Goal: Ask a question

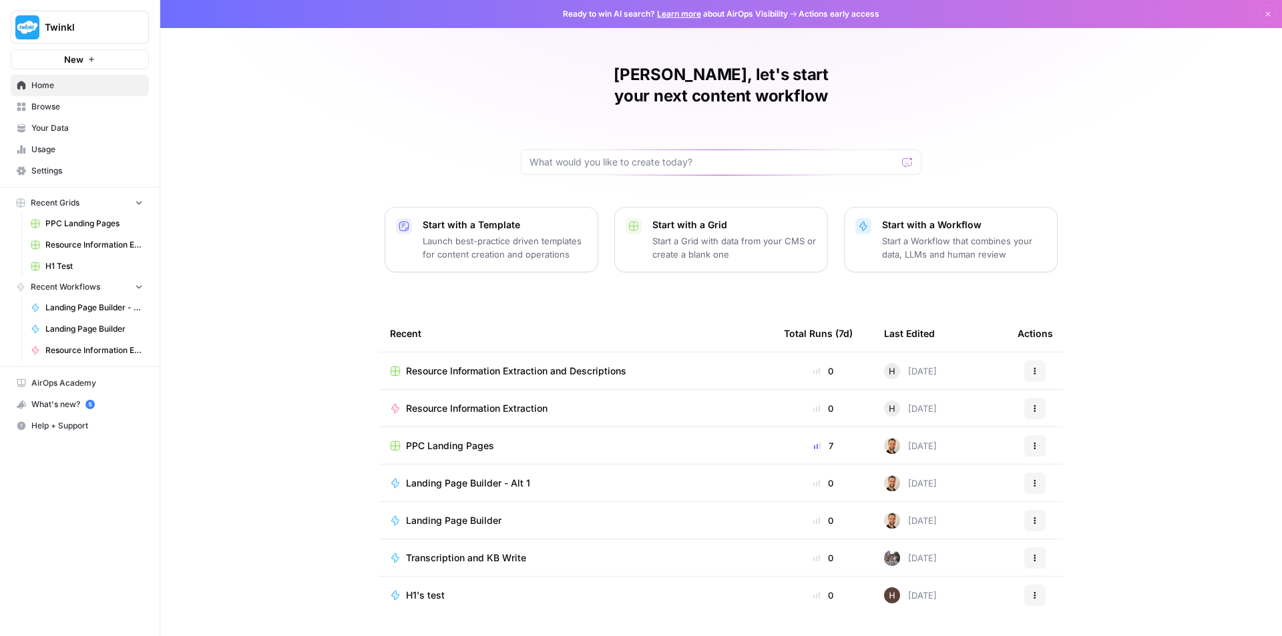
click at [573, 364] on span "Resource Information Extraction and Descriptions" at bounding box center [516, 370] width 220 height 13
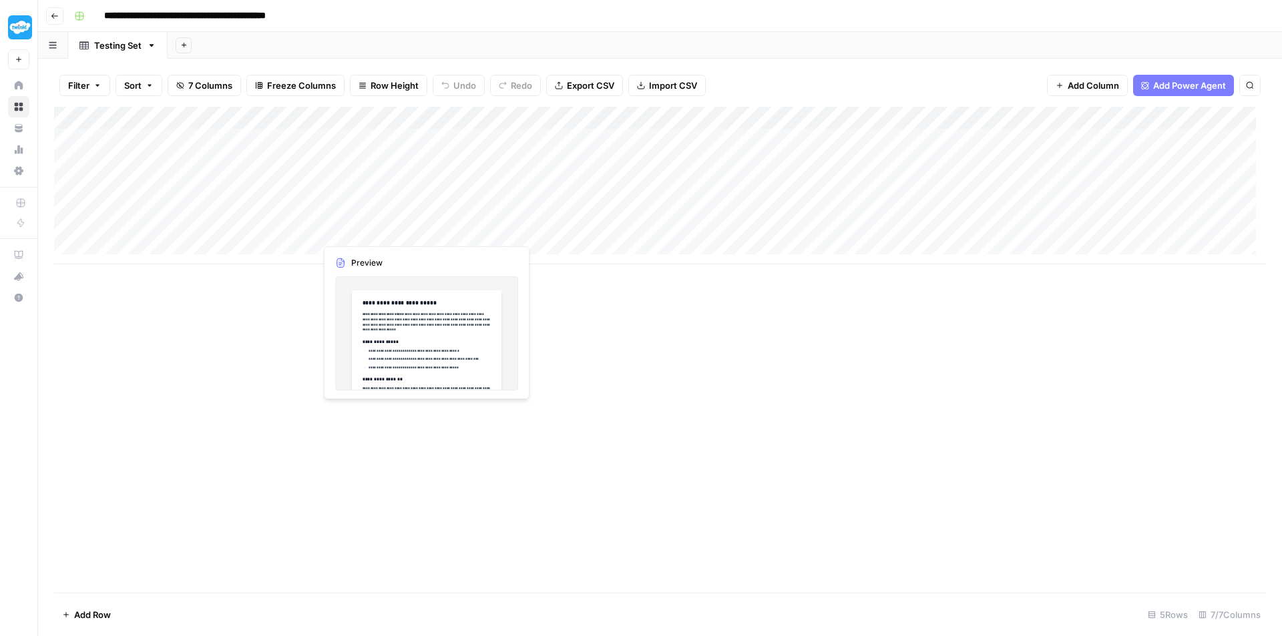
click at [381, 232] on div "Add Column" at bounding box center [660, 186] width 1212 height 158
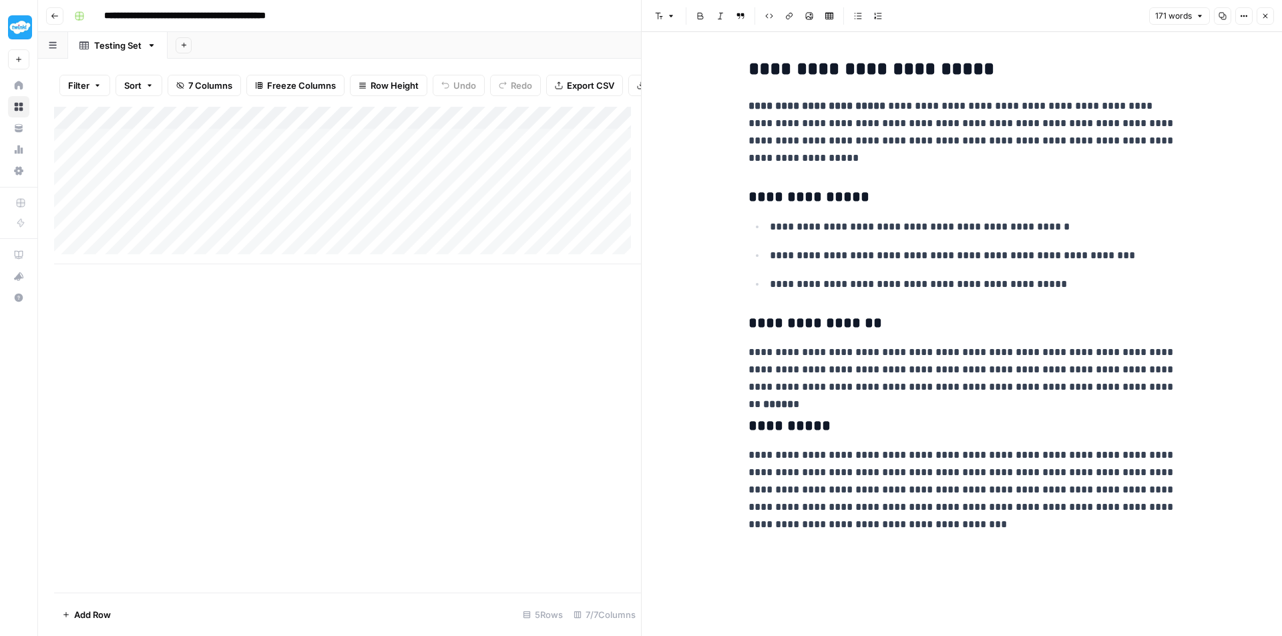
click at [415, 220] on div at bounding box center [376, 230] width 122 height 25
click at [387, 216] on div "Add Column" at bounding box center [347, 186] width 587 height 158
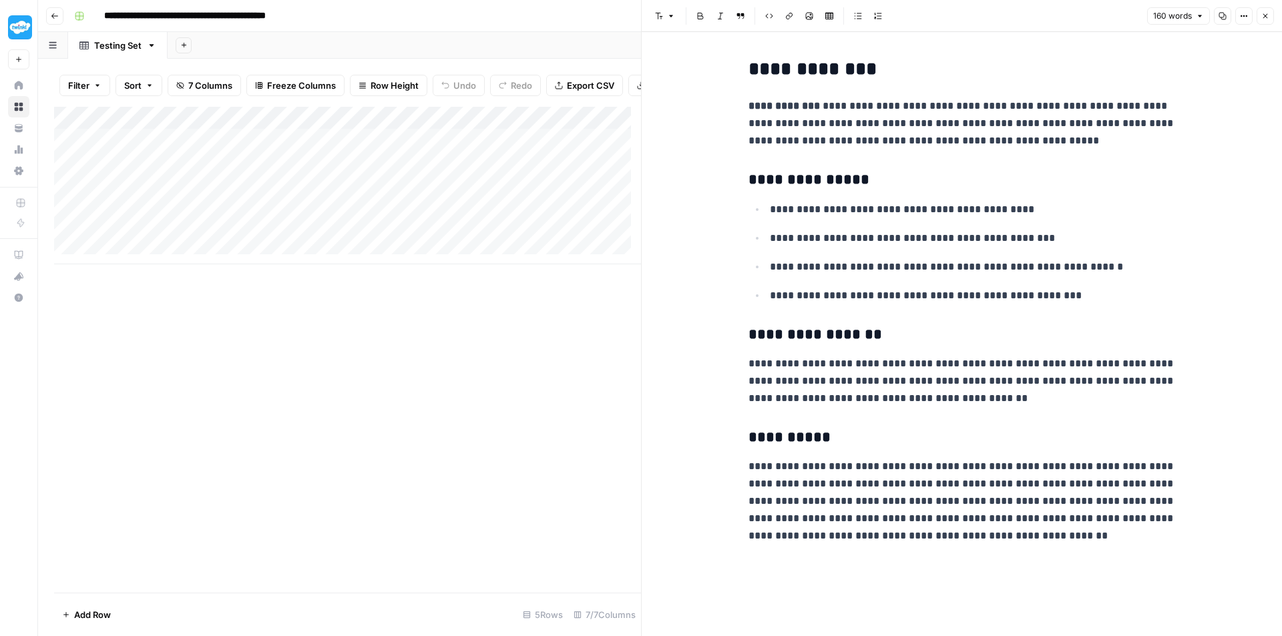
click at [387, 241] on div "Add Column" at bounding box center [347, 186] width 587 height 158
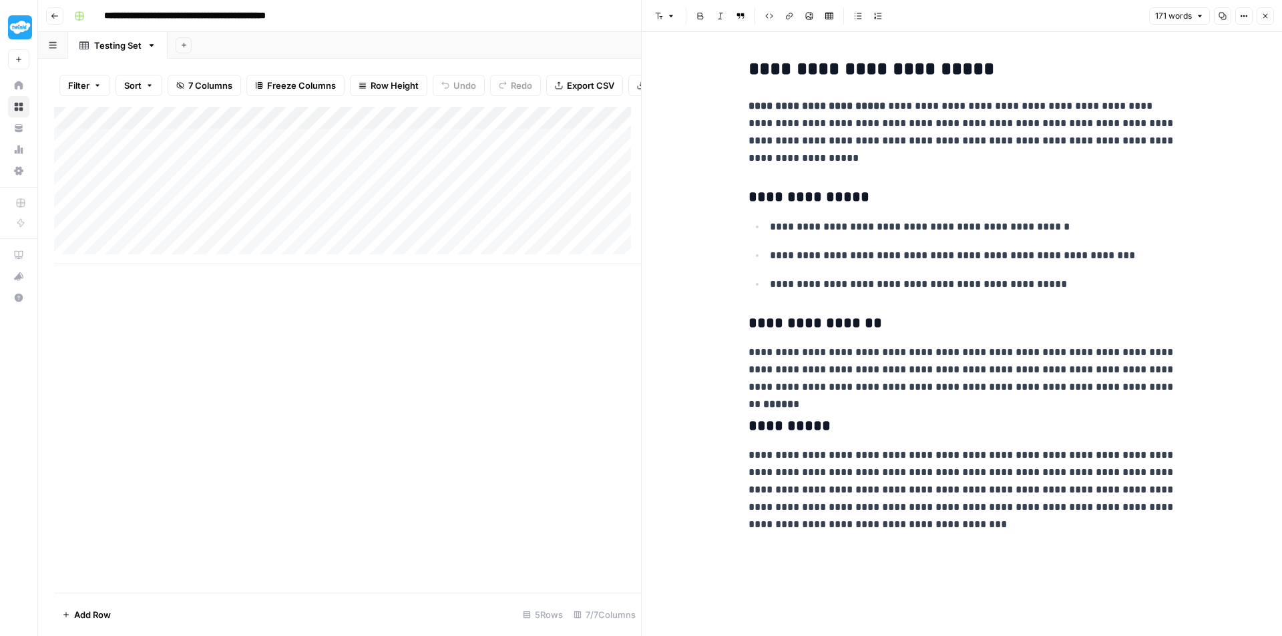
click at [383, 220] on div "Add Column" at bounding box center [347, 186] width 587 height 158
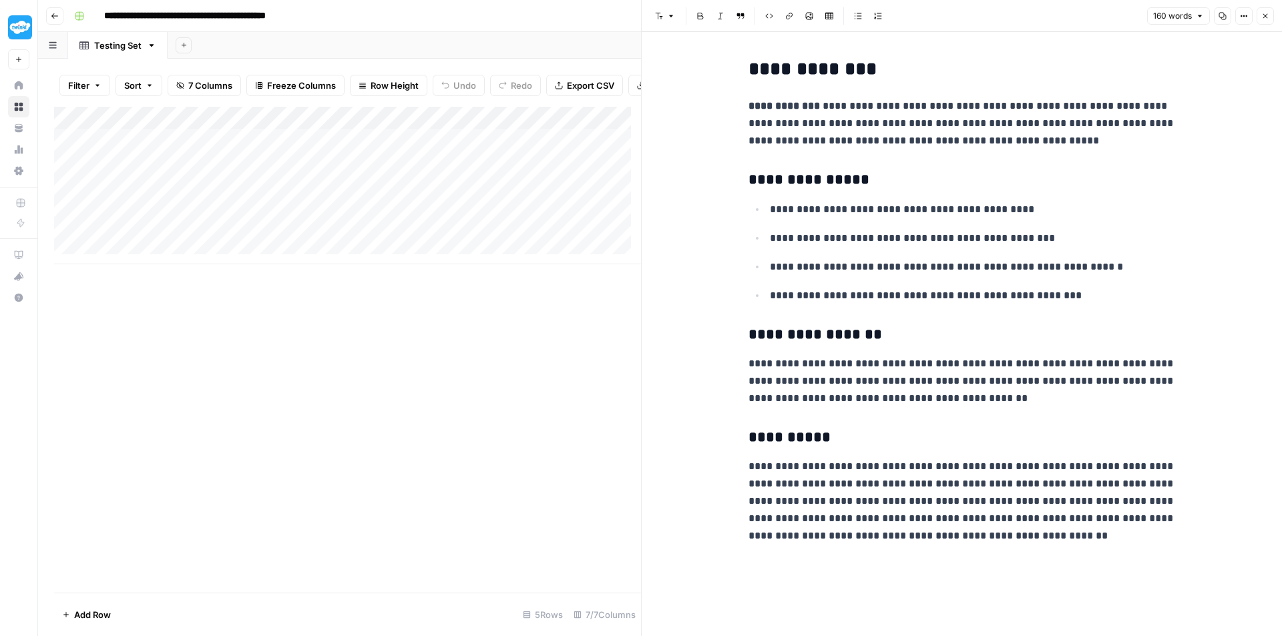
click at [377, 232] on div "Add Column" at bounding box center [347, 186] width 587 height 158
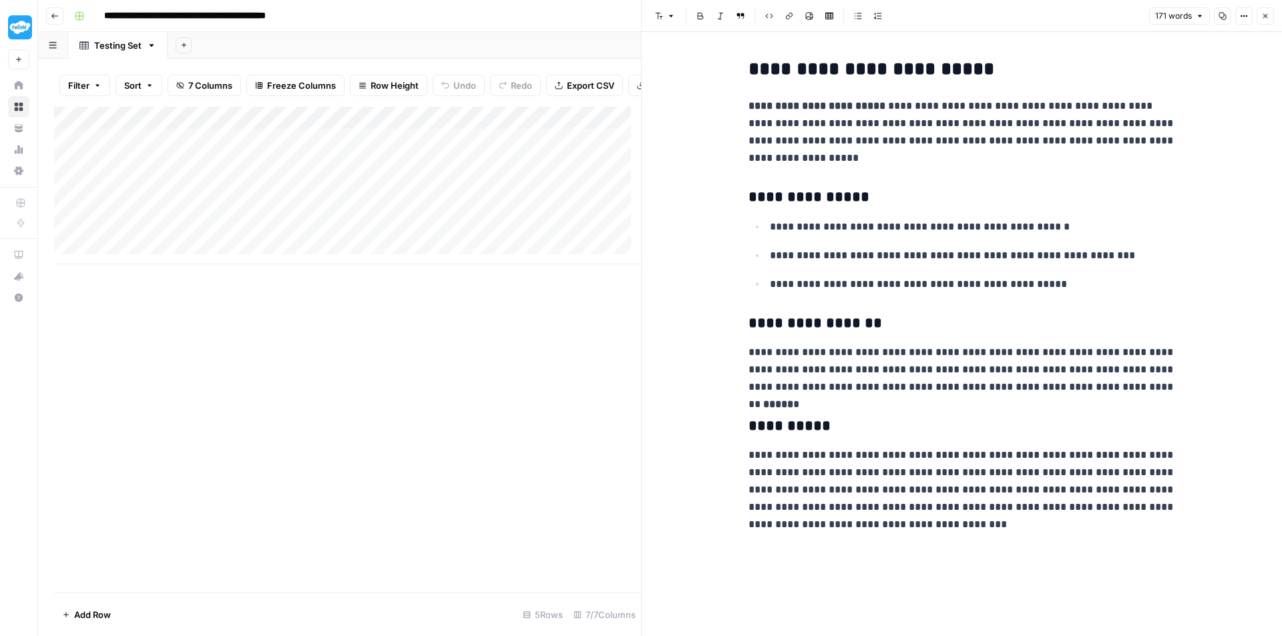
click at [276, 246] on div "Add Column" at bounding box center [347, 186] width 587 height 158
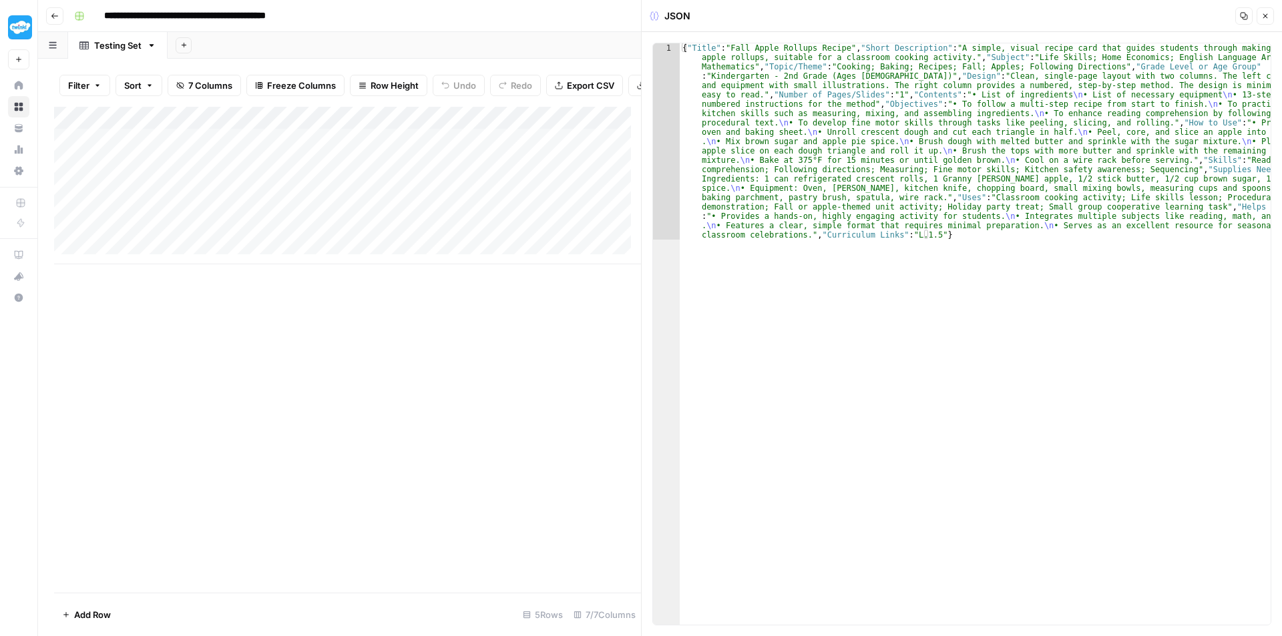
click at [378, 249] on div "Add Column" at bounding box center [347, 186] width 587 height 158
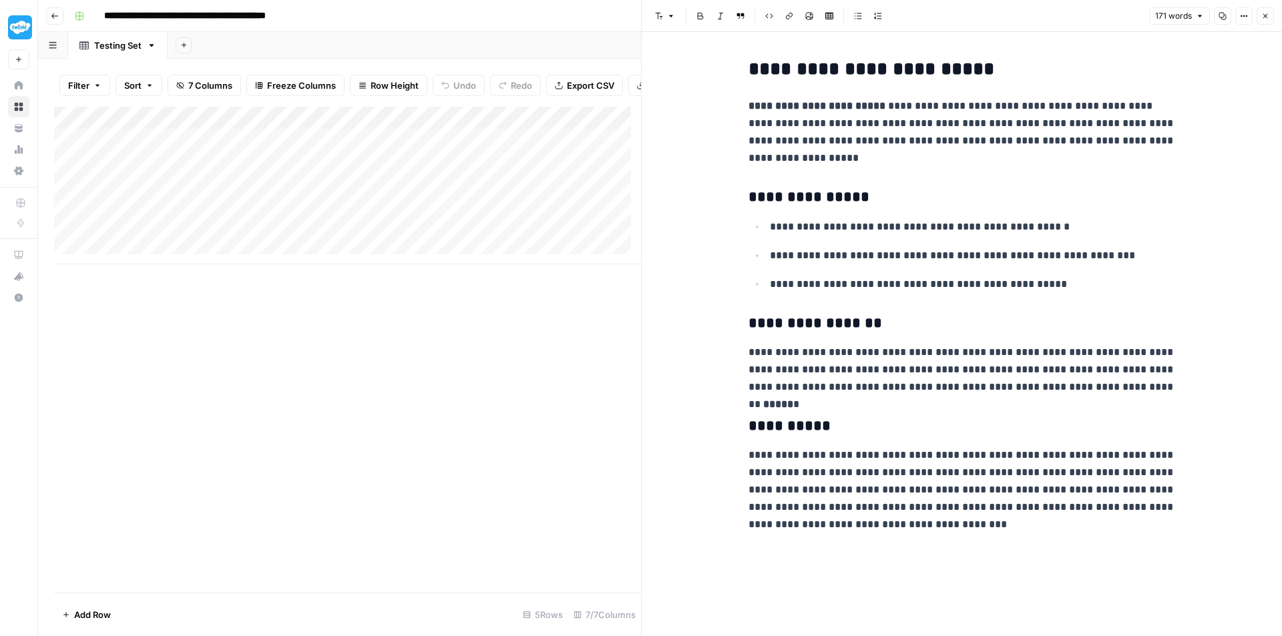
click at [255, 334] on div "Add Column" at bounding box center [347, 350] width 587 height 486
click at [1263, 21] on button "Close" at bounding box center [1264, 15] width 17 height 17
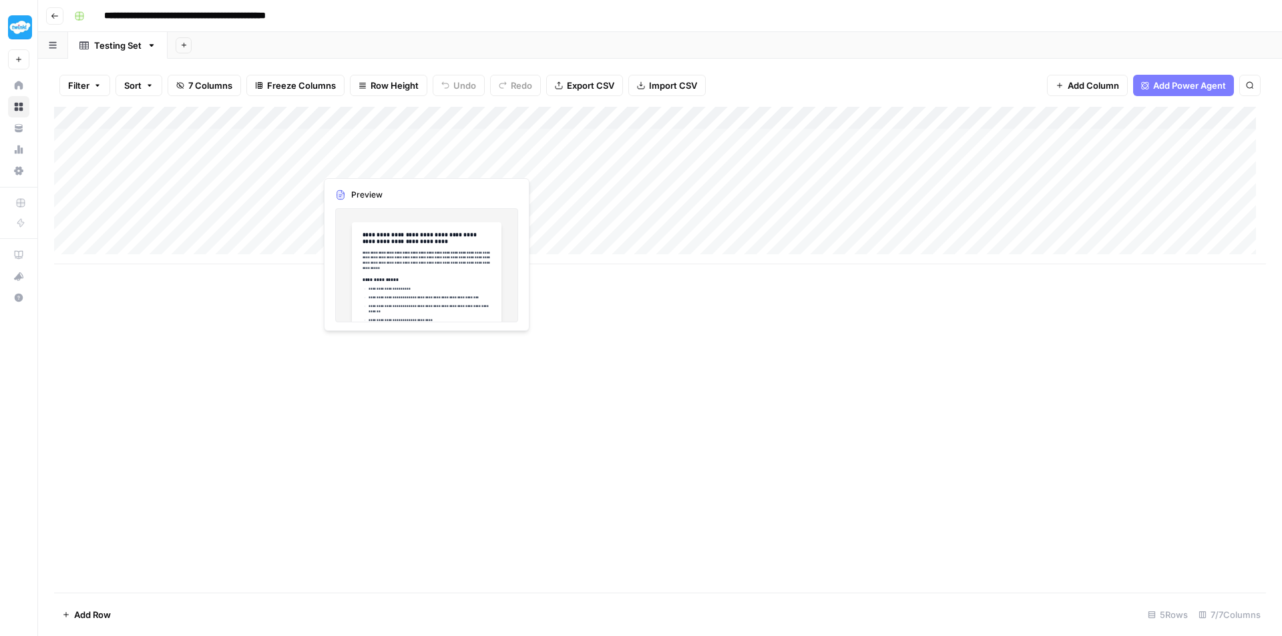
click at [349, 166] on div "Add Column" at bounding box center [660, 186] width 1212 height 158
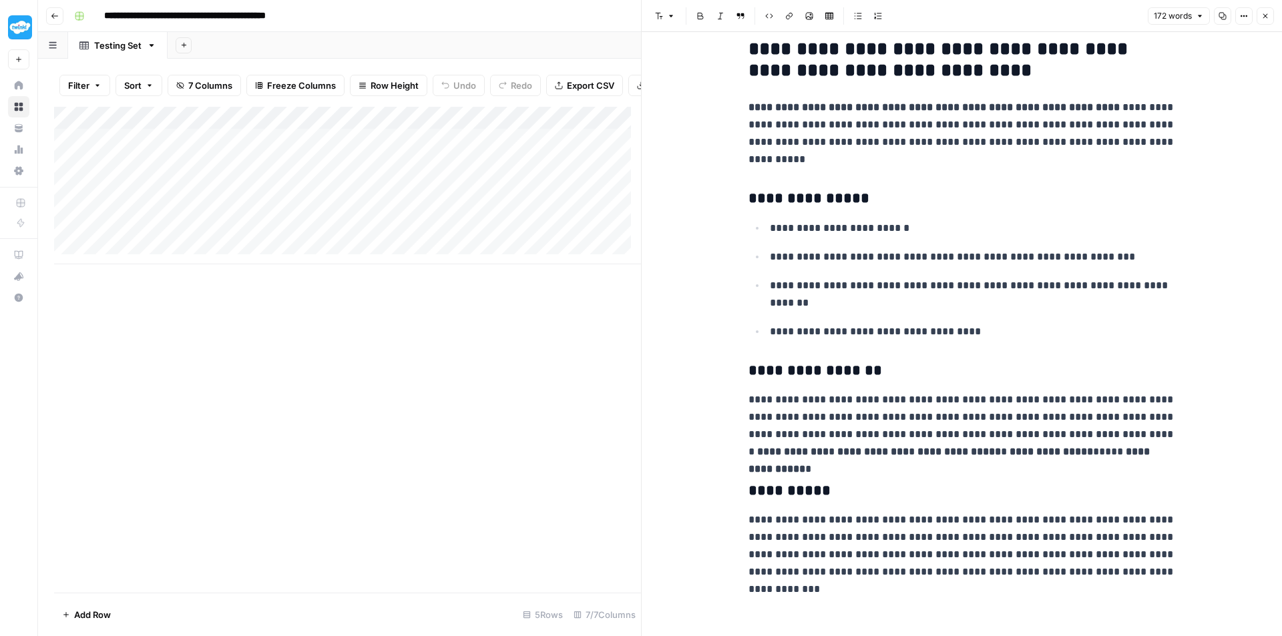
scroll to position [30, 0]
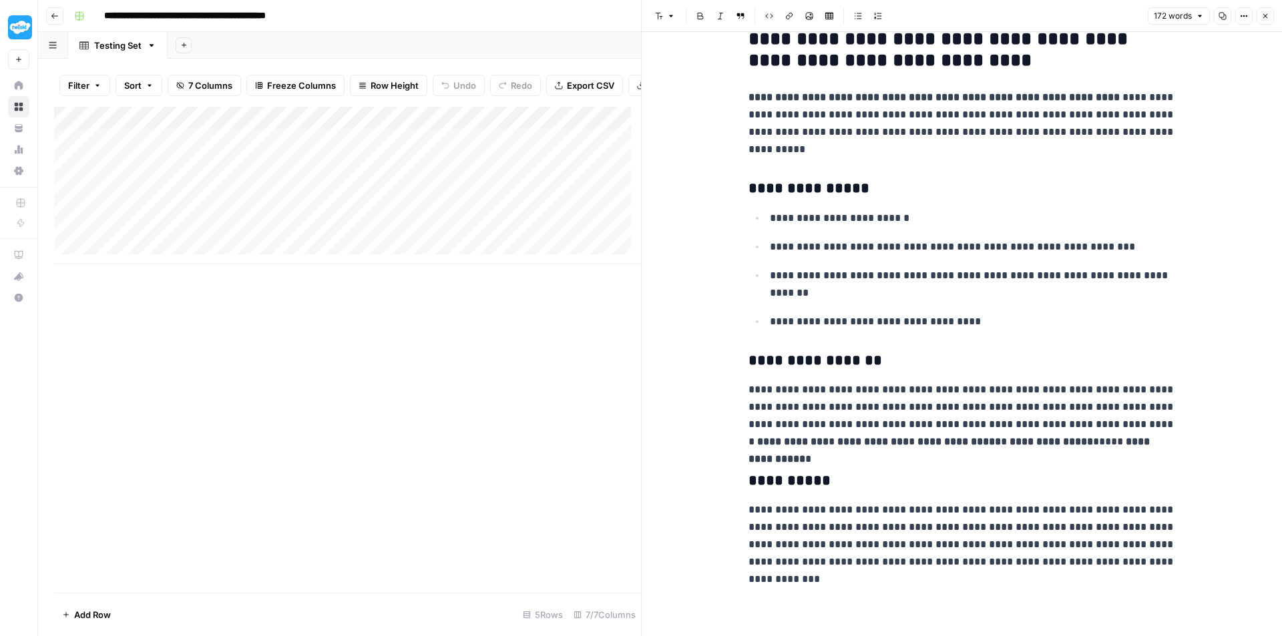
click at [378, 150] on div "Add Column" at bounding box center [347, 186] width 587 height 158
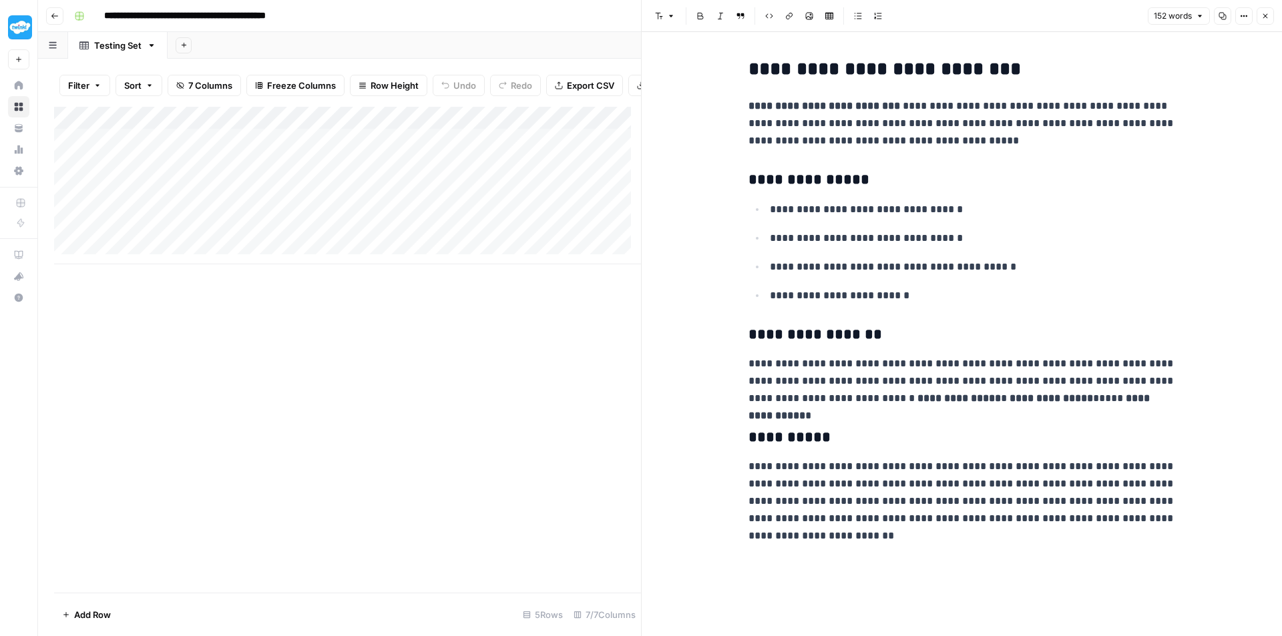
click at [382, 170] on div "Add Column" at bounding box center [347, 186] width 587 height 158
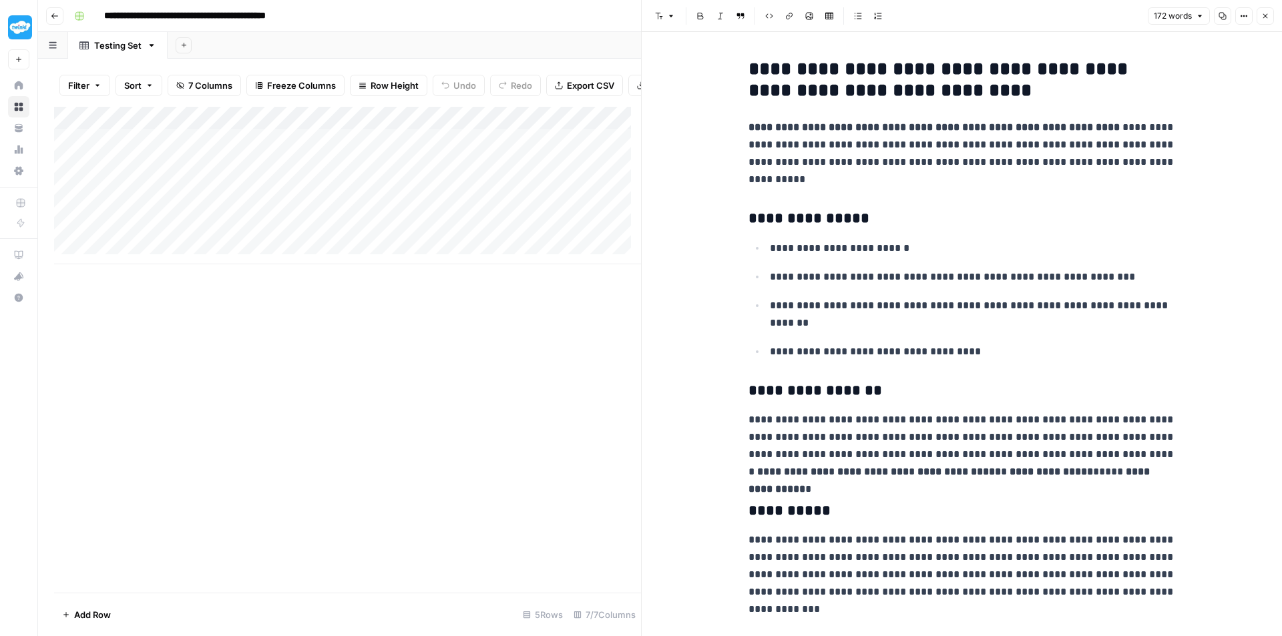
click at [218, 169] on div "Add Column" at bounding box center [347, 186] width 587 height 158
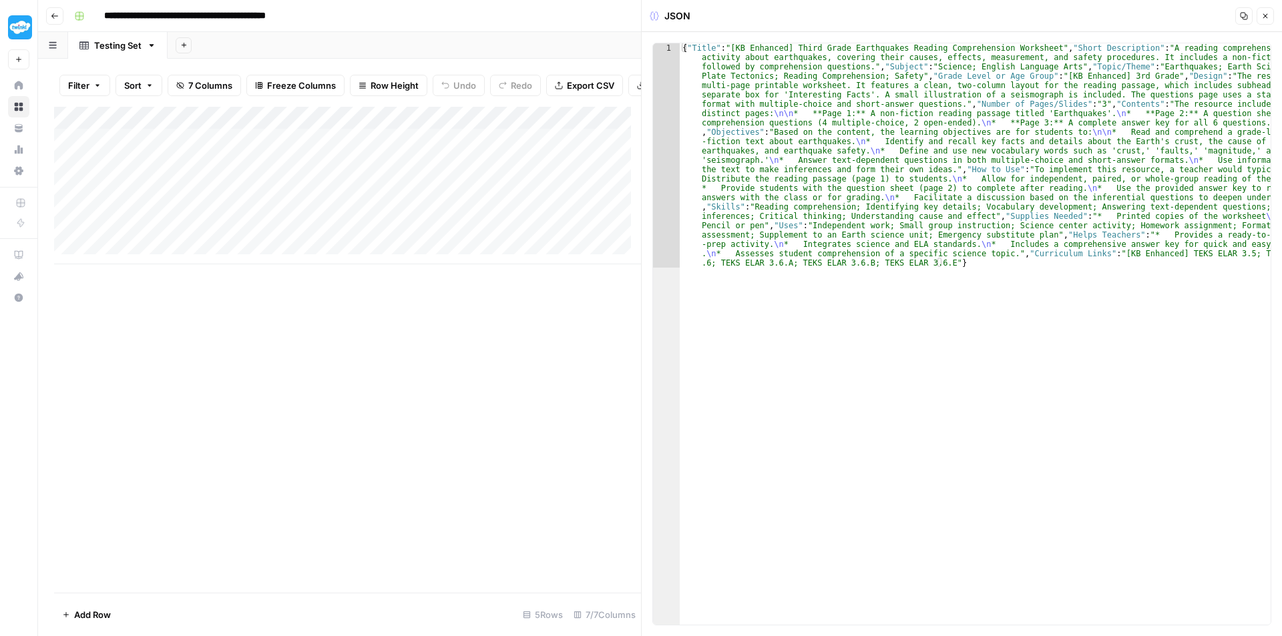
click at [376, 201] on div "Add Column" at bounding box center [347, 186] width 587 height 158
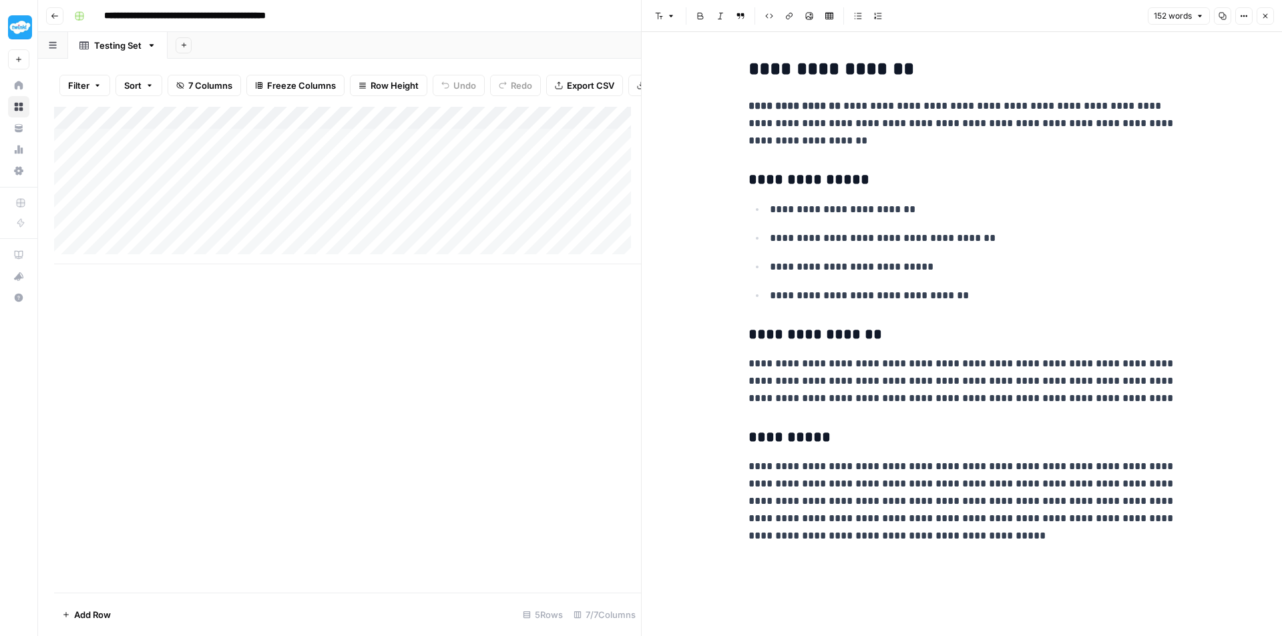
click at [378, 218] on div "Add Column" at bounding box center [347, 186] width 587 height 158
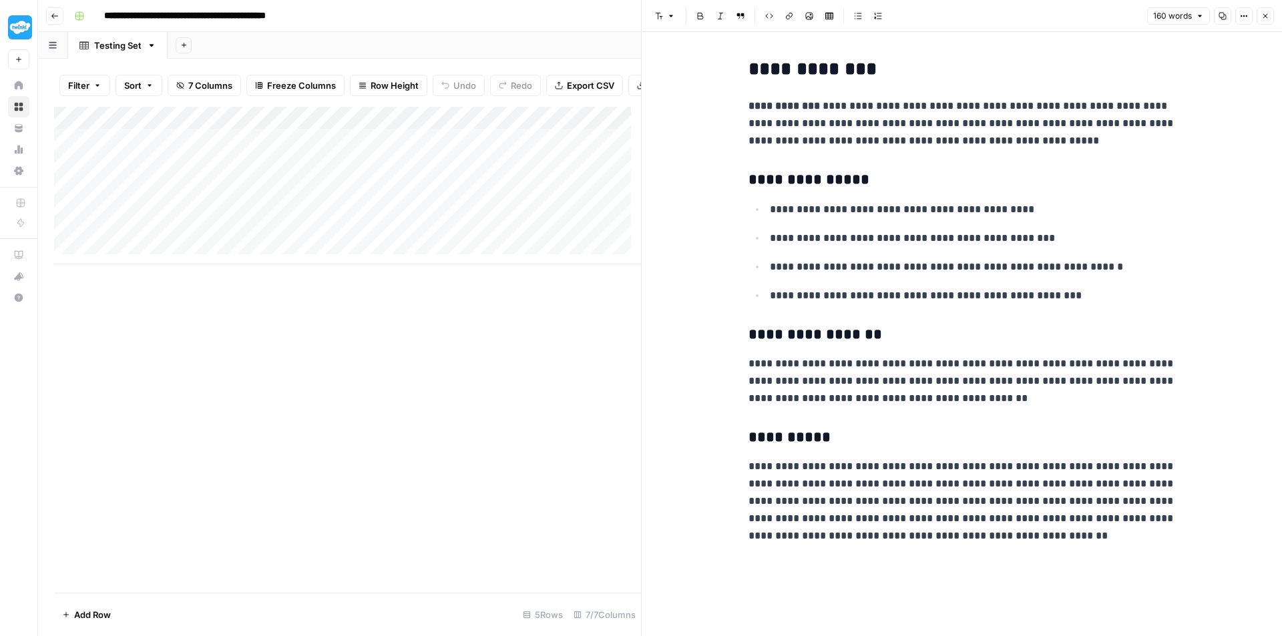
click at [383, 238] on div "Add Column" at bounding box center [347, 186] width 587 height 158
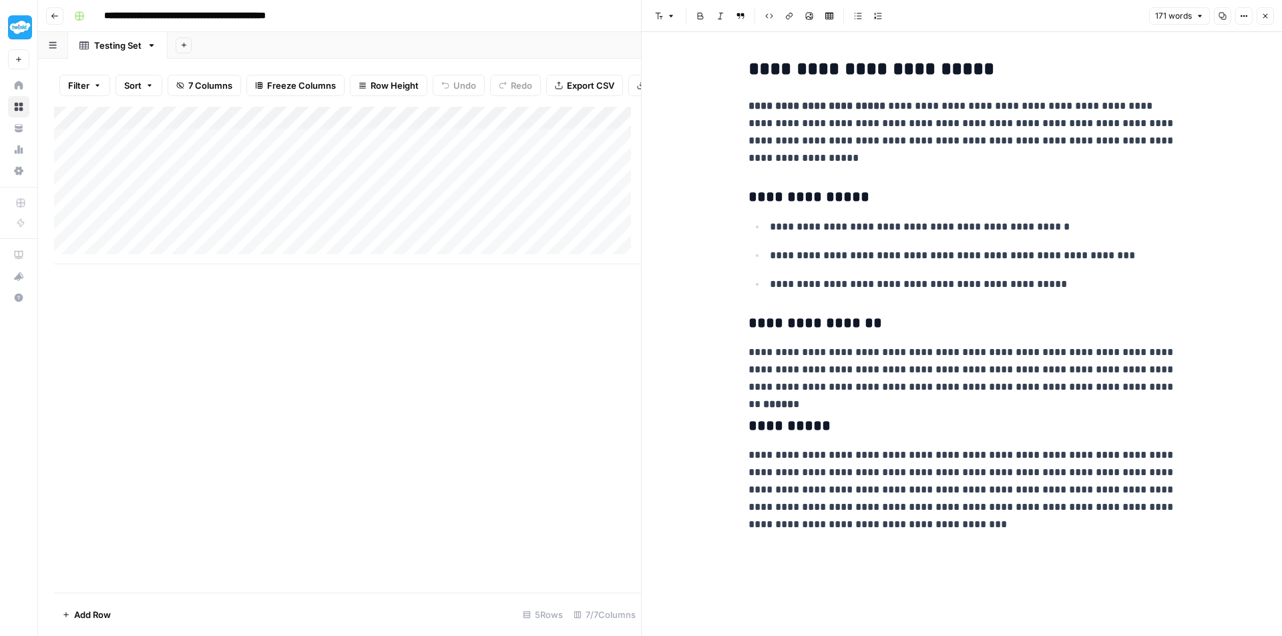
click at [373, 218] on div "Add Column" at bounding box center [347, 186] width 587 height 158
click at [378, 196] on div "Add Column" at bounding box center [347, 186] width 587 height 158
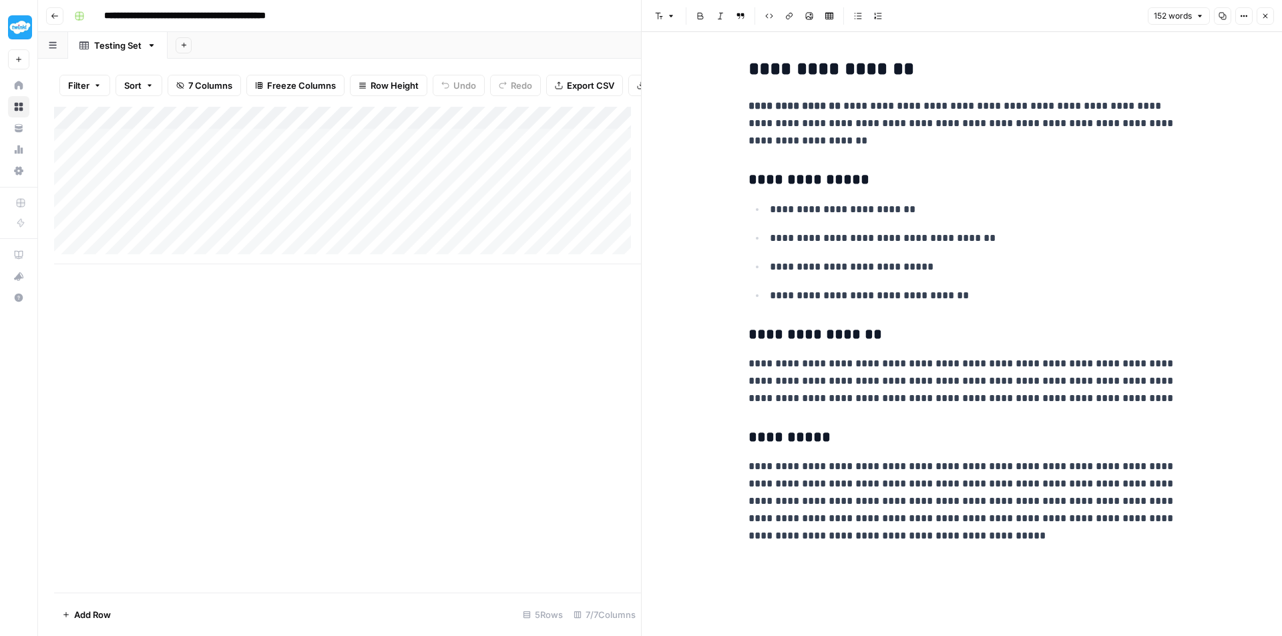
click at [378, 176] on div "Add Column" at bounding box center [347, 186] width 587 height 158
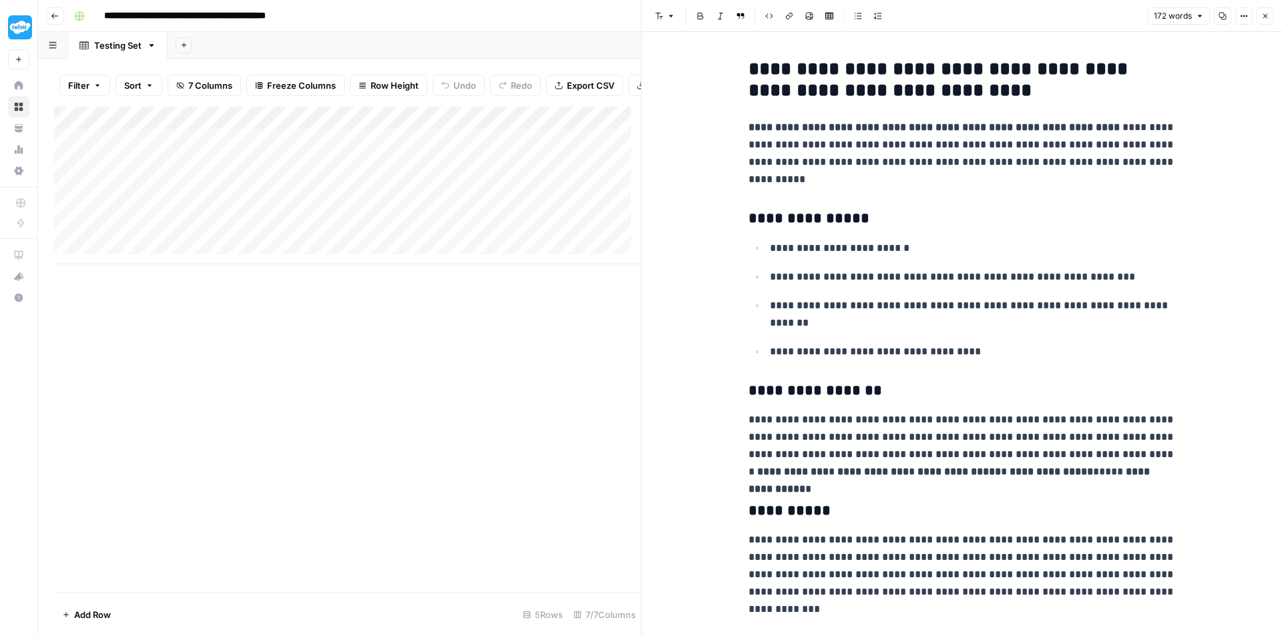
click at [385, 158] on div "Add Column" at bounding box center [347, 186] width 587 height 158
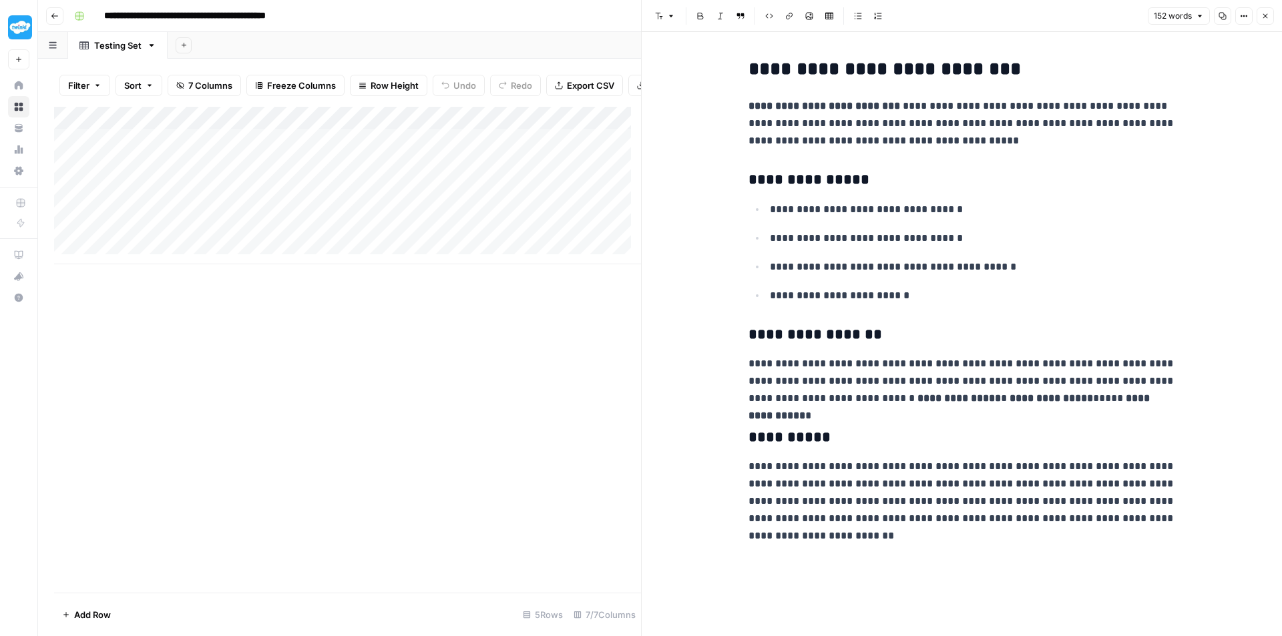
click at [386, 243] on div "Add Column" at bounding box center [347, 186] width 587 height 158
click at [553, 188] on div "Add Column" at bounding box center [347, 186] width 587 height 158
click at [570, 238] on div "Add Column" at bounding box center [347, 186] width 587 height 158
click at [368, 173] on div "Add Column" at bounding box center [347, 186] width 587 height 158
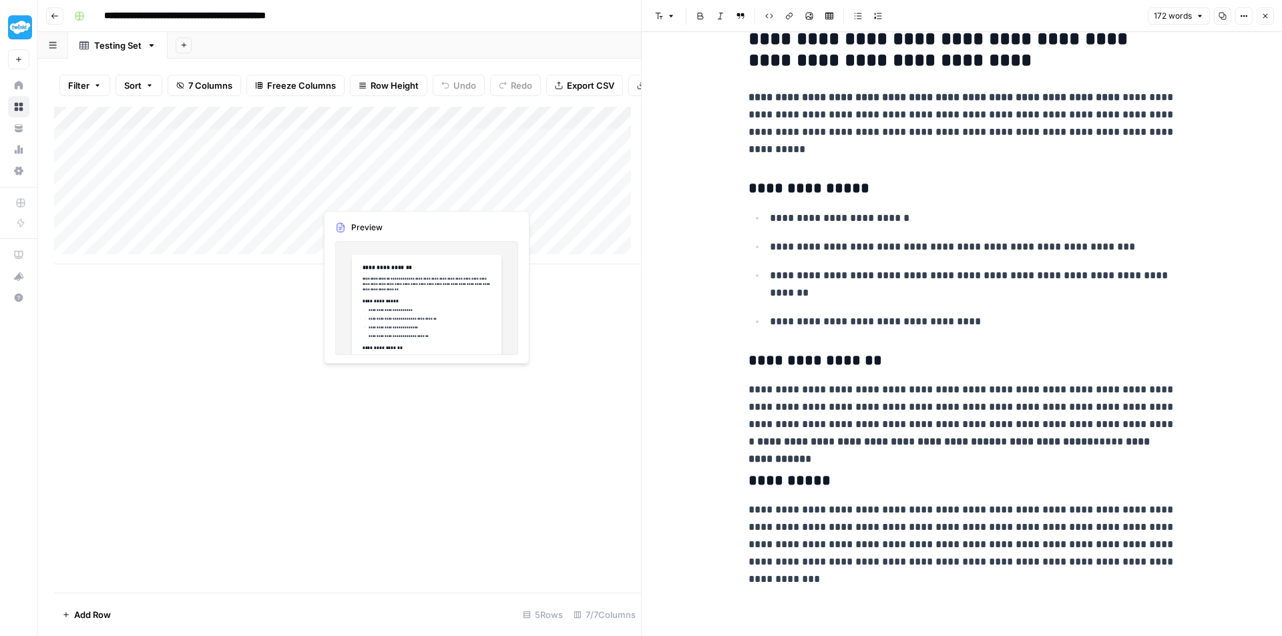
click at [374, 200] on div "Add Column" at bounding box center [347, 186] width 587 height 158
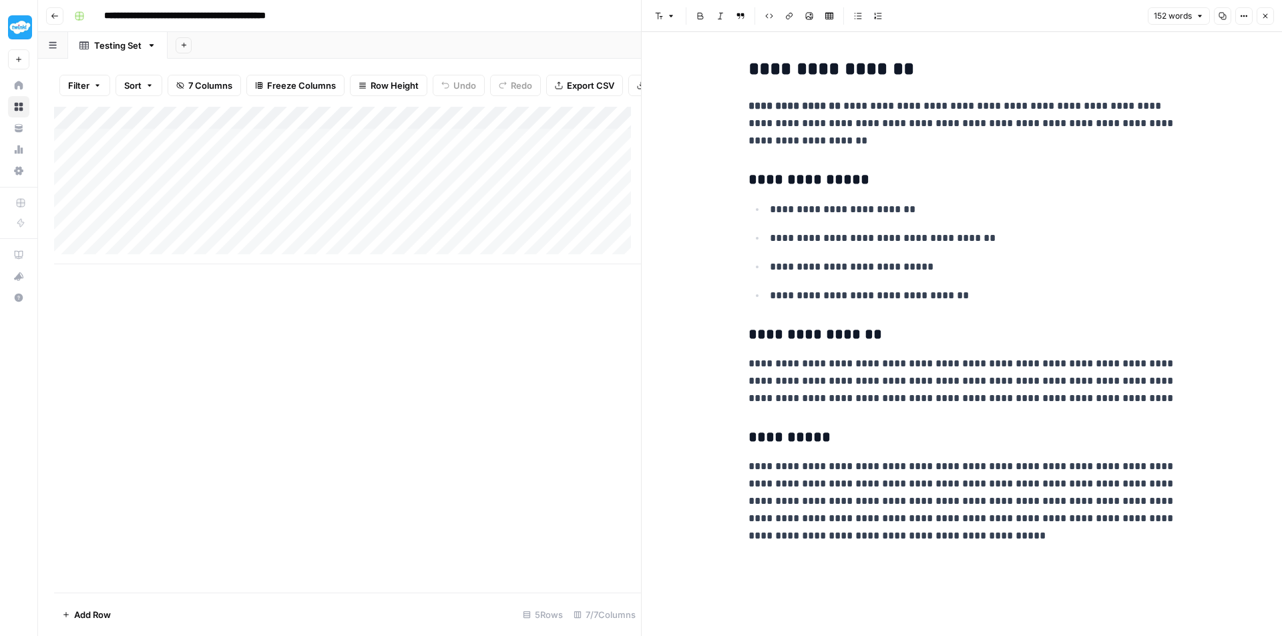
click at [344, 218] on div "Add Column" at bounding box center [347, 186] width 587 height 158
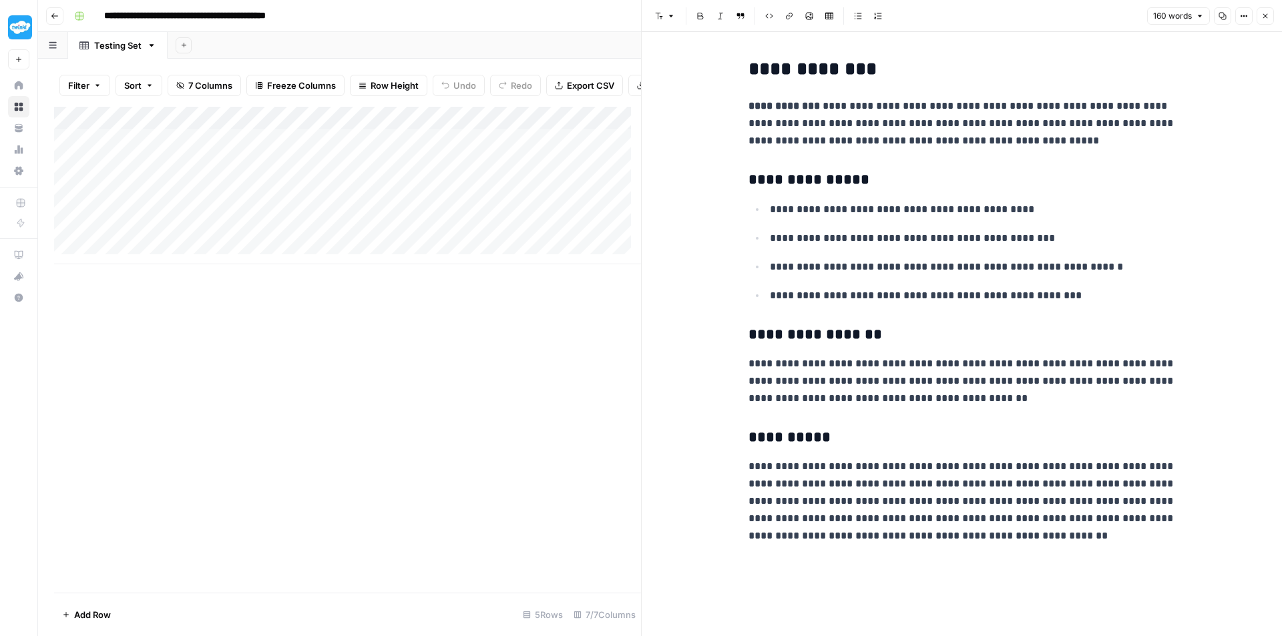
click at [373, 238] on div "Add Column" at bounding box center [347, 186] width 587 height 158
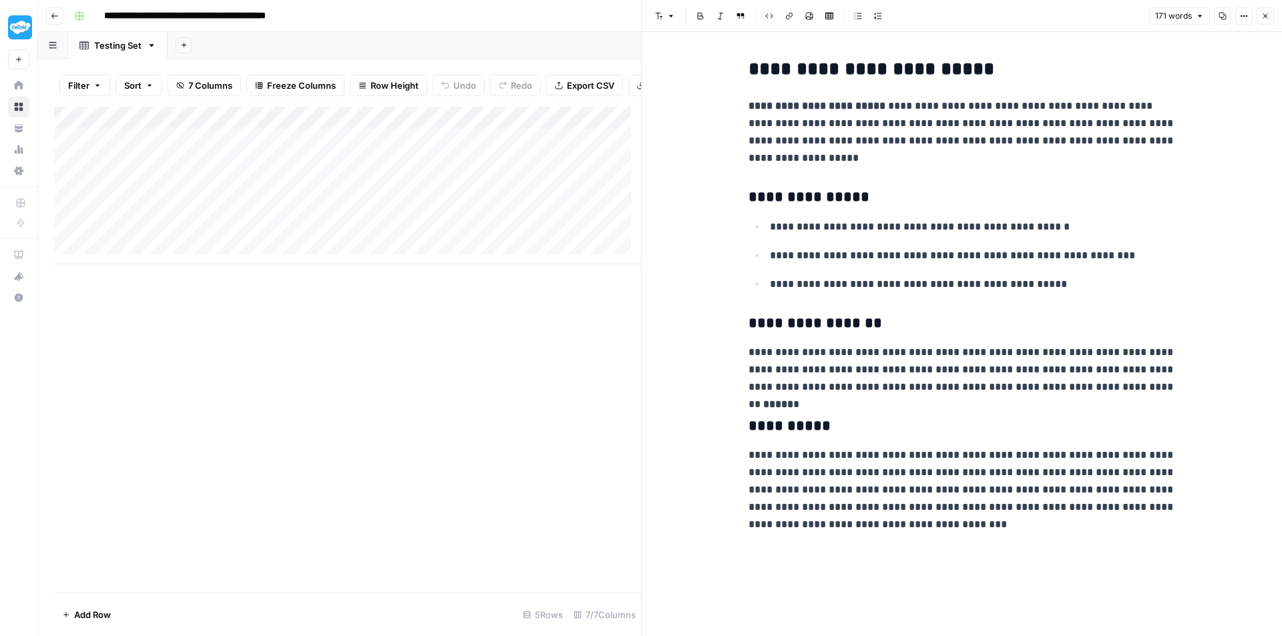
click at [382, 190] on div "Add Column" at bounding box center [347, 186] width 587 height 158
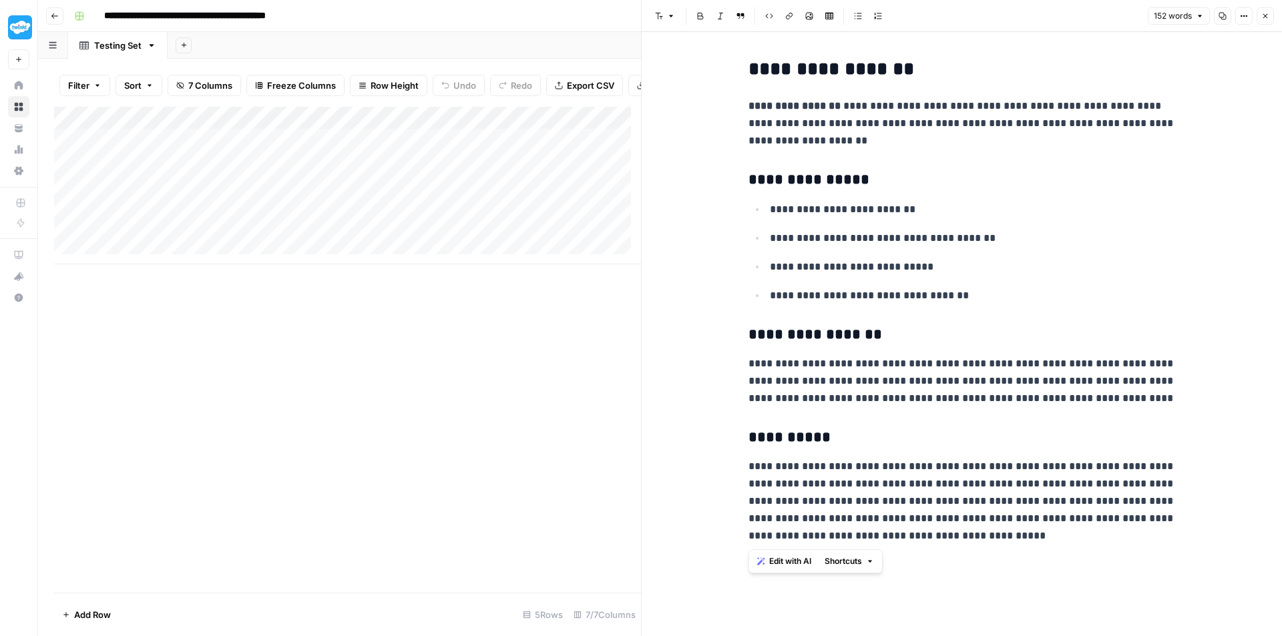
drag, startPoint x: 746, startPoint y: 65, endPoint x: 995, endPoint y: 541, distance: 538.1
click at [995, 541] on div "**********" at bounding box center [961, 301] width 443 height 497
click at [995, 541] on p "**********" at bounding box center [961, 501] width 427 height 87
drag, startPoint x: 981, startPoint y: 238, endPoint x: 750, endPoint y: 229, distance: 231.2
click at [750, 229] on ul "**********" at bounding box center [961, 252] width 427 height 104
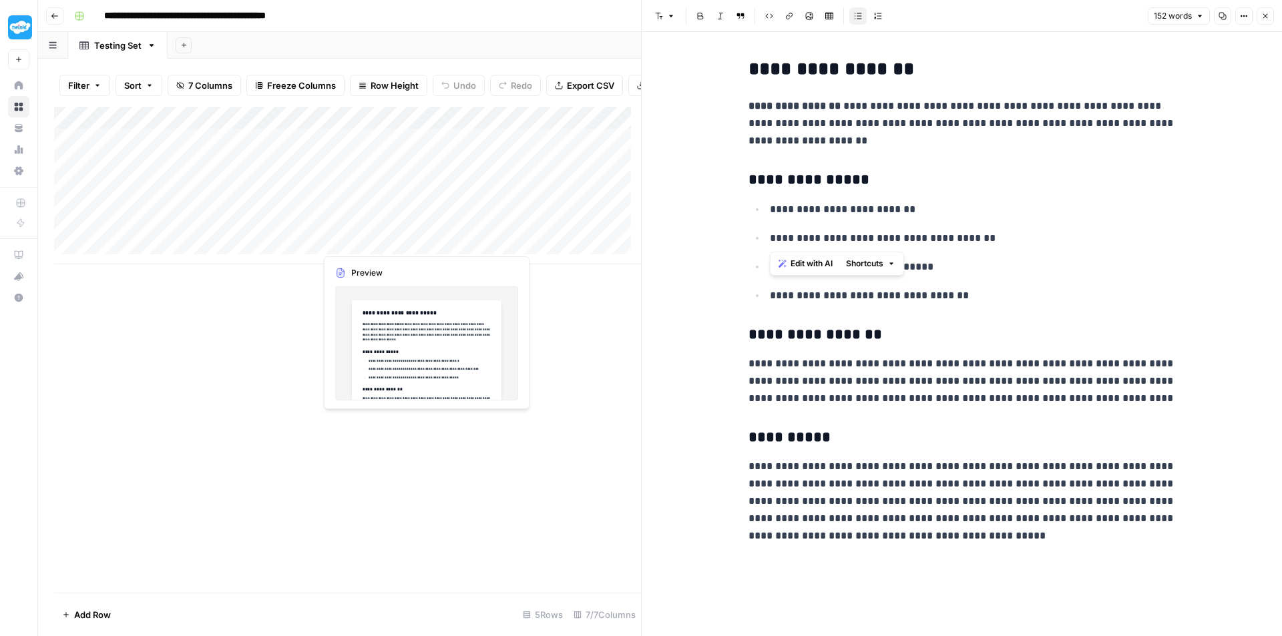
click at [395, 244] on div "Add Column" at bounding box center [347, 186] width 587 height 158
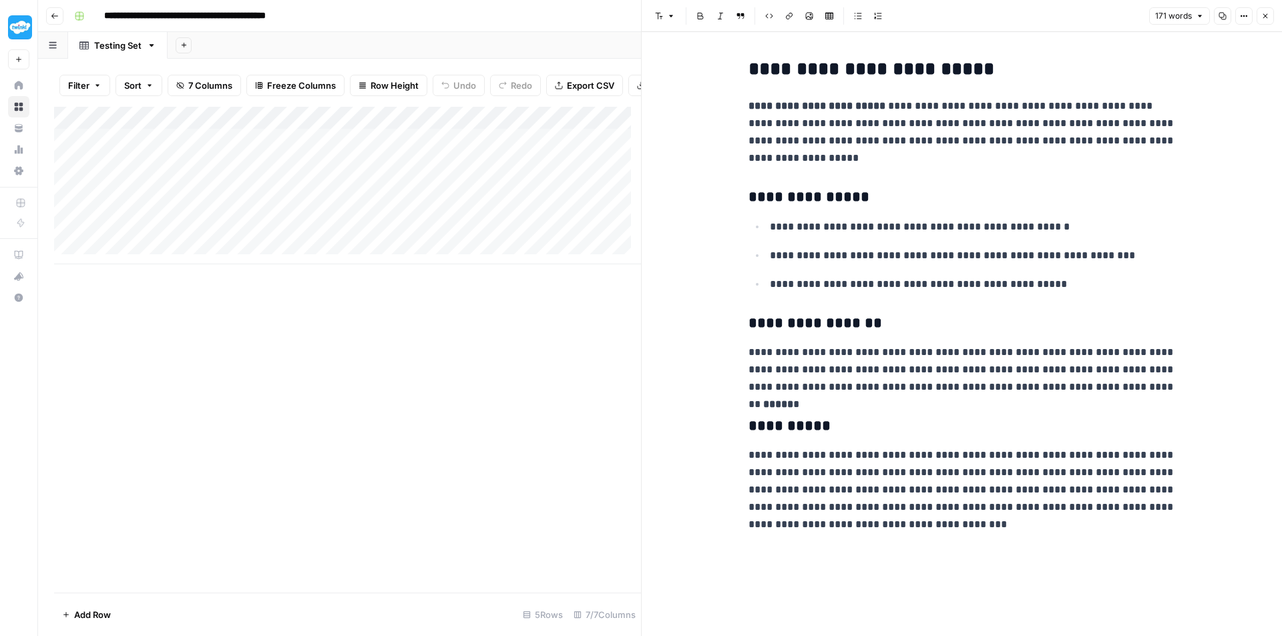
click at [59, 15] on button "Go back" at bounding box center [54, 15] width 17 height 17
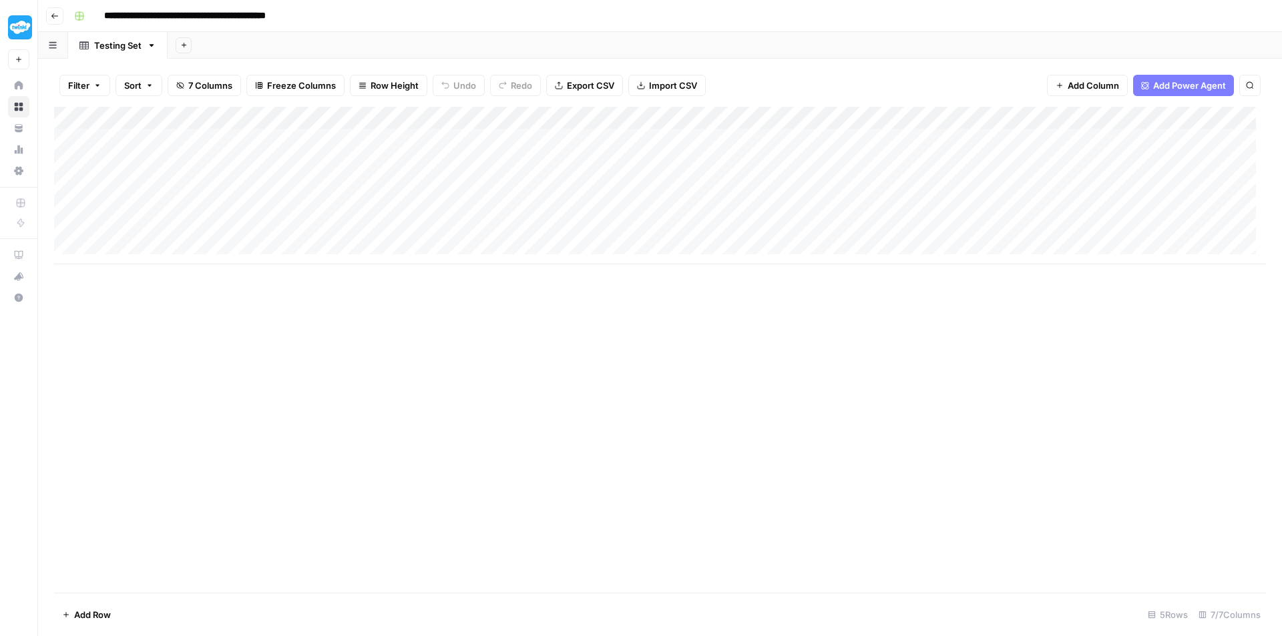
click at [51, 23] on button "Go back" at bounding box center [54, 15] width 17 height 17
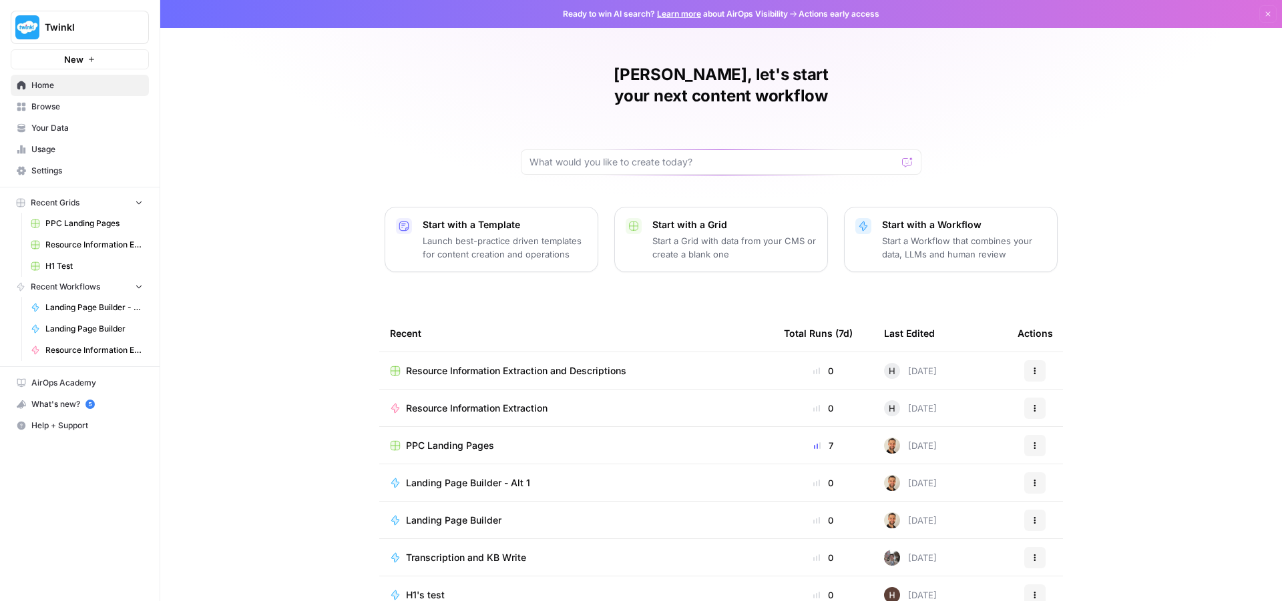
click at [494, 402] on span "Resource Information Extraction" at bounding box center [477, 408] width 142 height 13
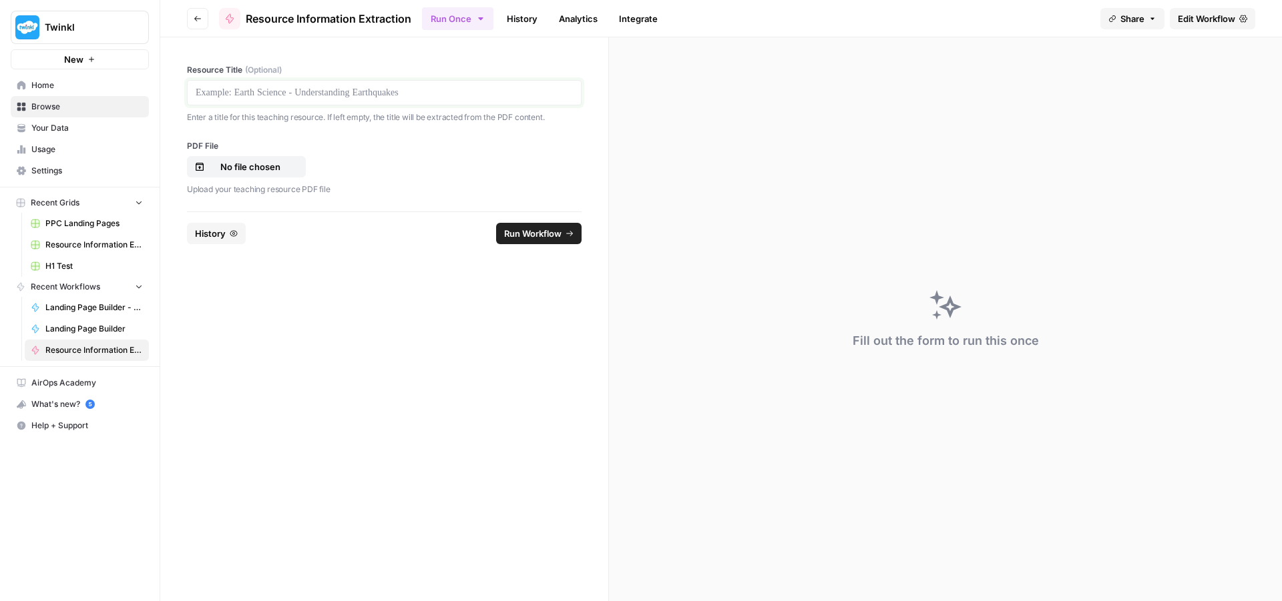
click at [227, 91] on p at bounding box center [384, 92] width 377 height 13
click at [196, 25] on button "Go back" at bounding box center [197, 18] width 21 height 21
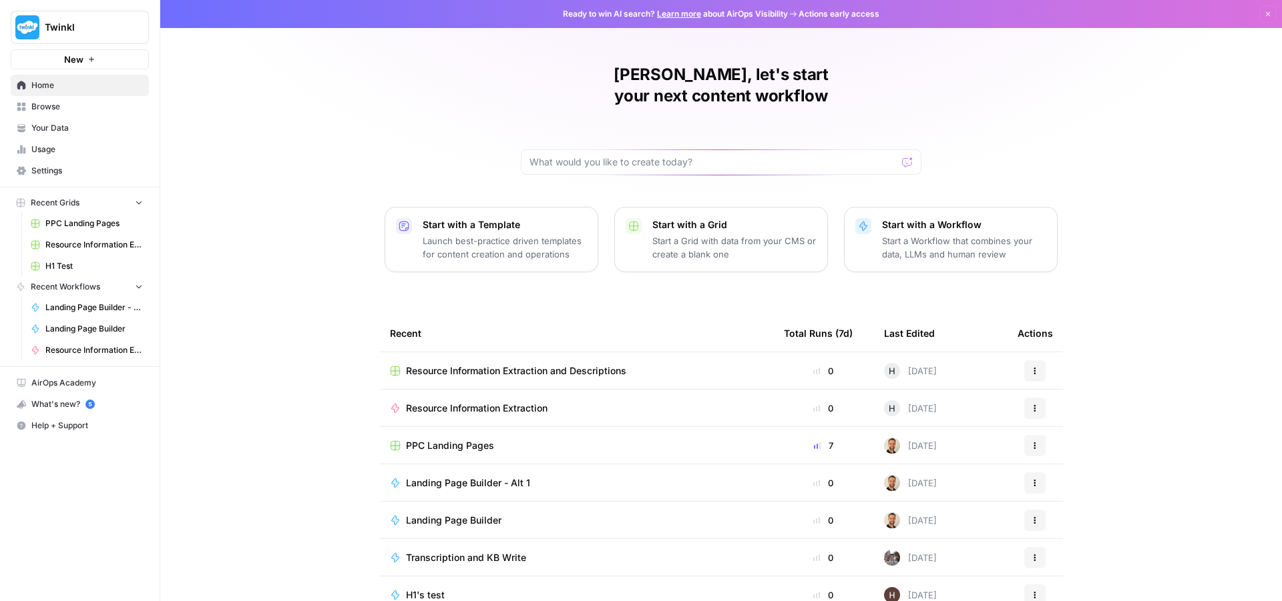
click at [551, 364] on span "Resource Information Extraction and Descriptions" at bounding box center [516, 370] width 220 height 13
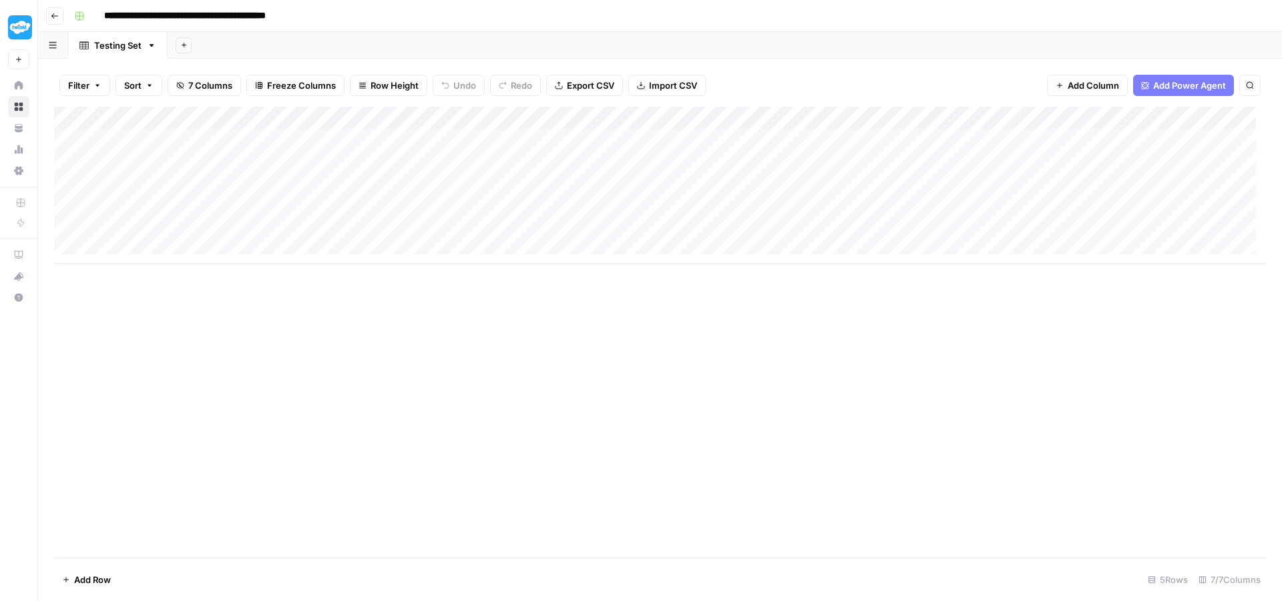
click at [131, 141] on div "Add Column" at bounding box center [660, 186] width 1212 height 158
click at [245, 138] on div "Add Column" at bounding box center [660, 186] width 1212 height 158
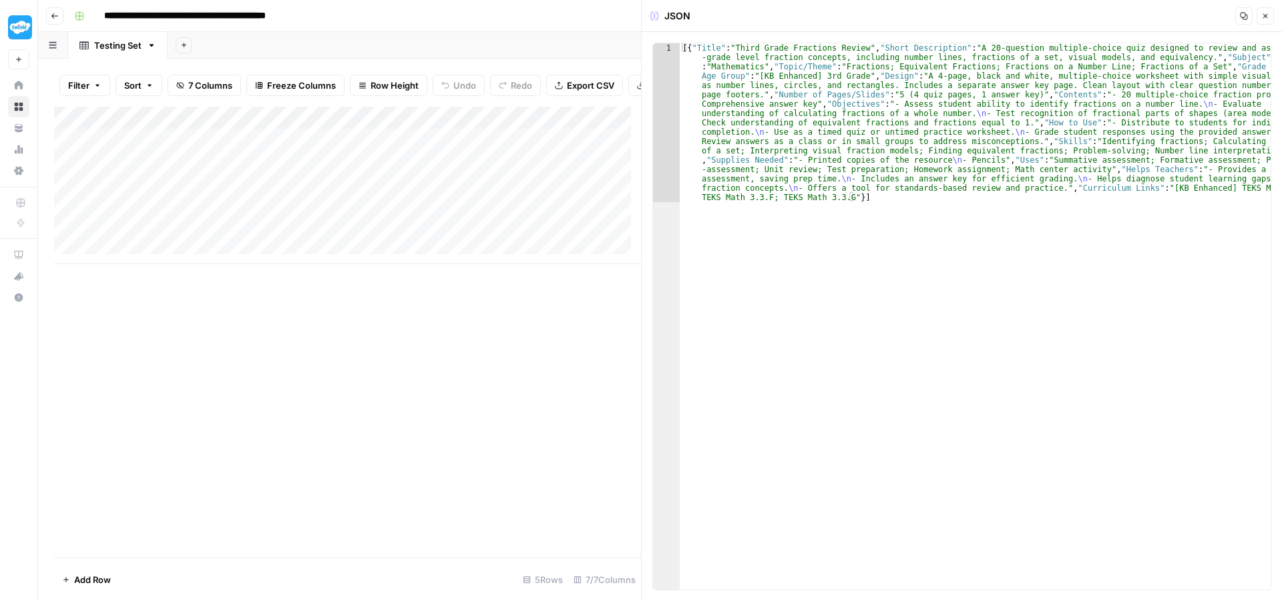
click at [372, 152] on div "Add Column" at bounding box center [347, 186] width 587 height 158
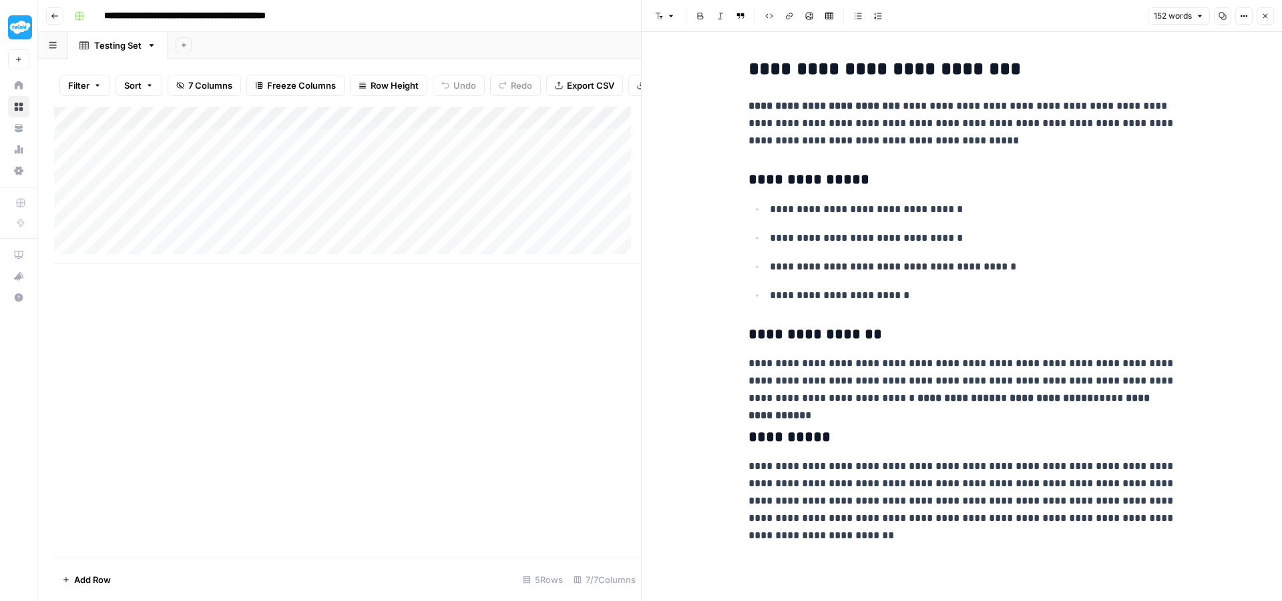
click at [346, 178] on div "Add Column" at bounding box center [347, 186] width 587 height 158
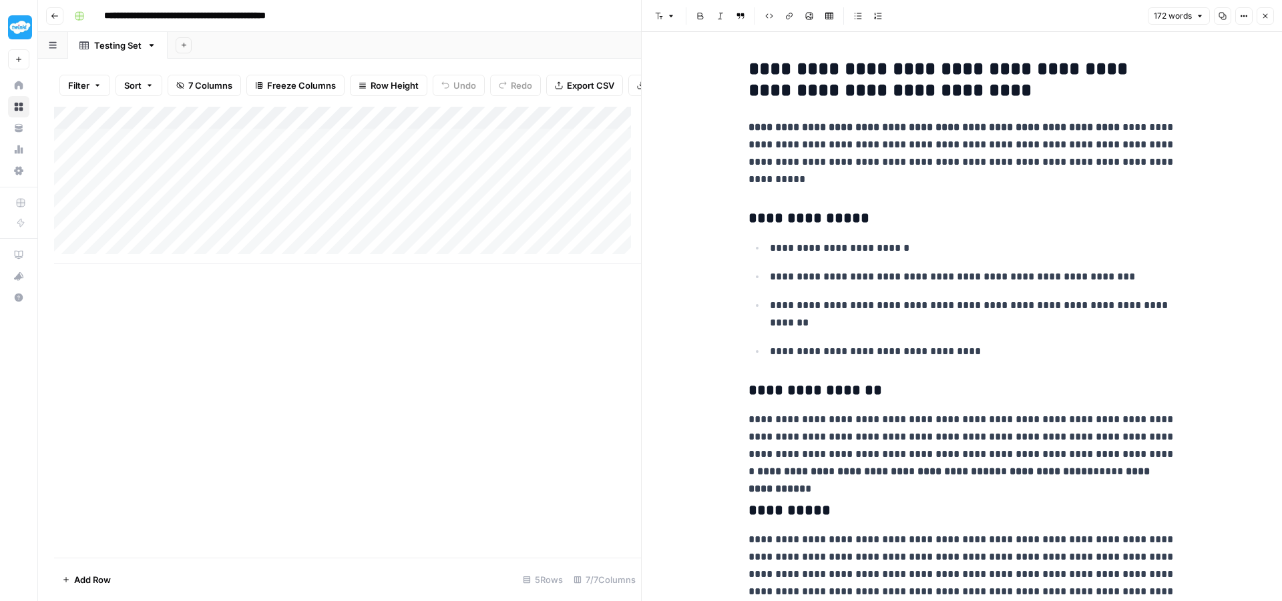
scroll to position [65, 0]
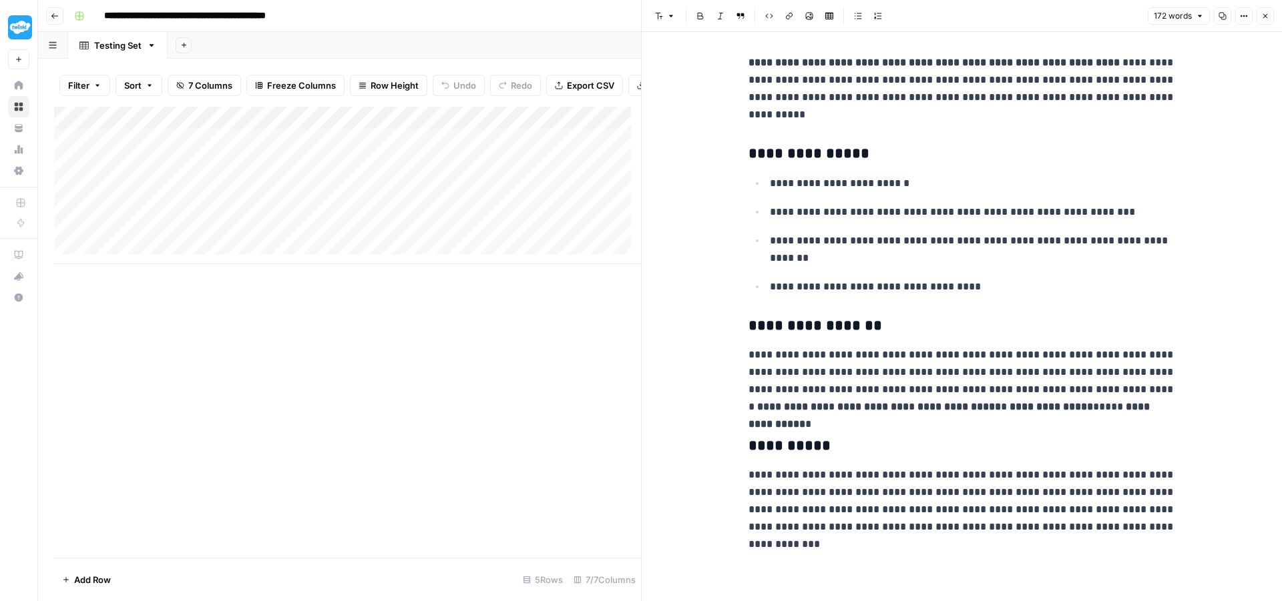
click at [393, 196] on div "Add Column" at bounding box center [347, 186] width 587 height 158
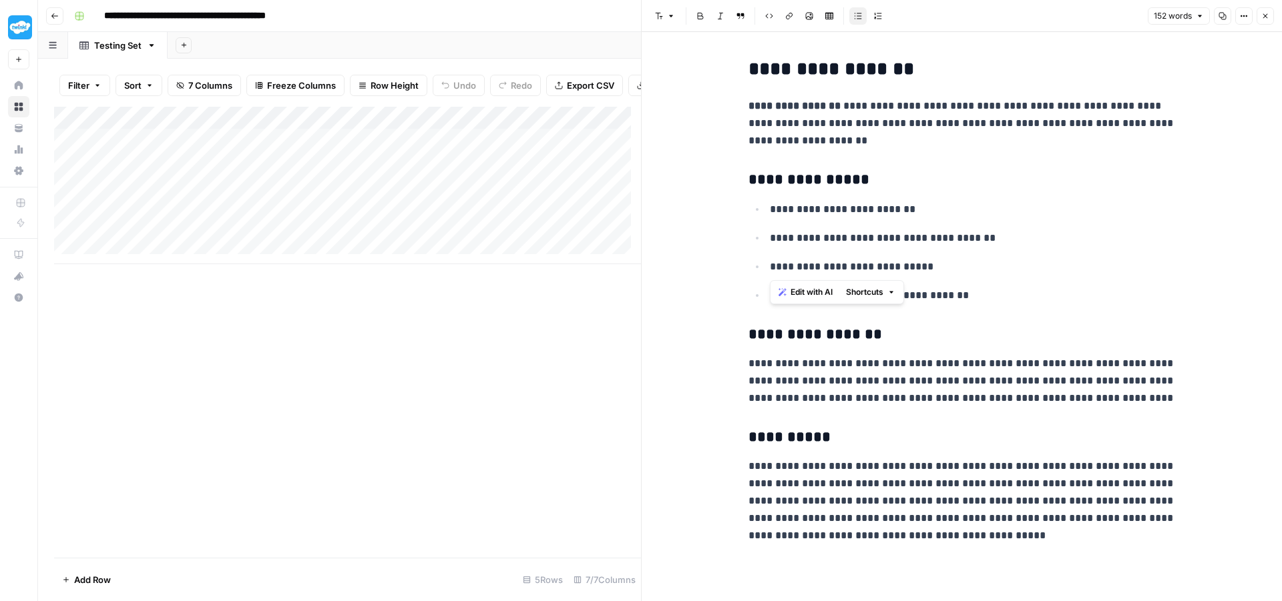
drag, startPoint x: 997, startPoint y: 248, endPoint x: 766, endPoint y: 246, distance: 231.0
click at [766, 246] on ul "**********" at bounding box center [961, 252] width 427 height 104
click at [969, 220] on ul "**********" at bounding box center [961, 252] width 427 height 104
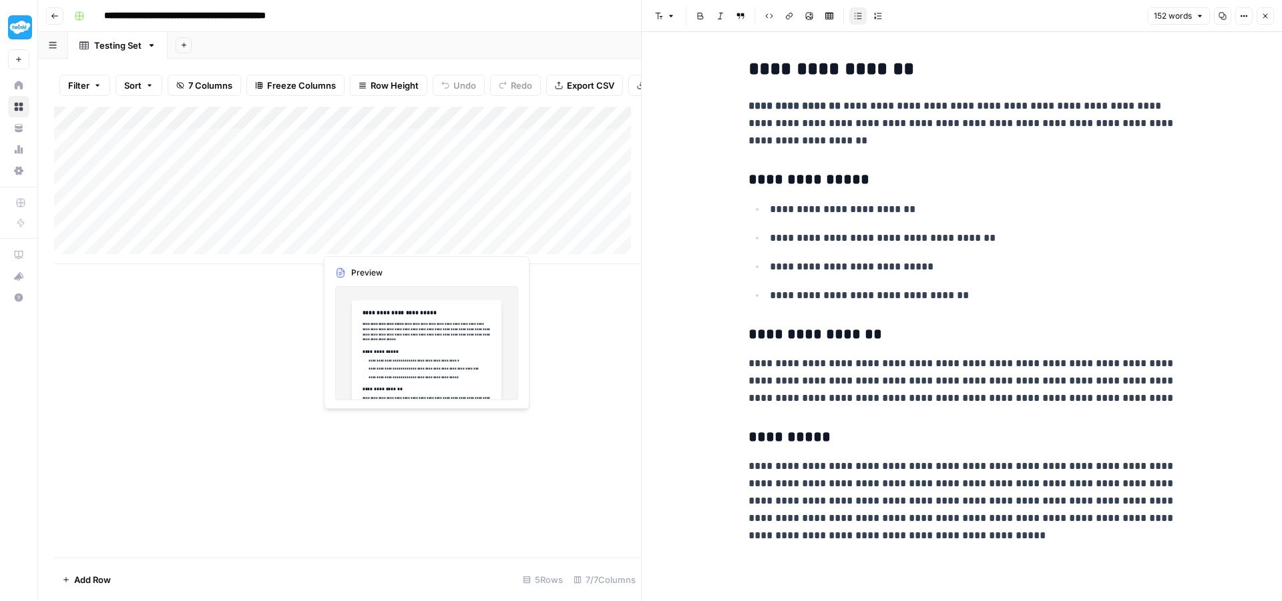
click at [365, 240] on div "Add Column" at bounding box center [347, 186] width 587 height 158
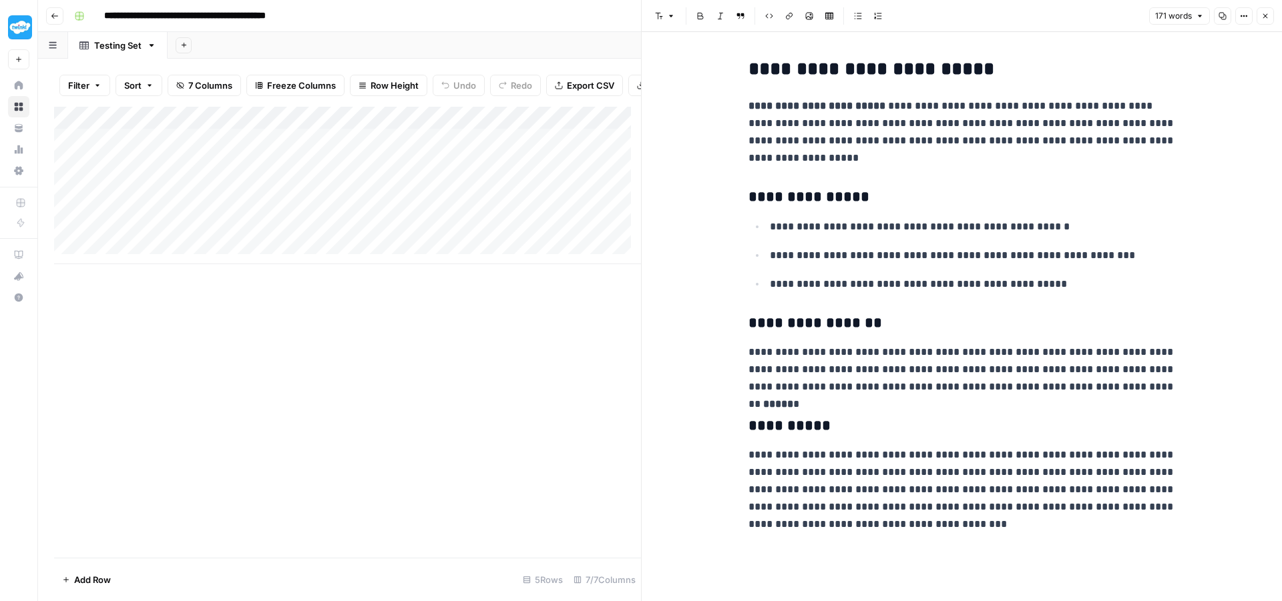
click at [379, 216] on div "Add Column" at bounding box center [347, 186] width 587 height 158
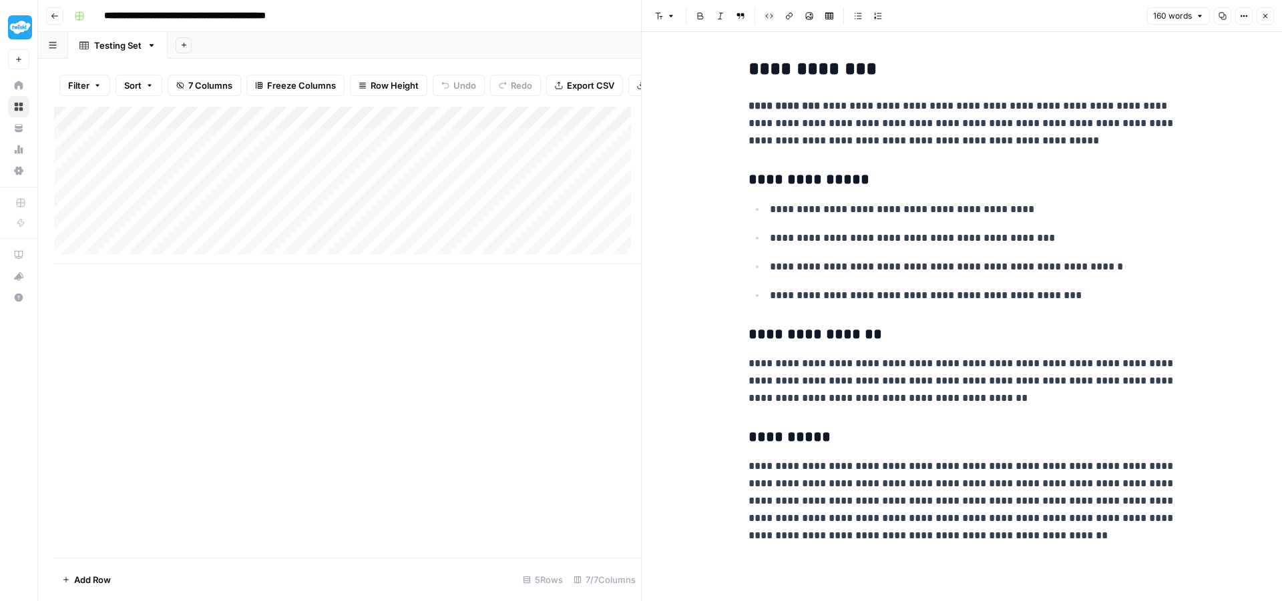
click at [79, 222] on div "Add Column" at bounding box center [347, 186] width 587 height 158
drag, startPoint x: 85, startPoint y: 218, endPoint x: 77, endPoint y: 216, distance: 7.6
click at [77, 216] on textarea "**********" at bounding box center [182, 219] width 214 height 19
click at [366, 215] on div "Add Column" at bounding box center [347, 186] width 587 height 158
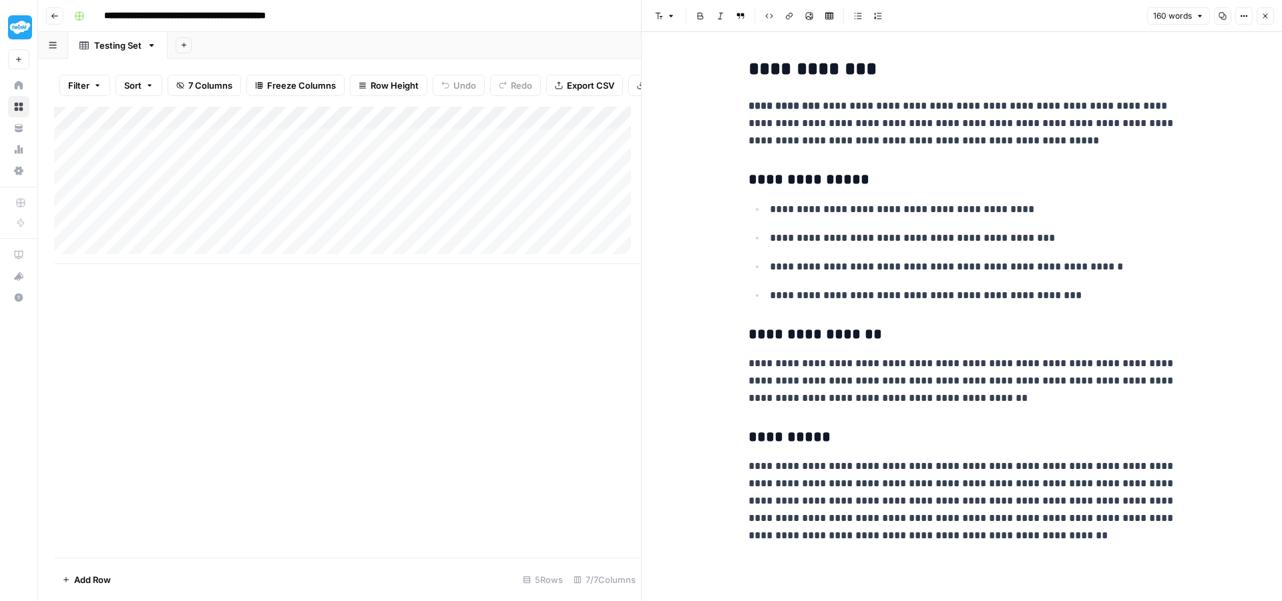
click at [366, 215] on div "Add Column" at bounding box center [347, 186] width 587 height 158
click at [378, 235] on div "Add Column" at bounding box center [347, 186] width 587 height 158
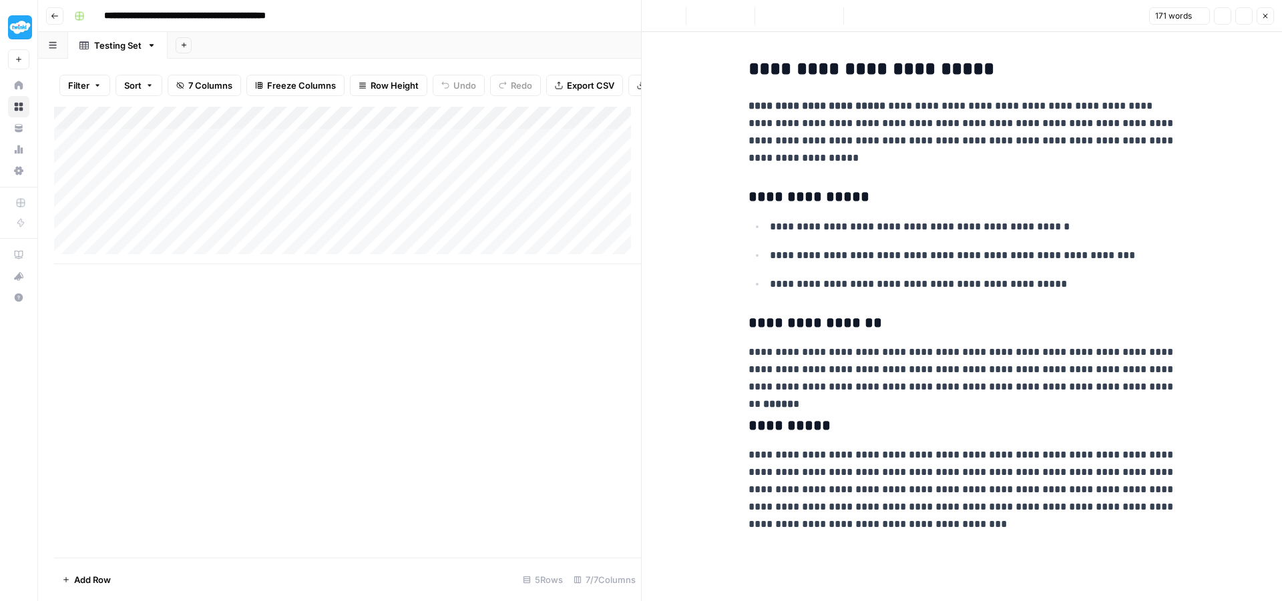
click at [382, 216] on div "Add Column" at bounding box center [347, 186] width 587 height 158
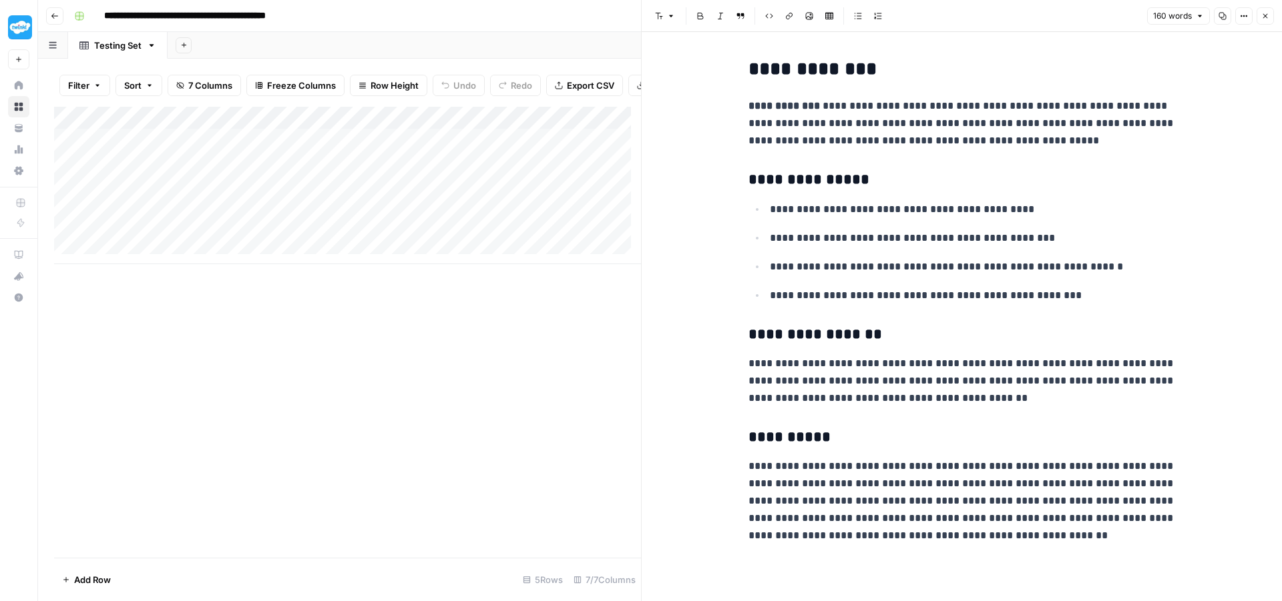
click at [382, 236] on div "Add Column" at bounding box center [347, 186] width 587 height 158
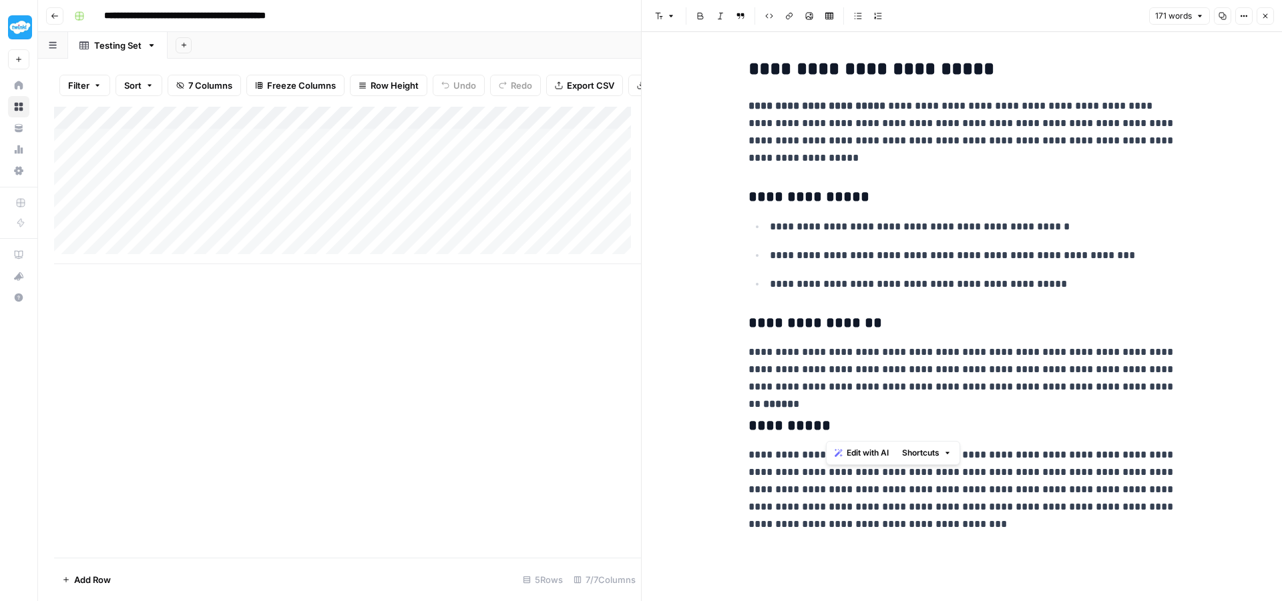
drag, startPoint x: 1135, startPoint y: 396, endPoint x: 979, endPoint y: 376, distance: 158.1
click at [979, 383] on div "**********" at bounding box center [961, 295] width 443 height 485
click at [982, 244] on ul "**********" at bounding box center [961, 255] width 427 height 75
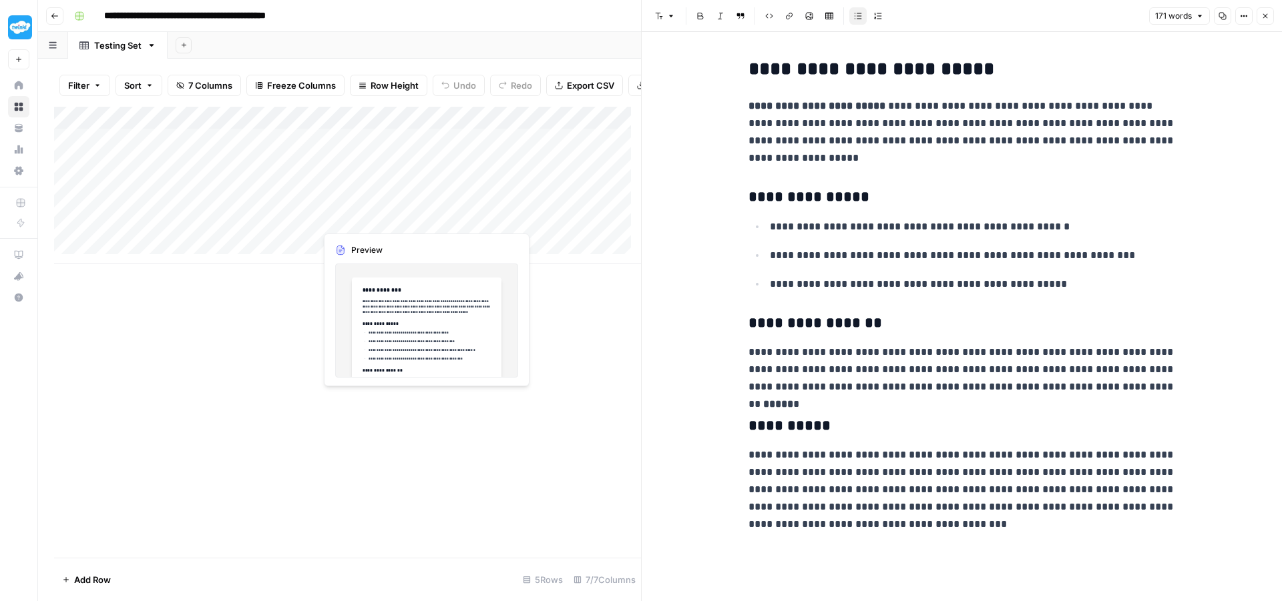
click at [389, 219] on div "Add Column" at bounding box center [347, 186] width 587 height 158
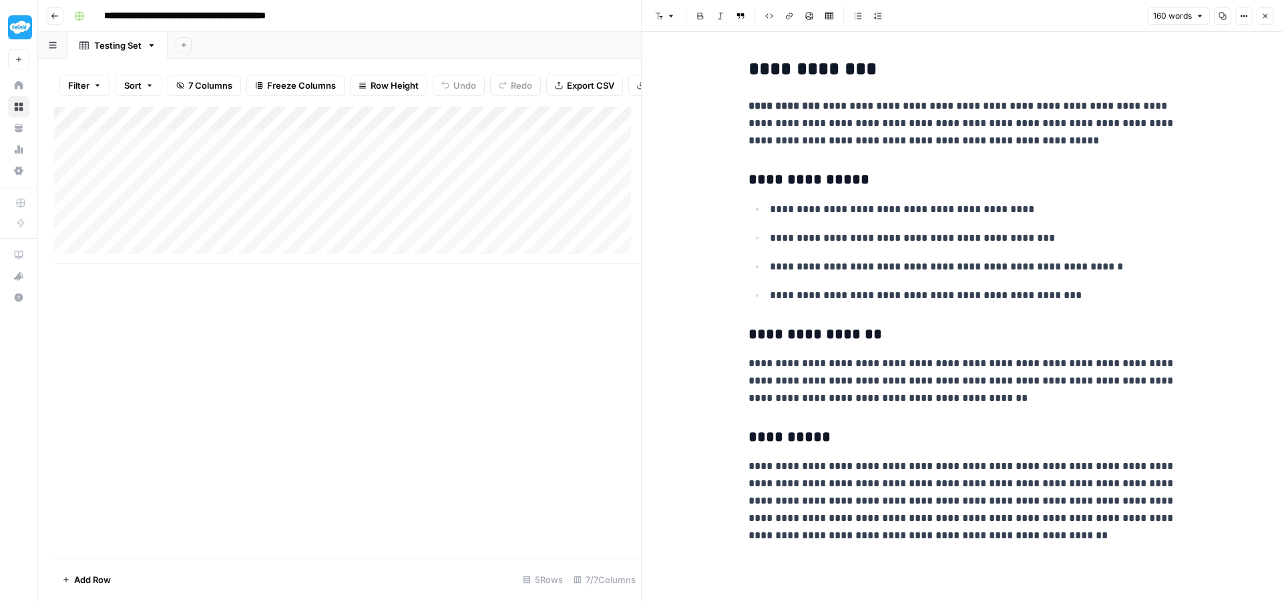
drag, startPoint x: 119, startPoint y: 154, endPoint x: 593, endPoint y: 240, distance: 481.2
click at [593, 240] on div "Add Column" at bounding box center [347, 186] width 587 height 158
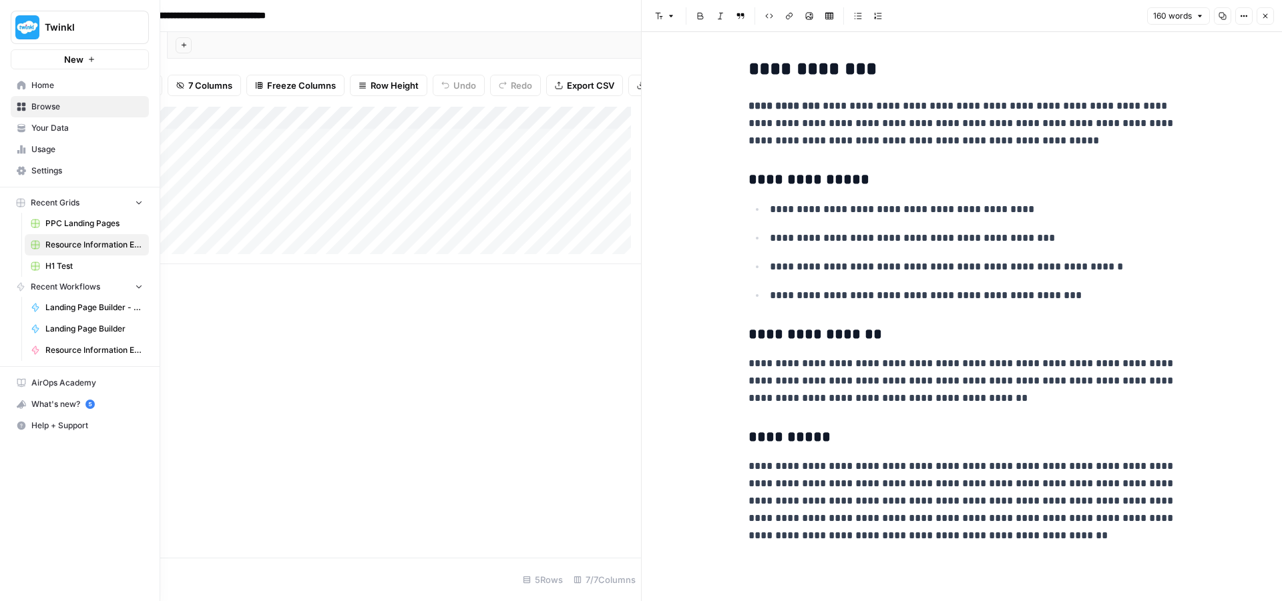
click at [27, 129] on link "Your Data" at bounding box center [80, 127] width 138 height 21
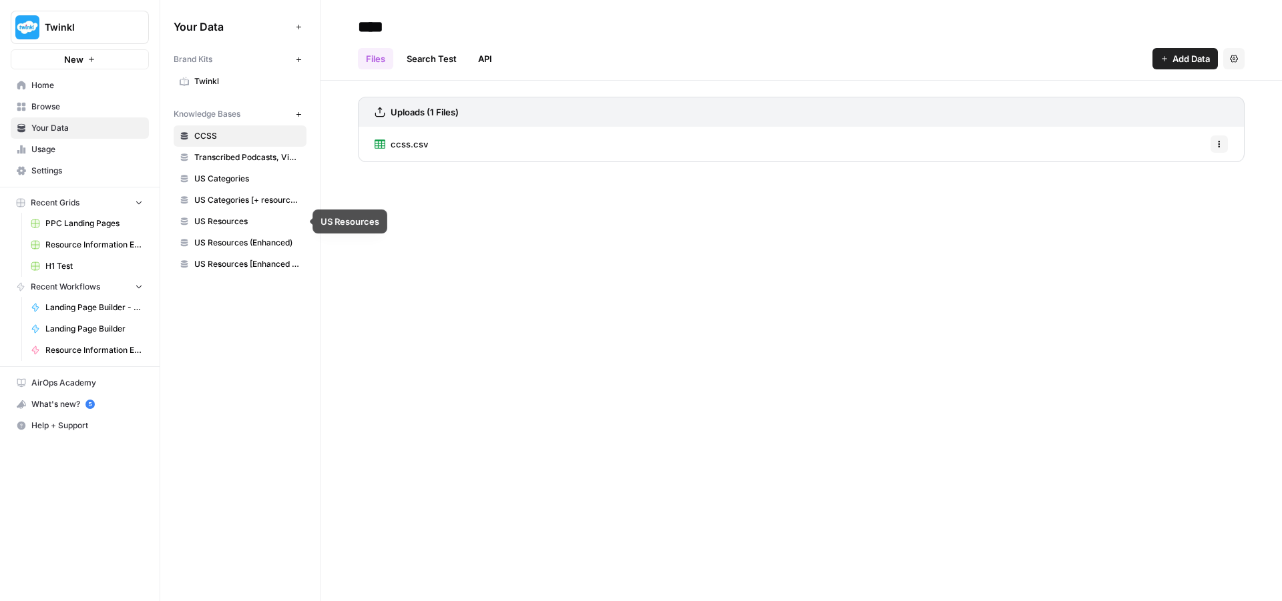
click at [214, 238] on span "US Resources (Enhanced)" at bounding box center [247, 243] width 106 height 12
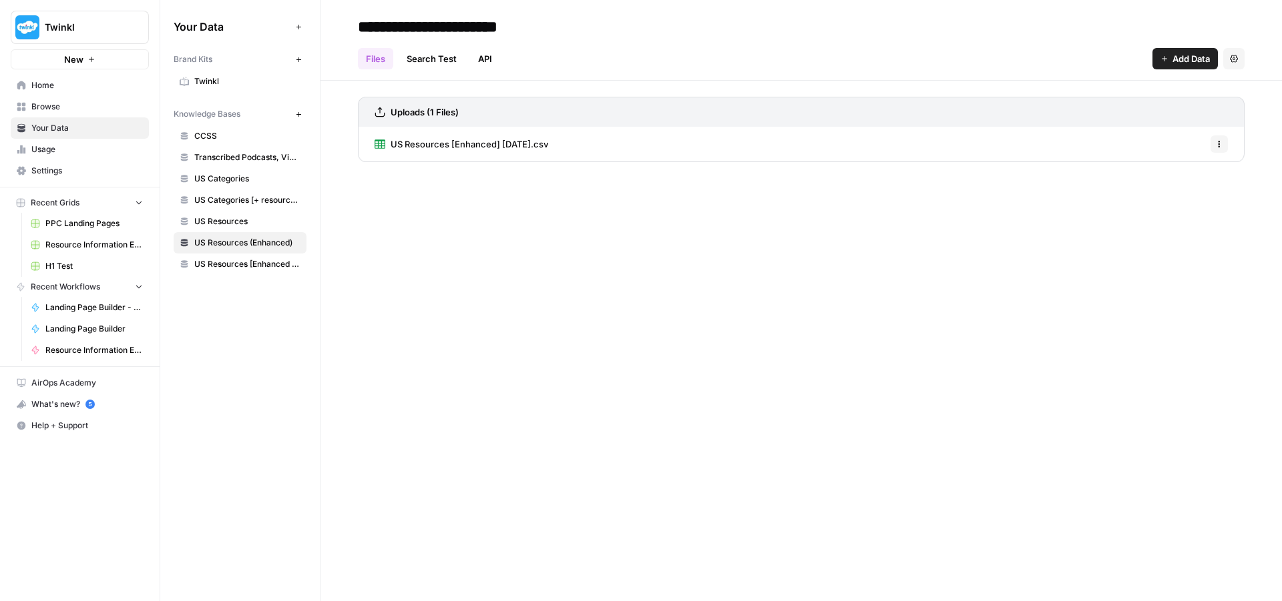
click at [548, 148] on span "US Resources [Enhanced] 2025-07-18.csv" at bounding box center [470, 144] width 158 height 13
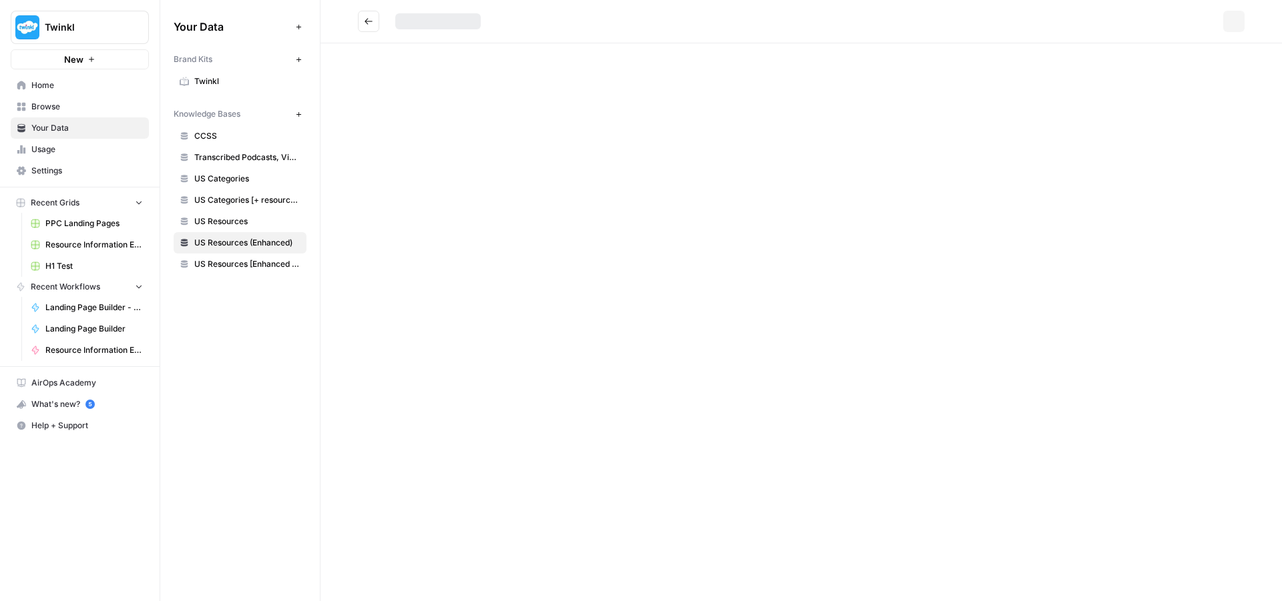
click at [565, 148] on div "Options" at bounding box center [800, 300] width 961 height 601
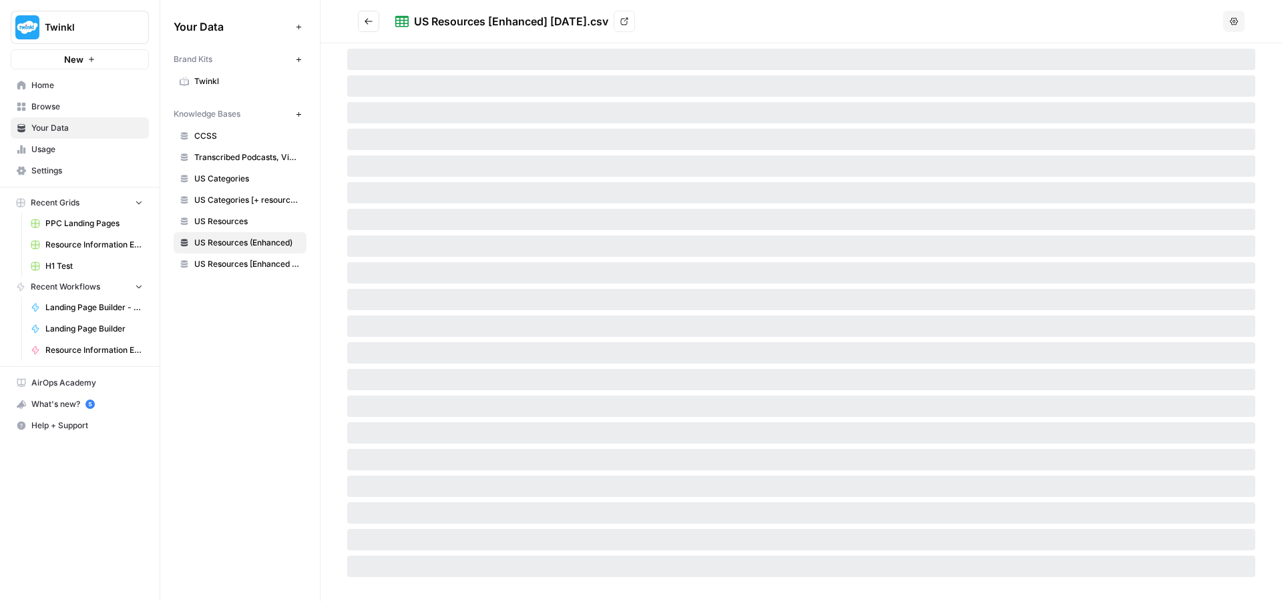
click at [746, 25] on h2 "US Resources [Enhanced] 2025-07-18.csv View" at bounding box center [788, 21] width 860 height 21
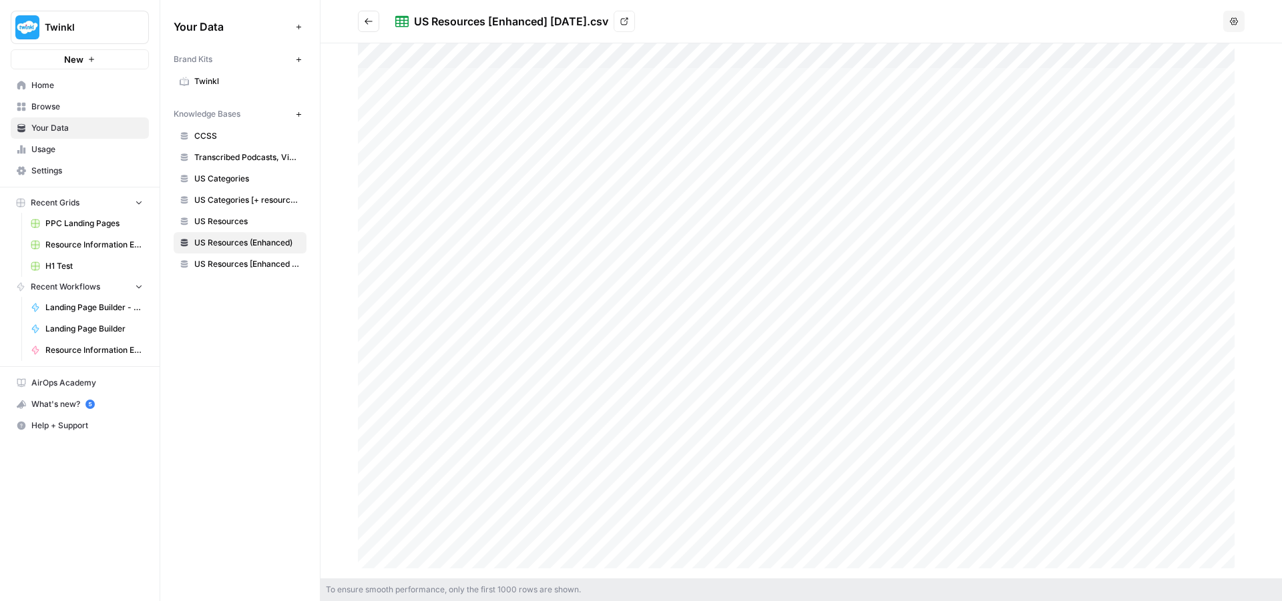
click at [63, 85] on span "Home" at bounding box center [86, 85] width 111 height 12
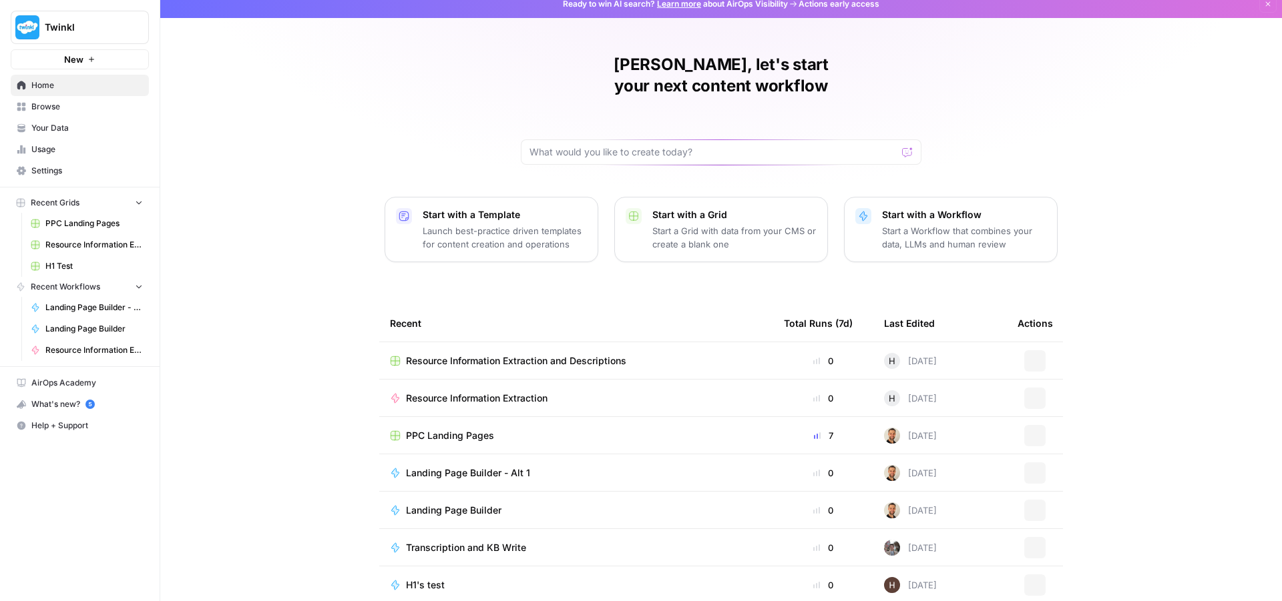
scroll to position [13, 0]
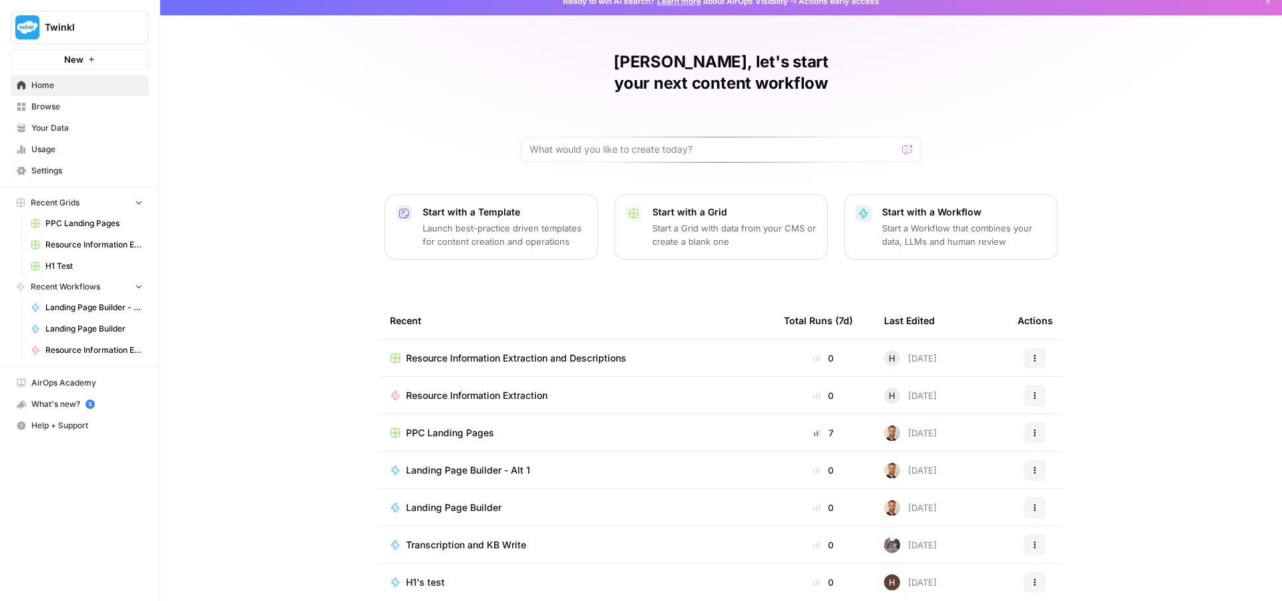
click at [79, 357] on link "Resource Information Extraction" at bounding box center [87, 350] width 124 height 21
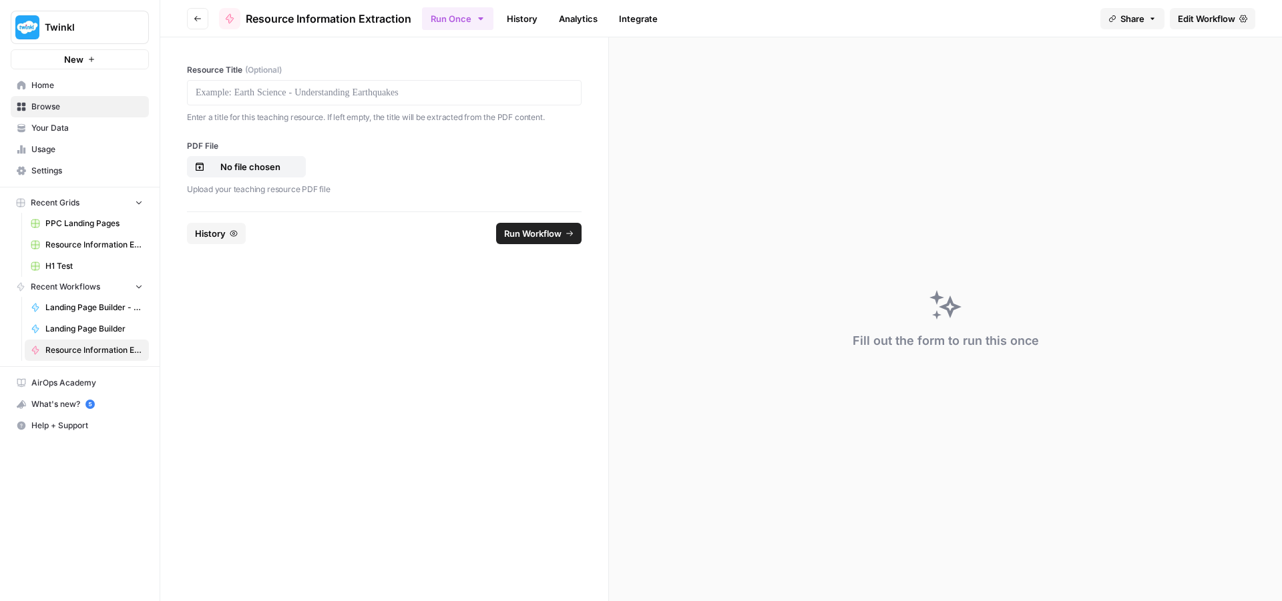
click at [196, 26] on button "Go back" at bounding box center [197, 18] width 21 height 21
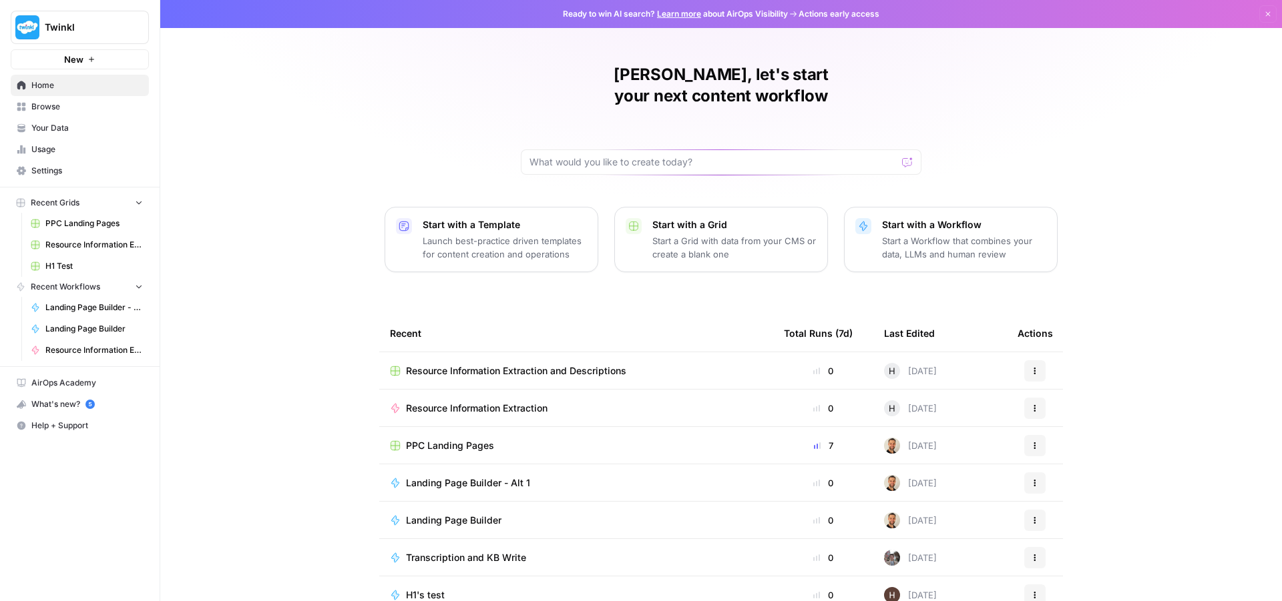
click at [491, 364] on span "Resource Information Extraction and Descriptions" at bounding box center [516, 370] width 220 height 13
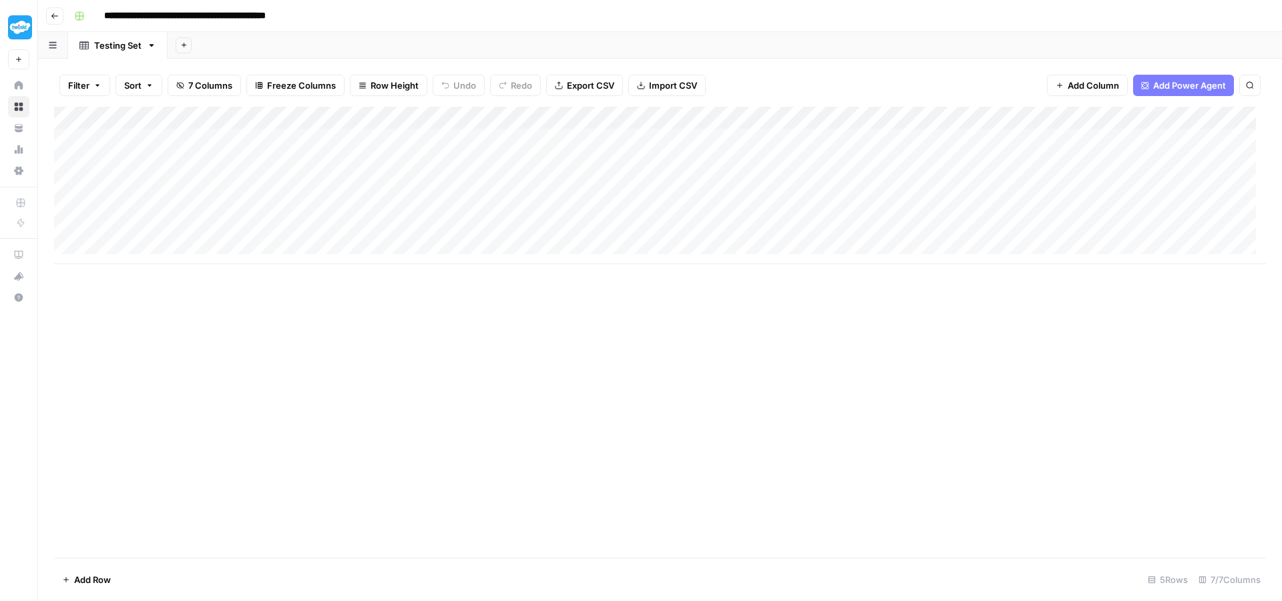
drag, startPoint x: 552, startPoint y: 148, endPoint x: 521, endPoint y: 232, distance: 89.8
click at [521, 232] on div "Add Column" at bounding box center [660, 186] width 1212 height 158
click at [749, 241] on div "Add Column" at bounding box center [660, 186] width 1212 height 158
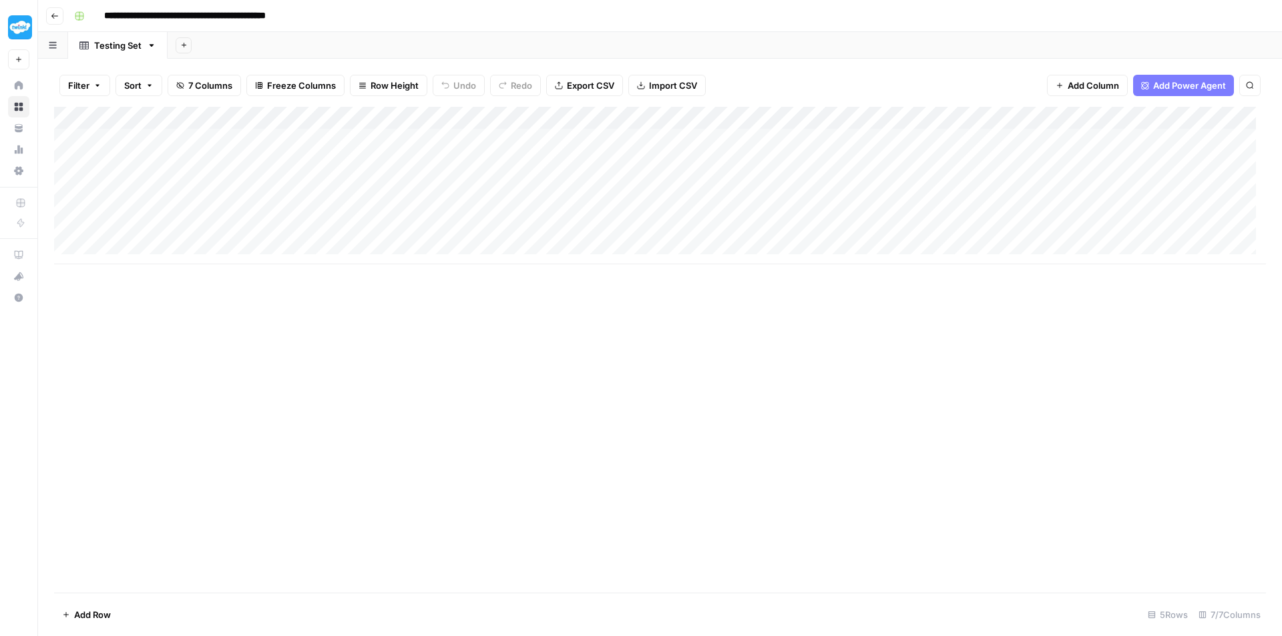
click at [564, 164] on div "Add Column" at bounding box center [660, 186] width 1212 height 158
click at [376, 182] on div "Add Column" at bounding box center [660, 186] width 1212 height 158
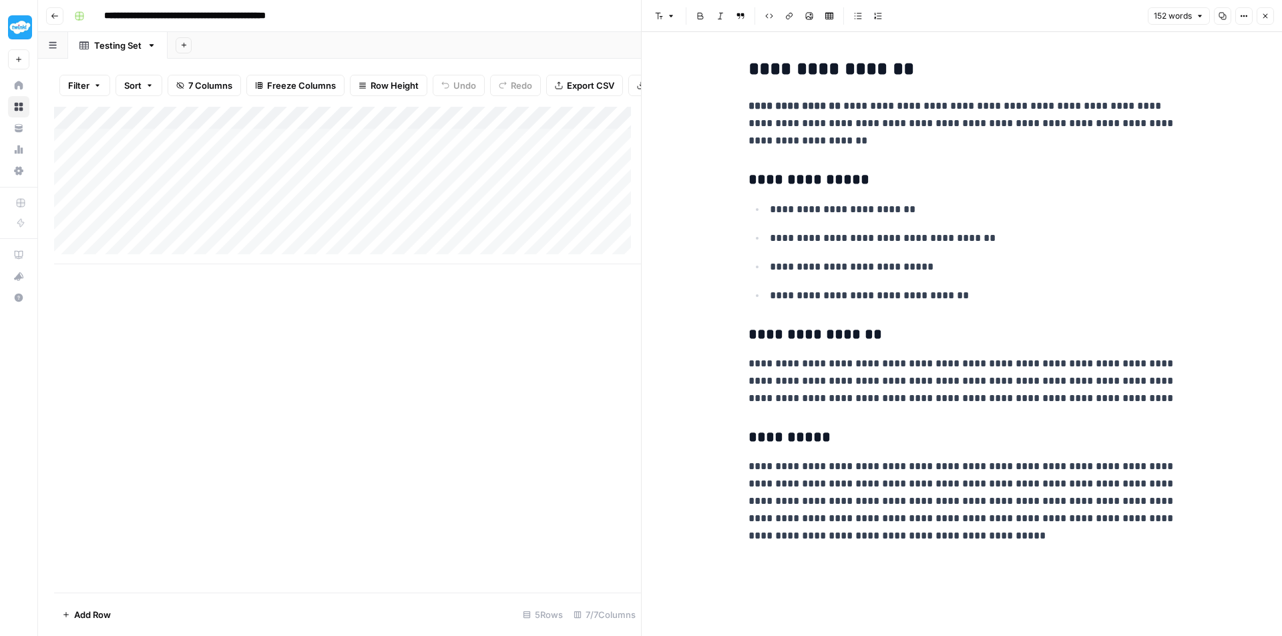
click at [347, 221] on div "Add Column" at bounding box center [347, 186] width 587 height 158
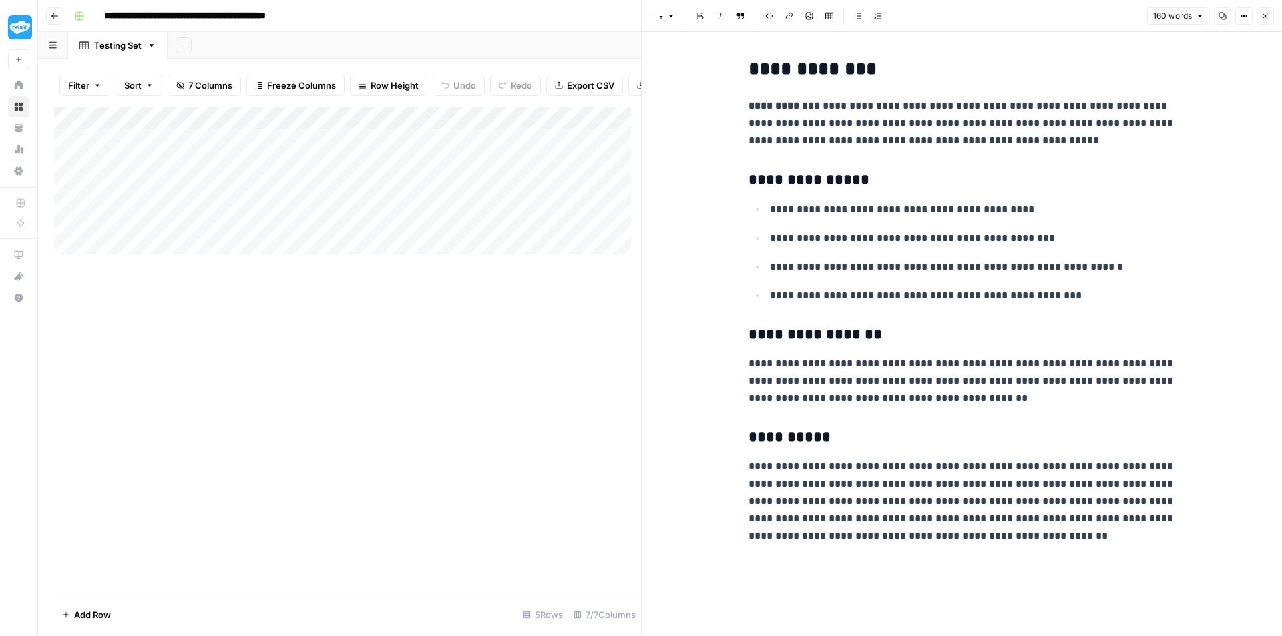
click at [360, 156] on div "Add Column" at bounding box center [347, 186] width 587 height 158
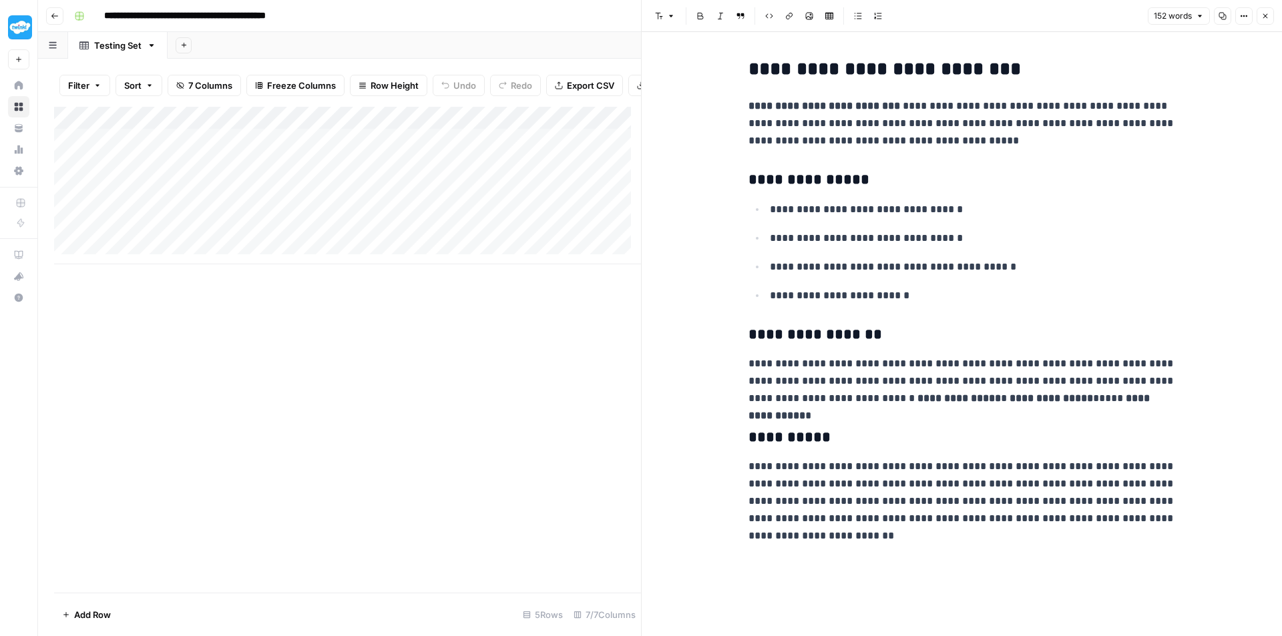
click at [50, 11] on button "Go back" at bounding box center [54, 15] width 17 height 17
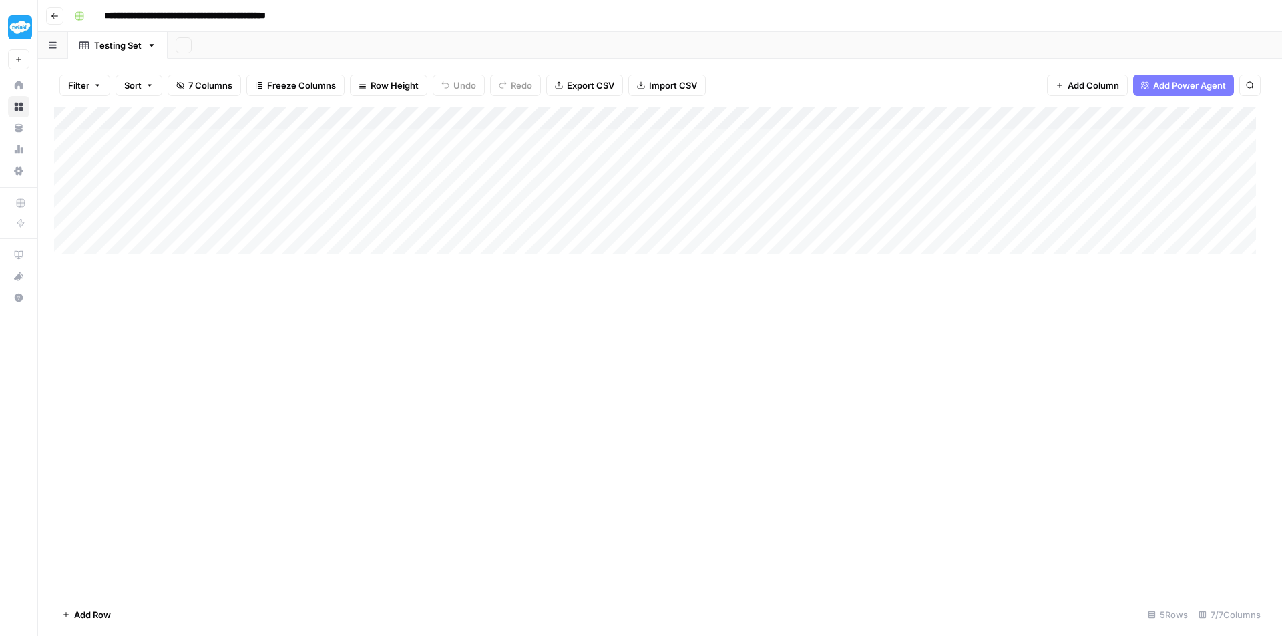
click at [60, 11] on button "Go back" at bounding box center [54, 15] width 17 height 17
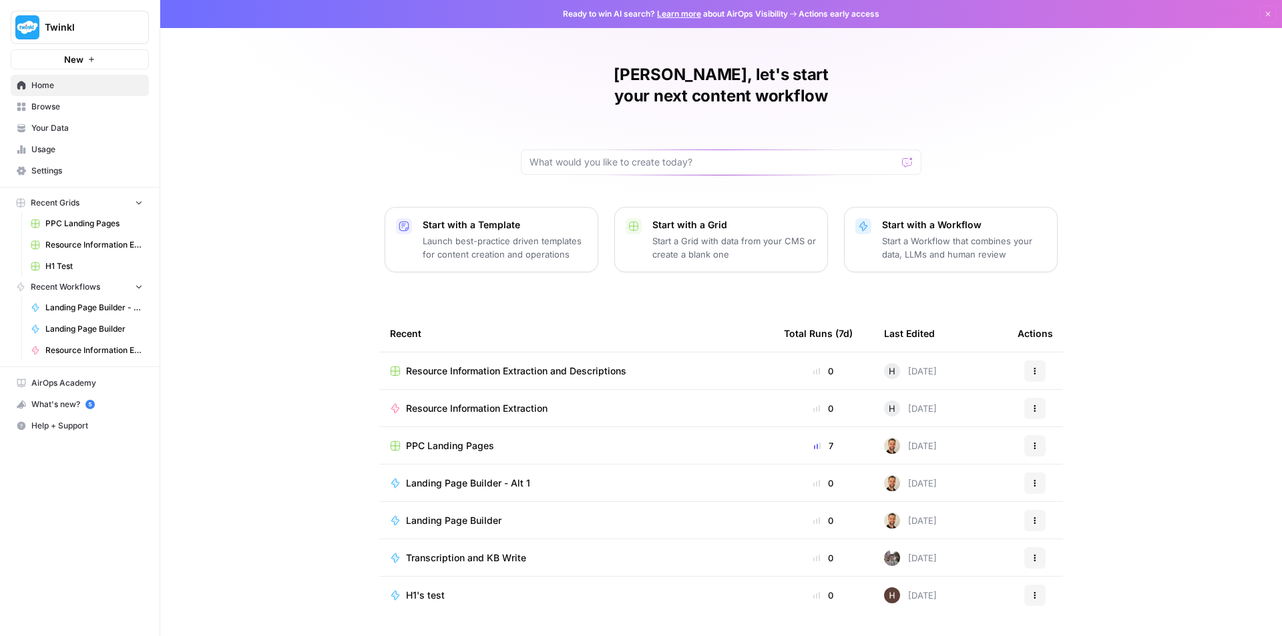
click at [513, 402] on span "Resource Information Extraction" at bounding box center [477, 408] width 142 height 13
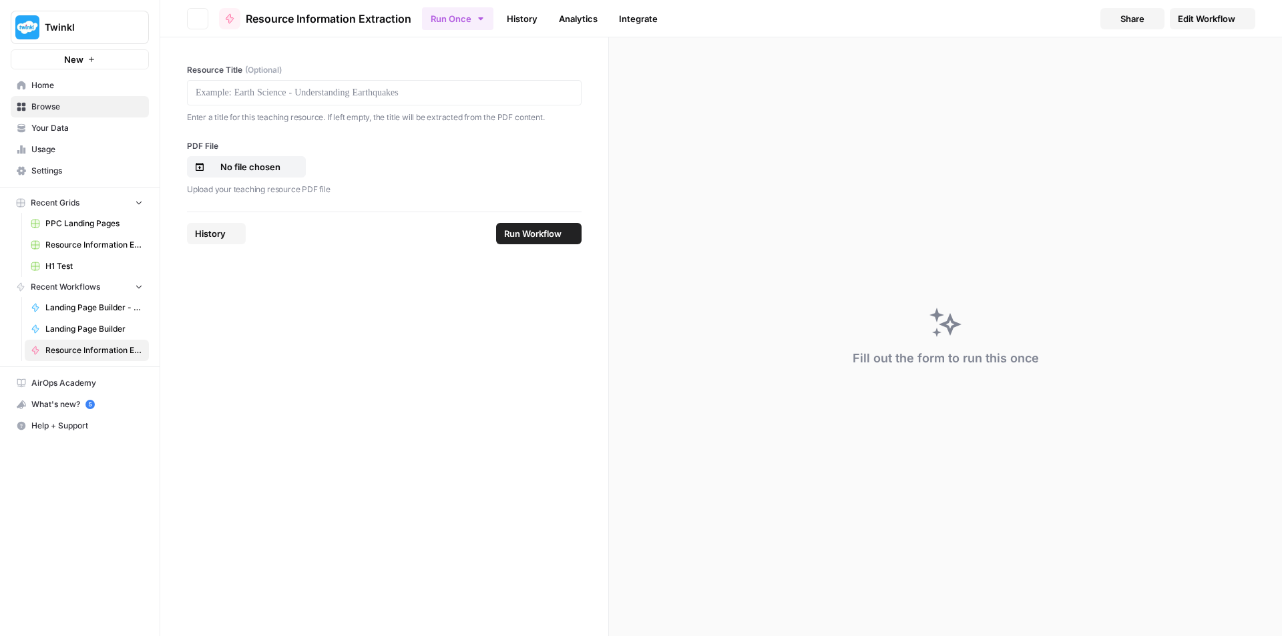
click at [513, 385] on form "Resource Title (Optional) Enter a title for this teaching resource. If left emp…" at bounding box center [384, 336] width 449 height 599
click at [202, 25] on div "Close sidebar" at bounding box center [211, 26] width 57 height 13
click at [206, 11] on button "Go back" at bounding box center [197, 18] width 21 height 21
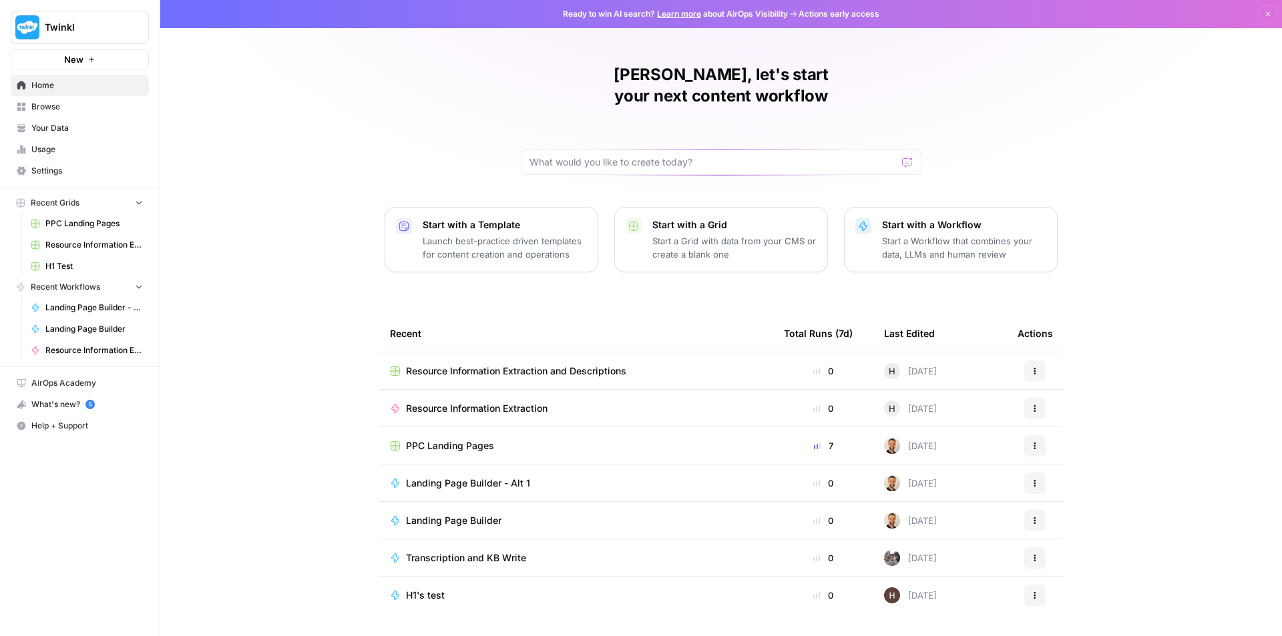
click at [638, 364] on div "Resource Information Extraction and Descriptions" at bounding box center [576, 370] width 372 height 13
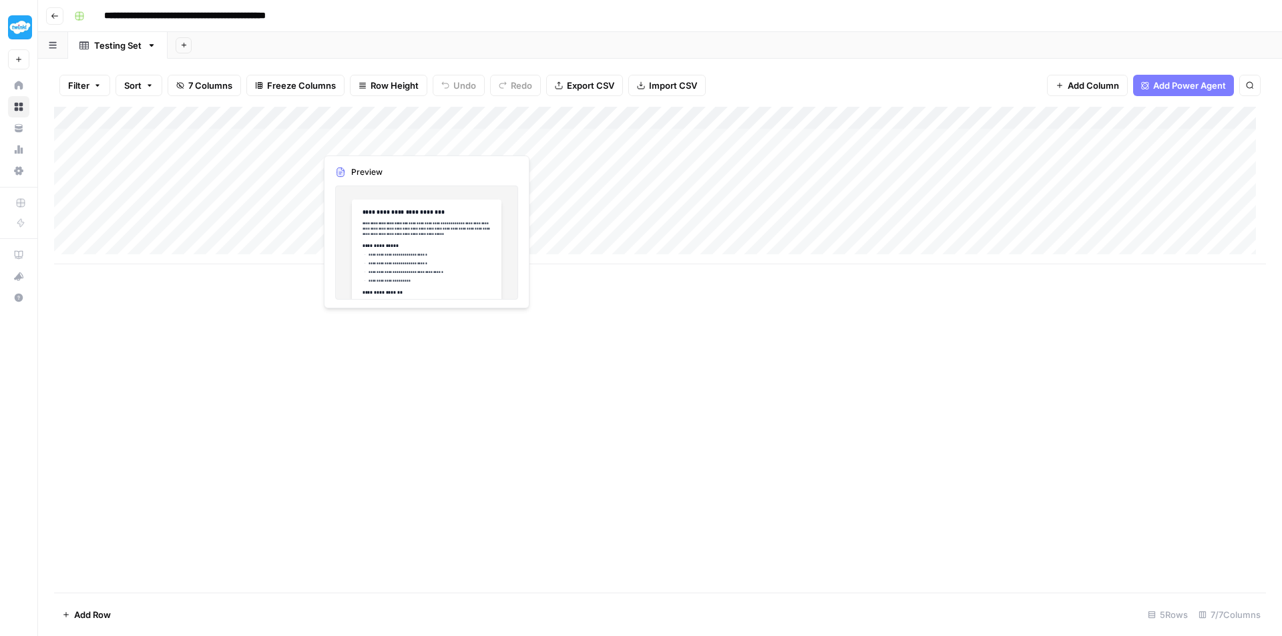
click at [385, 136] on div "Add Column" at bounding box center [660, 186] width 1212 height 158
click at [347, 178] on div "Add Column" at bounding box center [660, 186] width 1212 height 158
click at [731, 140] on div "Add Column" at bounding box center [660, 186] width 1212 height 158
click at [356, 145] on div "Add Column" at bounding box center [660, 186] width 1212 height 158
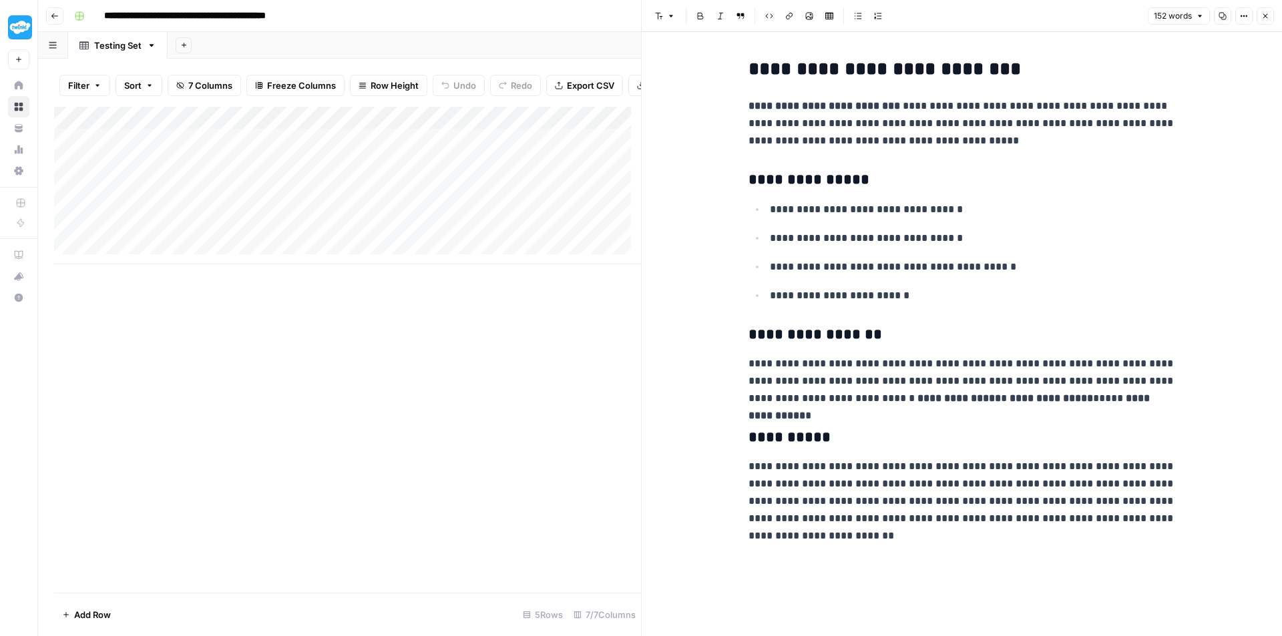
click at [366, 174] on div "Add Column" at bounding box center [347, 186] width 587 height 158
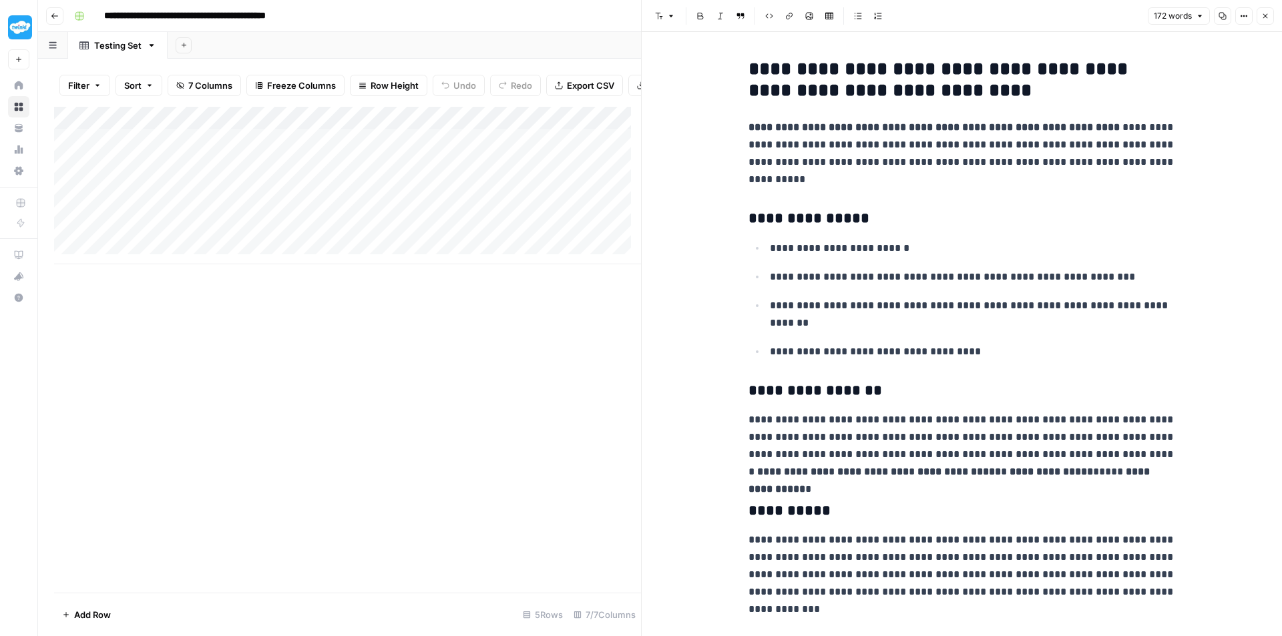
click at [372, 218] on div "Add Column" at bounding box center [347, 186] width 587 height 158
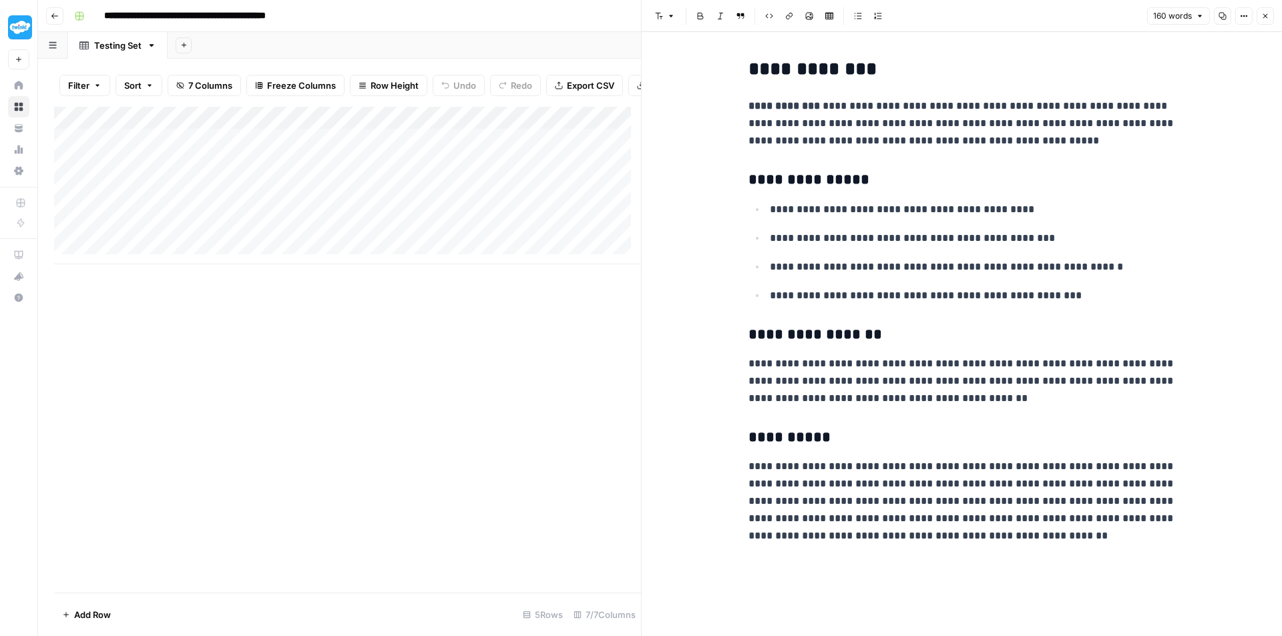
click at [383, 240] on div "Add Column" at bounding box center [347, 186] width 587 height 158
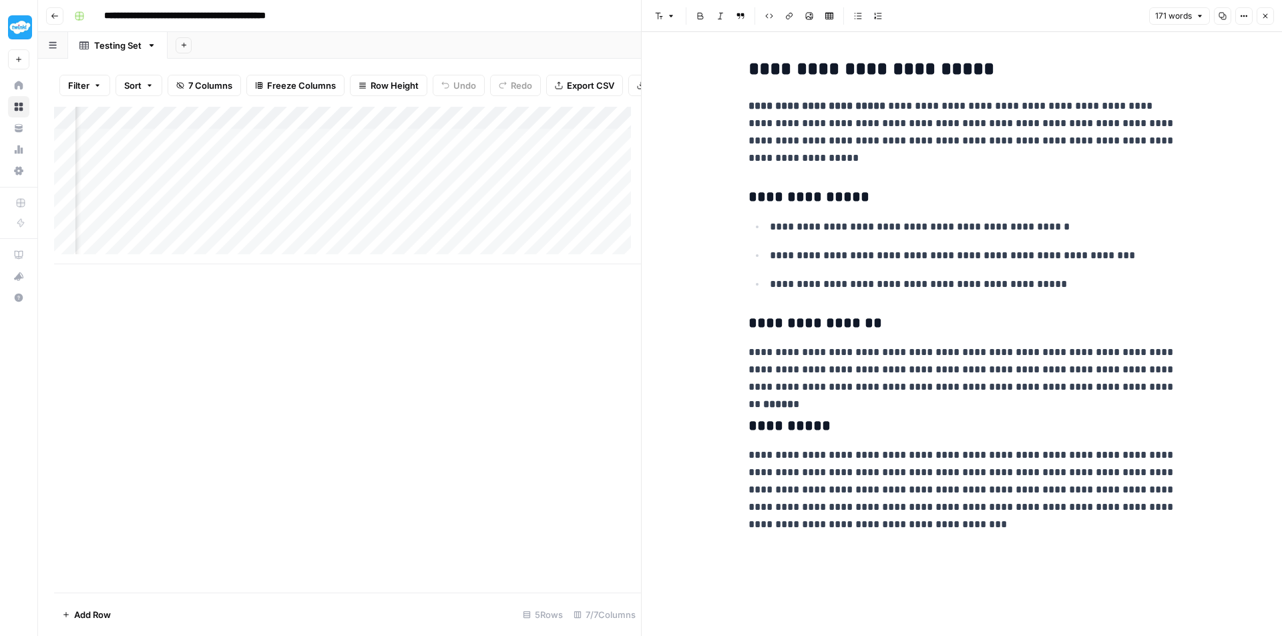
scroll to position [0, 35]
click at [554, 239] on div "Add Column" at bounding box center [347, 186] width 587 height 158
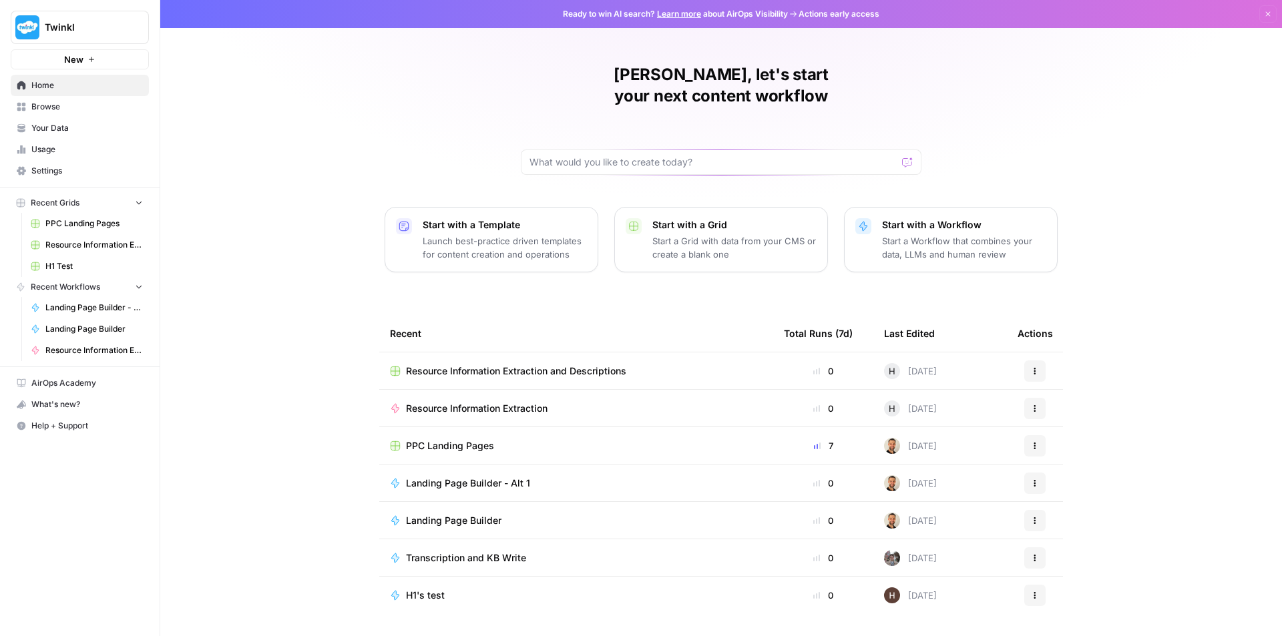
click at [487, 390] on td "Resource Information Extraction" at bounding box center [576, 408] width 394 height 37
click at [487, 402] on span "Resource Information Extraction" at bounding box center [477, 408] width 142 height 13
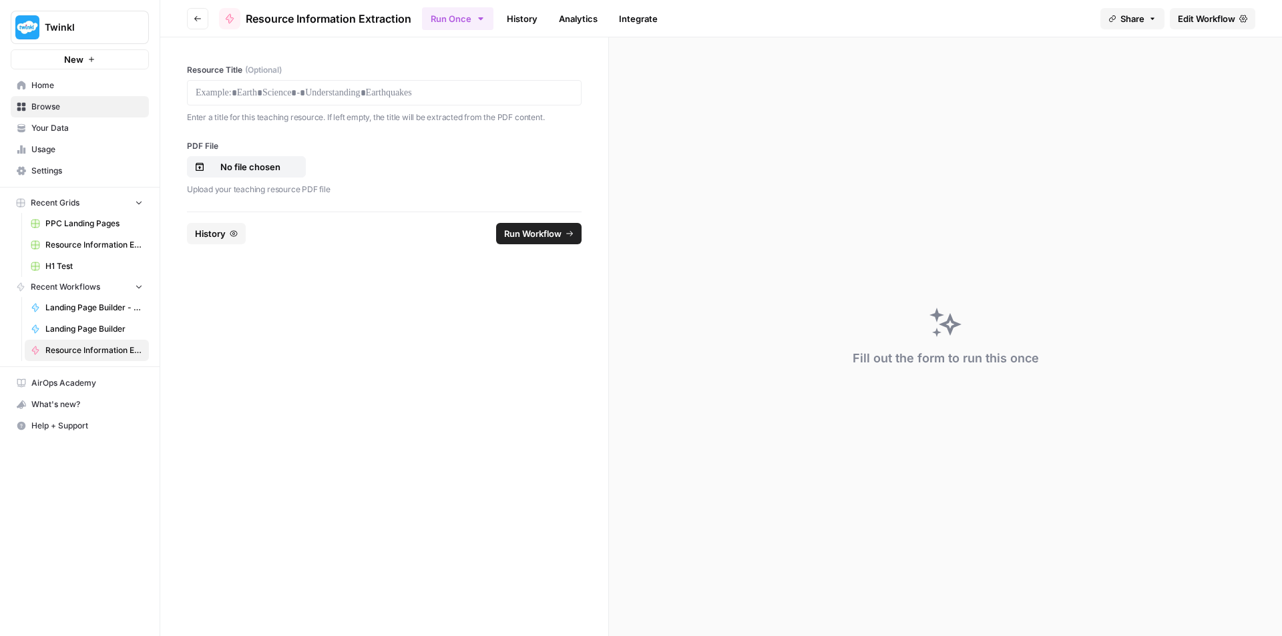
click at [198, 15] on icon "button" at bounding box center [198, 19] width 8 height 8
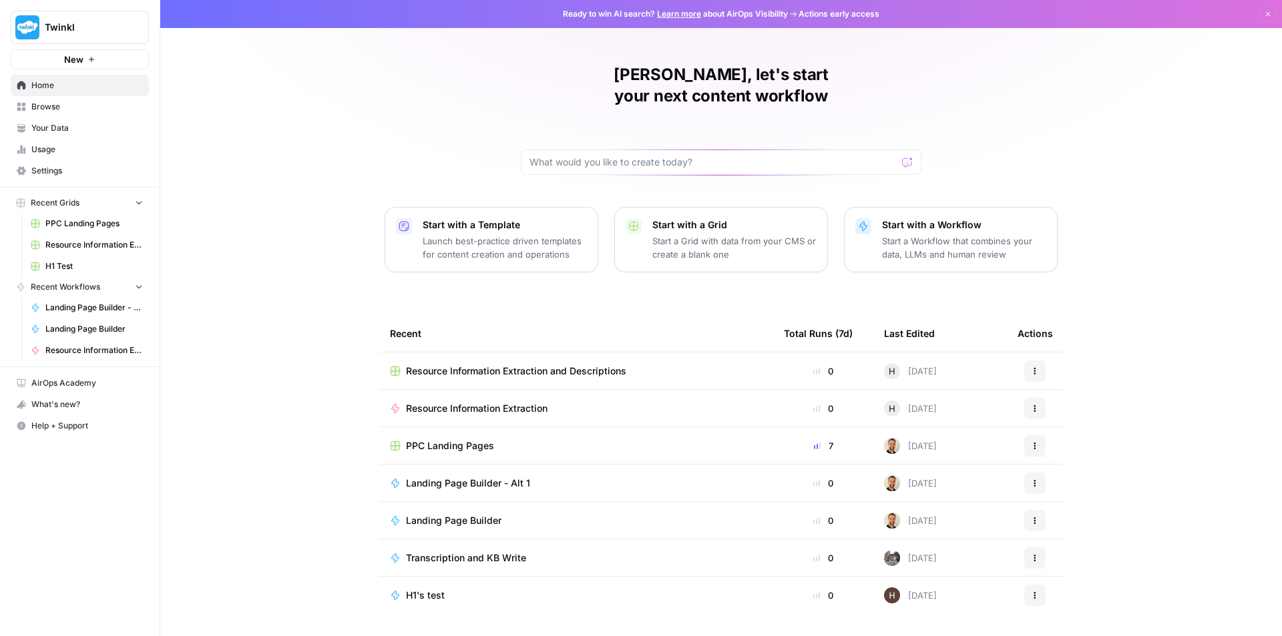
click at [501, 402] on span "Resource Information Extraction" at bounding box center [477, 408] width 142 height 13
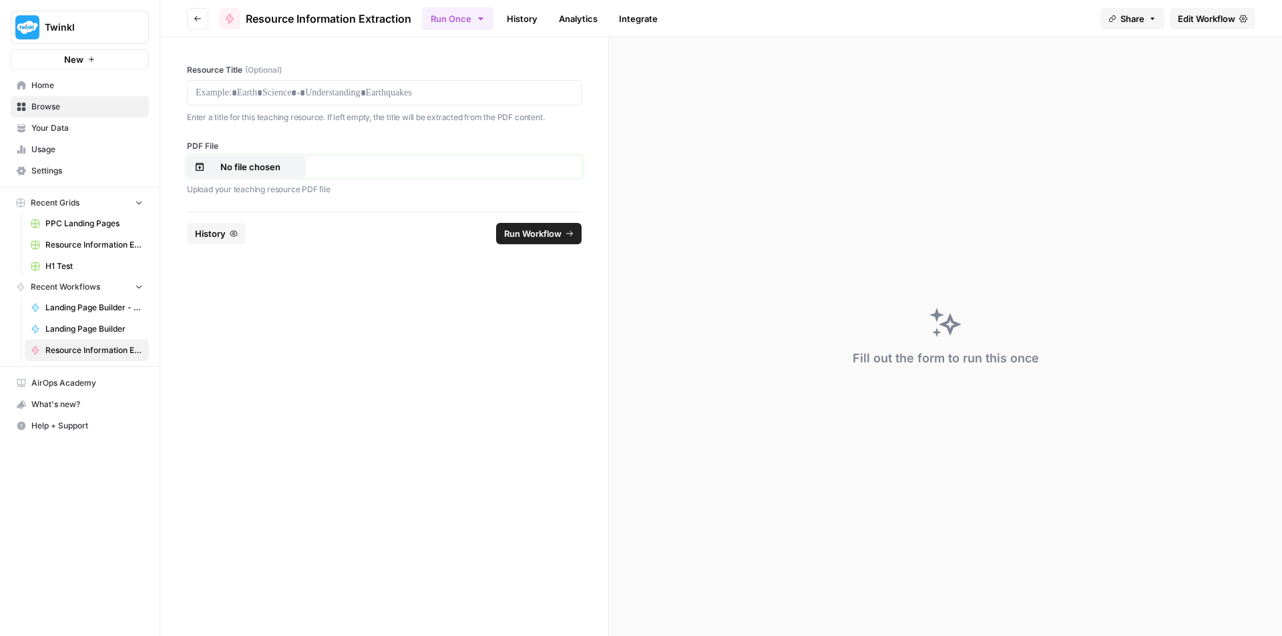
click at [239, 168] on p "No file chosen" at bounding box center [250, 166] width 85 height 13
click at [264, 172] on p "No file chosen" at bounding box center [250, 166] width 85 height 13
click at [192, 144] on label "PDF File" at bounding box center [384, 146] width 395 height 12
click at [0, 0] on input "PDF File" at bounding box center [0, 0] width 0 height 0
click at [227, 89] on p at bounding box center [384, 92] width 377 height 13
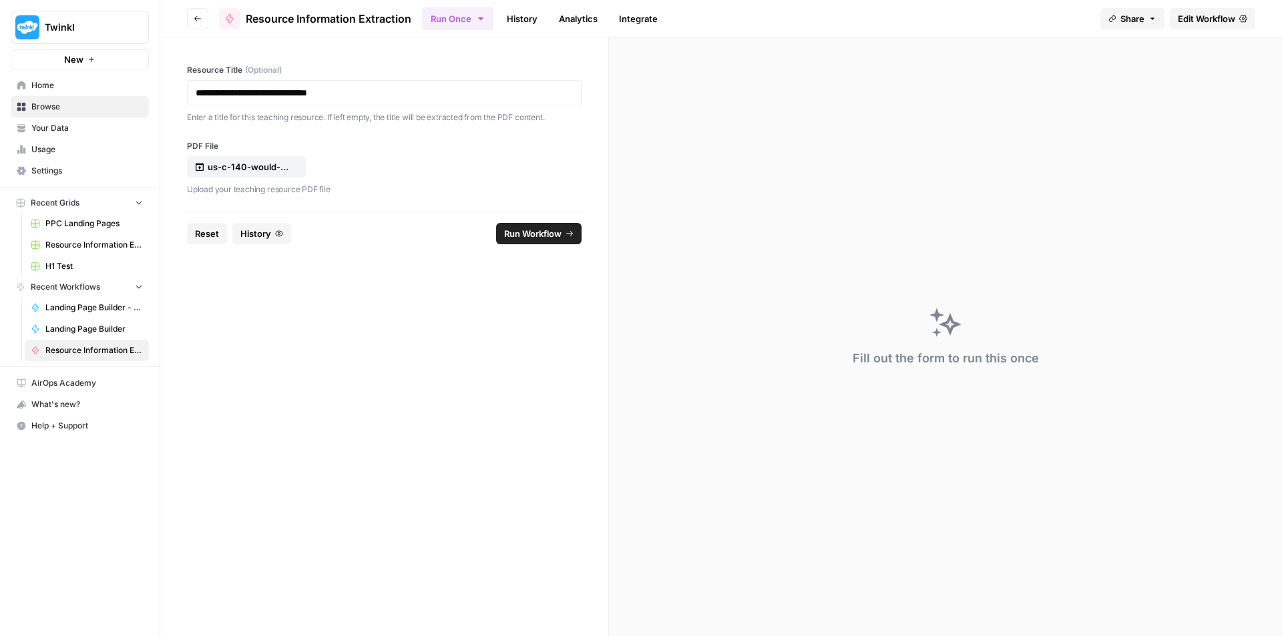
click at [543, 238] on span "Run Workflow" at bounding box center [532, 233] width 57 height 13
click at [1265, 578] on icon "close" at bounding box center [1262, 579] width 9 height 11
click at [196, 19] on icon "button" at bounding box center [198, 19] width 8 height 8
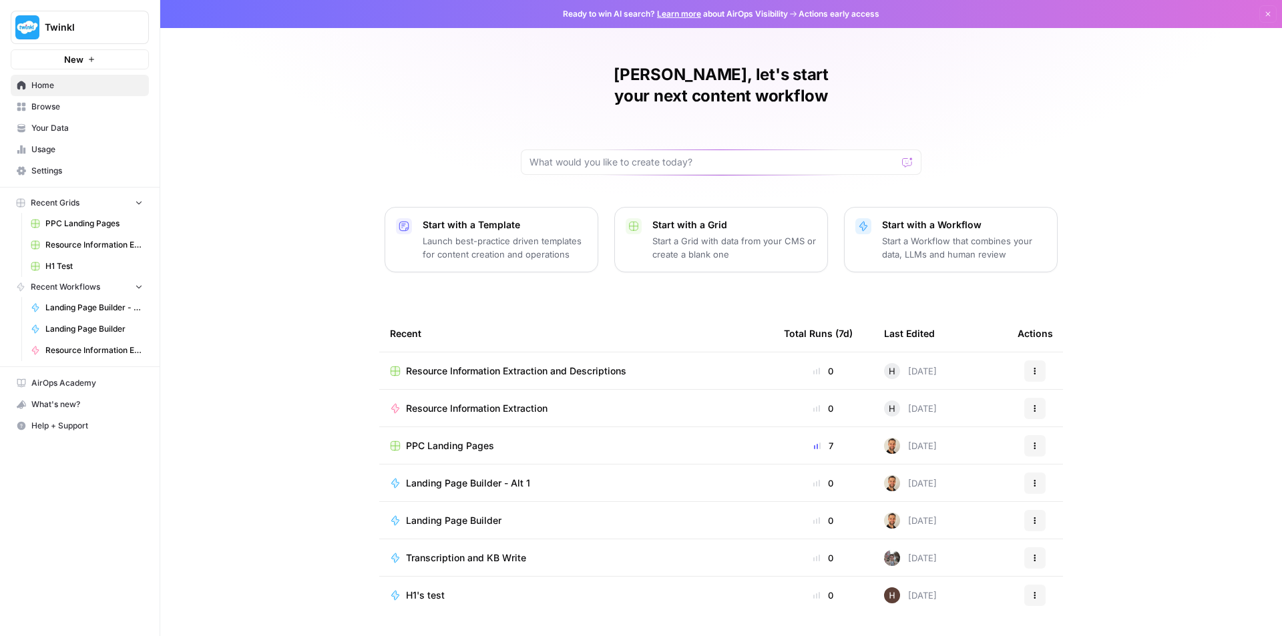
click at [533, 402] on span "Resource Information Extraction" at bounding box center [477, 408] width 142 height 13
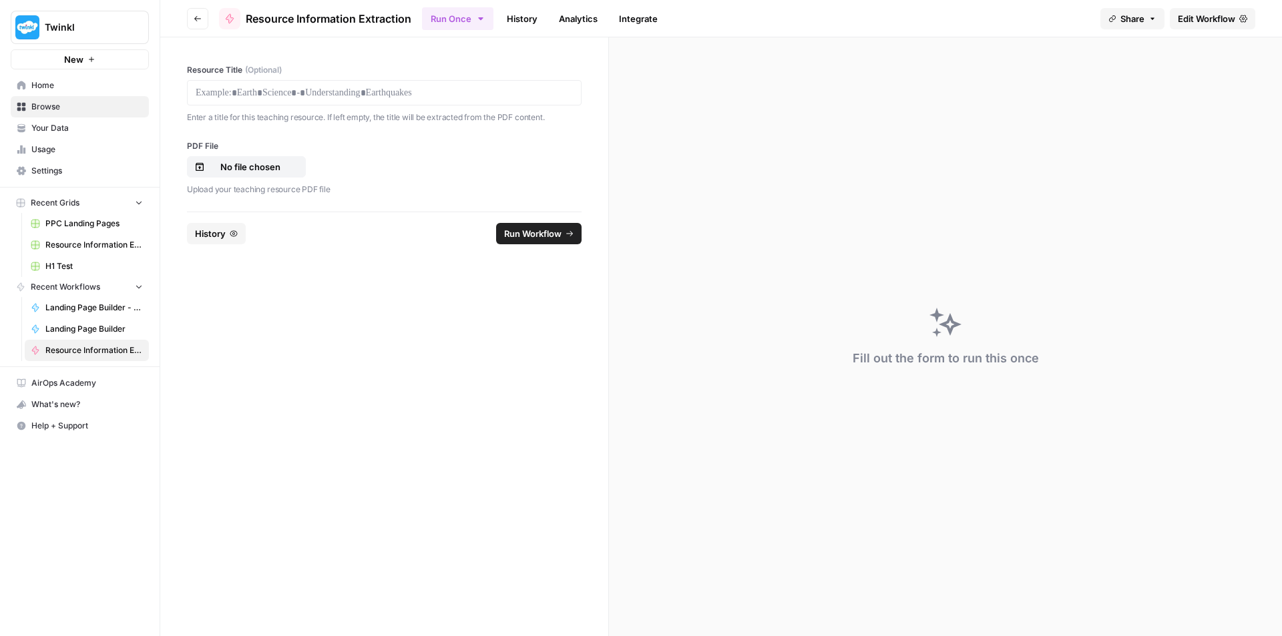
click at [1226, 17] on span "Edit Workflow" at bounding box center [1206, 18] width 57 height 13
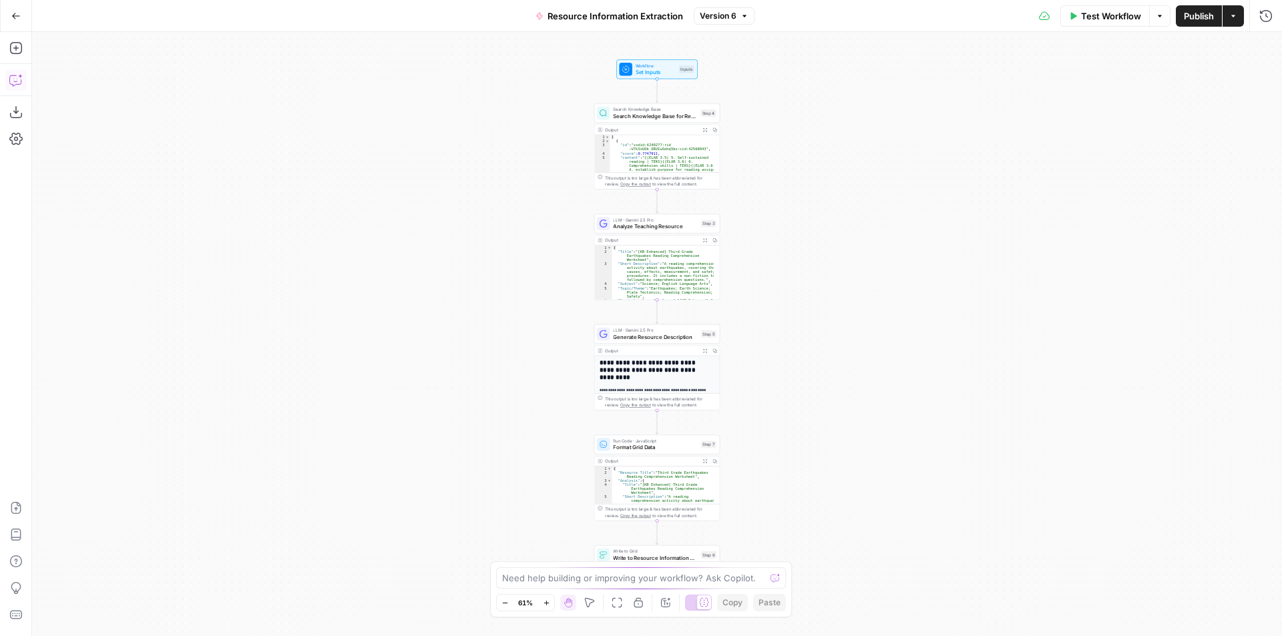
click at [24, 87] on button "Copilot" at bounding box center [15, 79] width 21 height 21
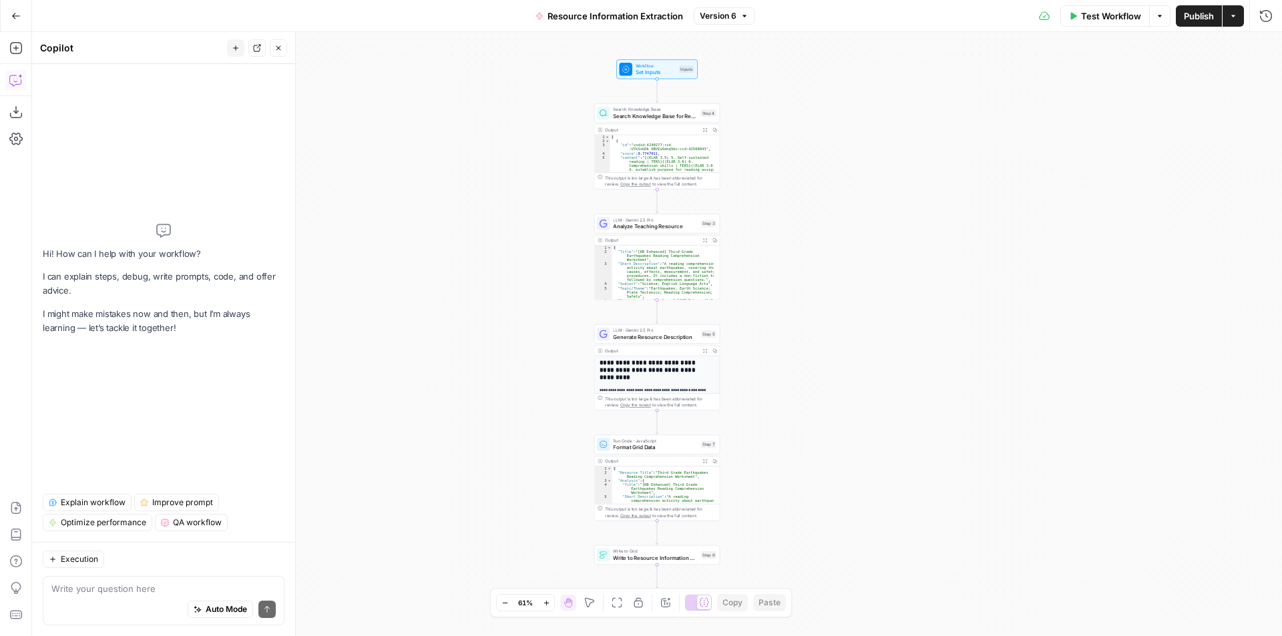
click at [167, 591] on textarea at bounding box center [163, 588] width 224 height 13
type textarea "Can the PDF Input also work for PPTs?"
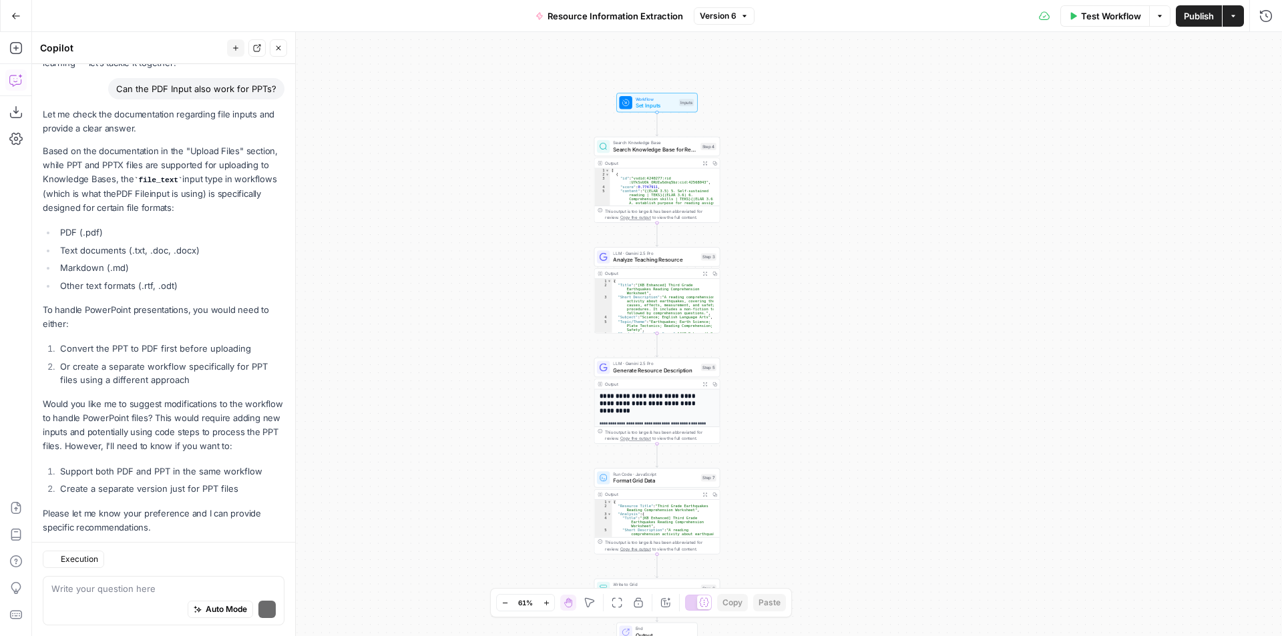
scroll to position [132, 0]
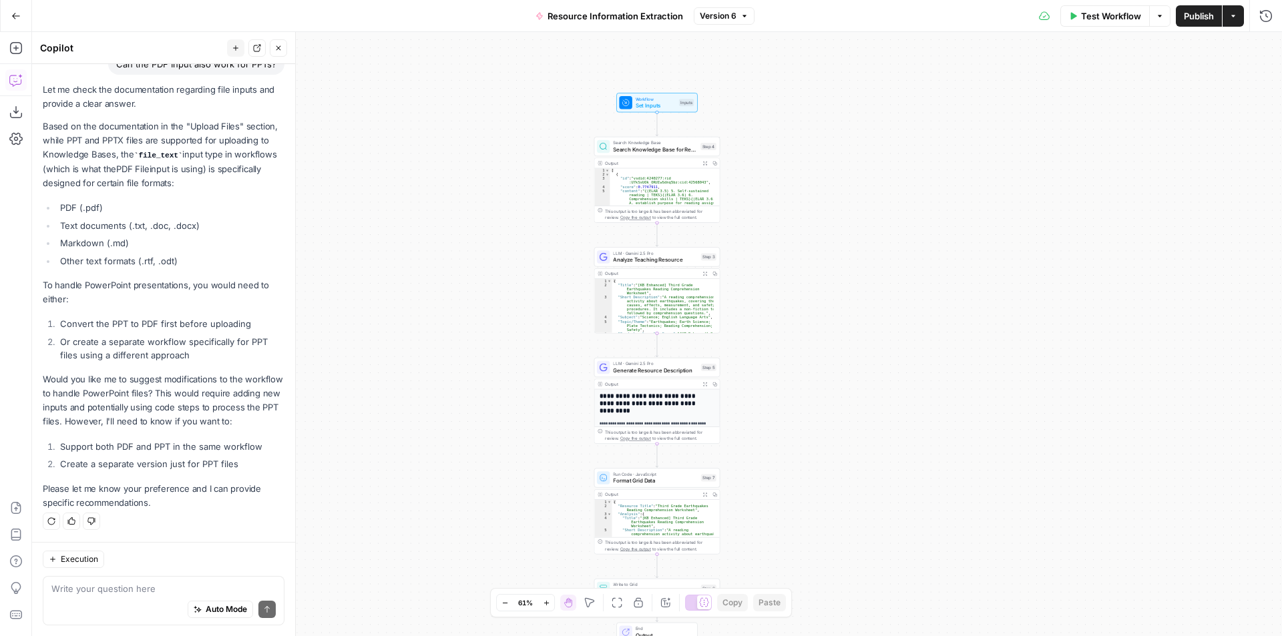
click at [75, 441] on li "Support both PDF and PPT in the same workflow" at bounding box center [171, 446] width 228 height 13
click at [76, 449] on li "Support both PDF and PPT in the same workflow" at bounding box center [171, 446] width 228 height 13
drag, startPoint x: 76, startPoint y: 449, endPoint x: 236, endPoint y: 447, distance: 160.2
click at [236, 447] on li "Support both PDF and PPT in the same workflow" at bounding box center [171, 446] width 228 height 13
copy li "Support both PDF and PPT in the same workflow"
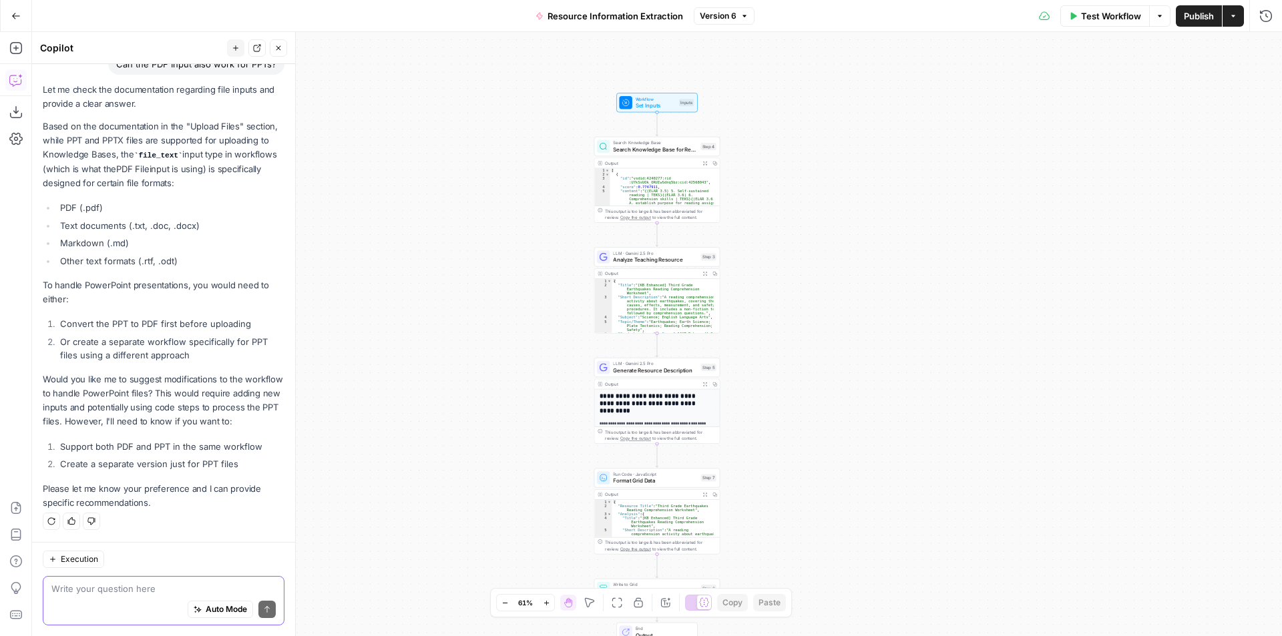
click at [140, 584] on textarea at bounding box center [163, 588] width 224 height 13
paste textarea "Support both PDF and PPT in the same workflow"
type textarea "Support both PDF and PPT in the same workflow"
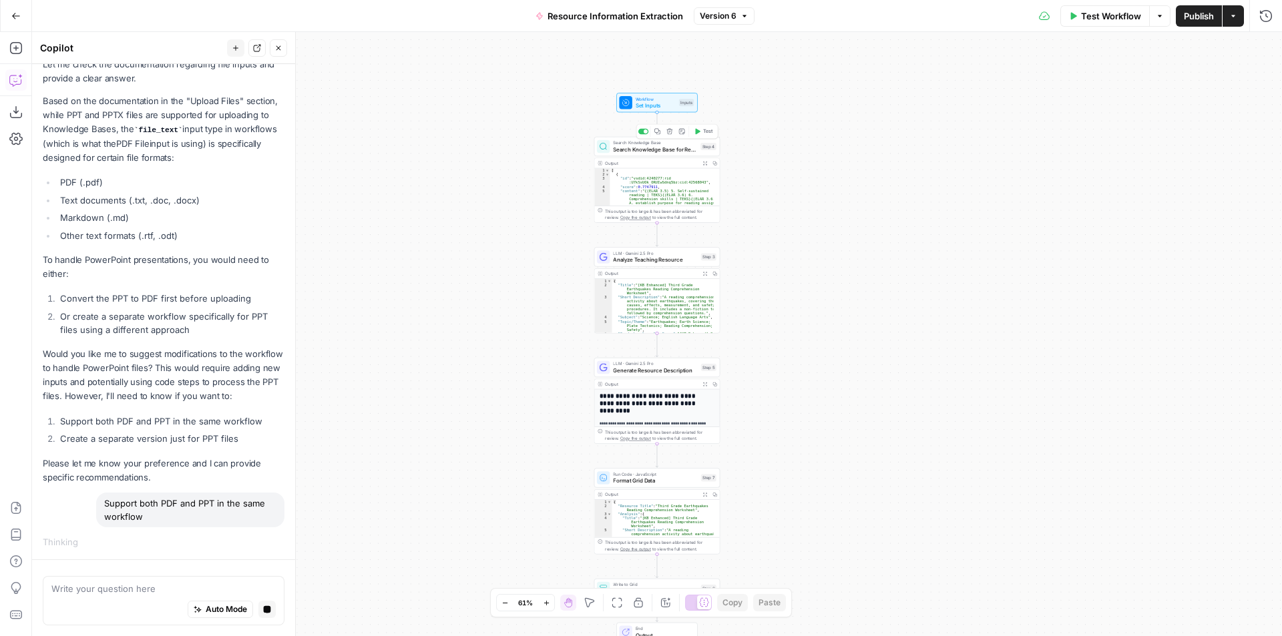
click at [625, 152] on span "Search Knowledge Base for Resource" at bounding box center [655, 150] width 84 height 8
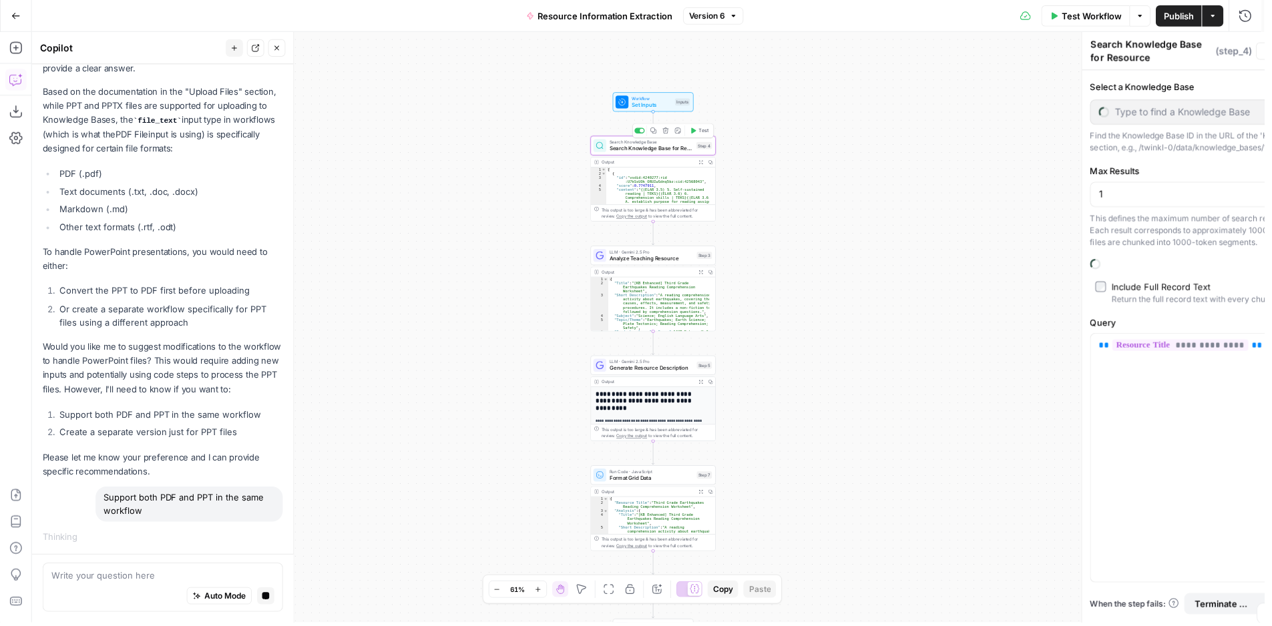
type input "US Resources (Enhanced)"
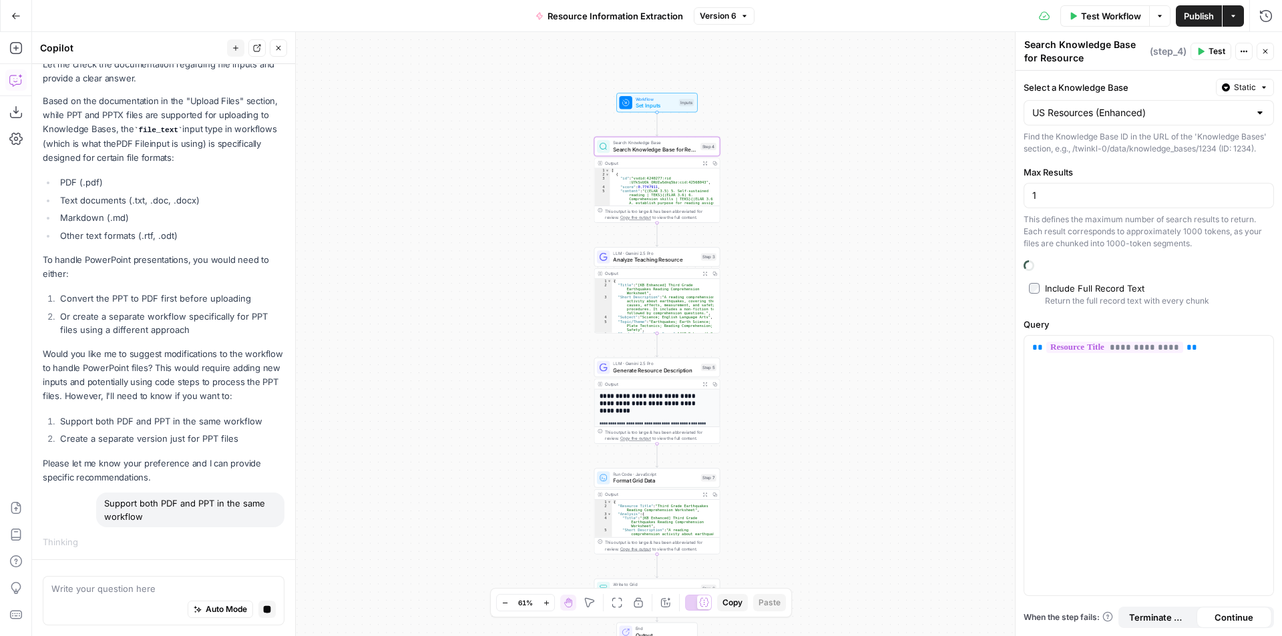
click at [659, 107] on span "Set Inputs" at bounding box center [656, 105] width 40 height 8
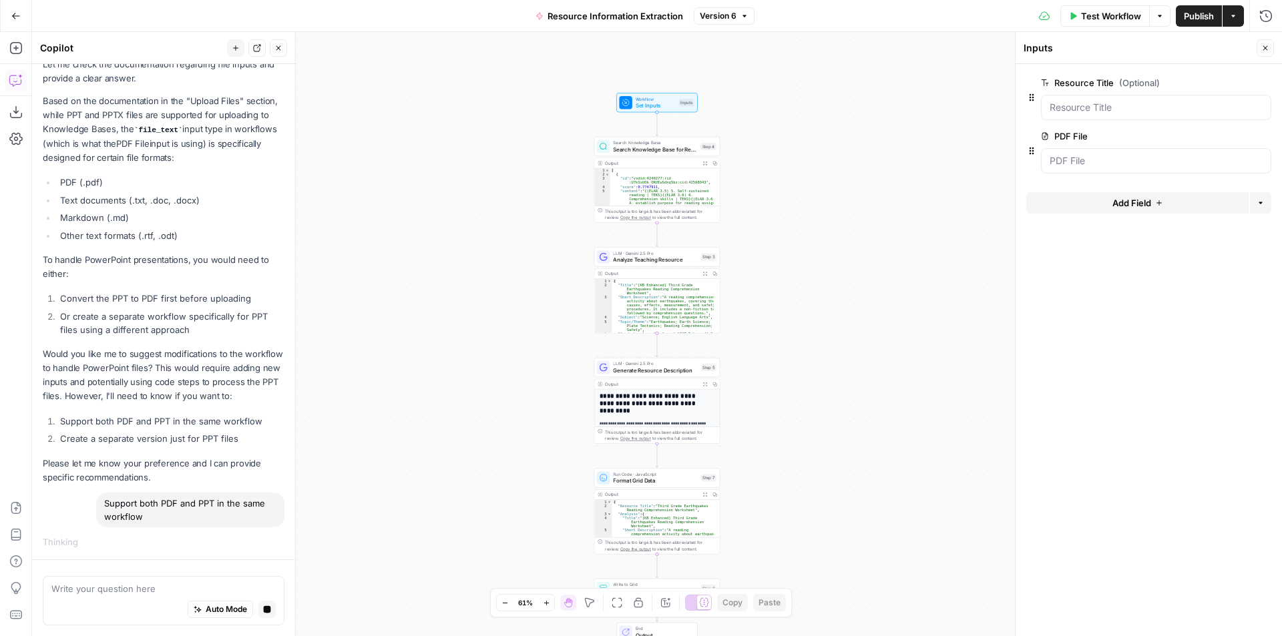
click at [1144, 154] on div at bounding box center [1156, 160] width 230 height 25
click at [1227, 132] on span "edit field" at bounding box center [1220, 136] width 29 height 11
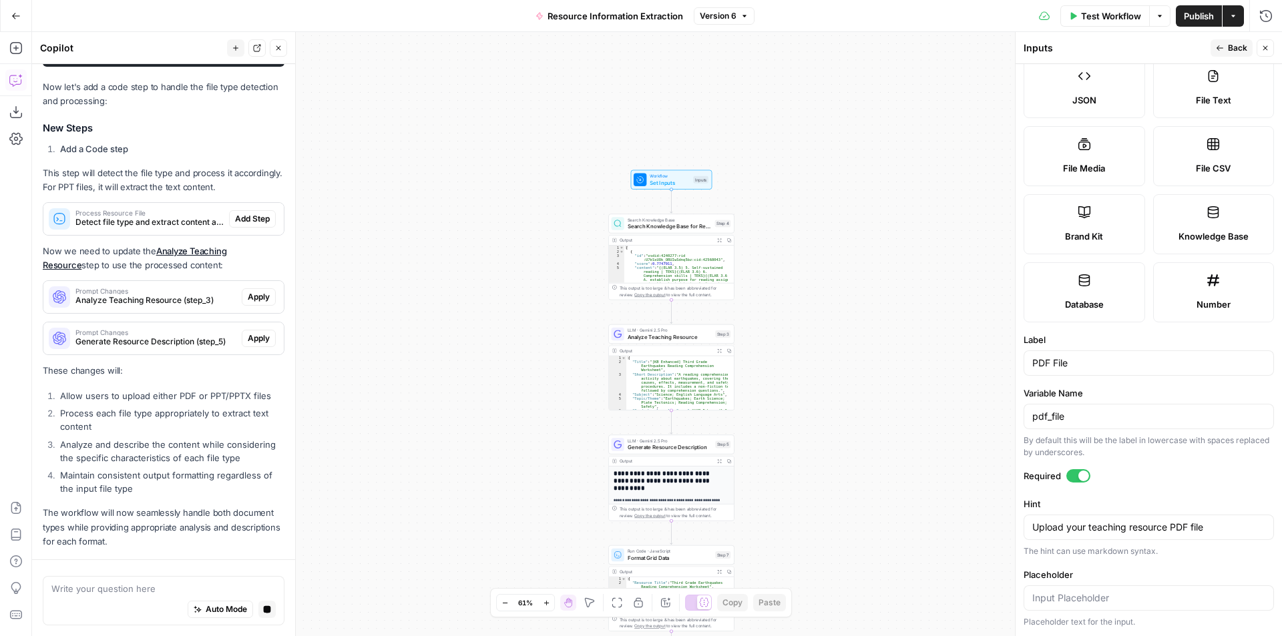
scroll to position [1007, 0]
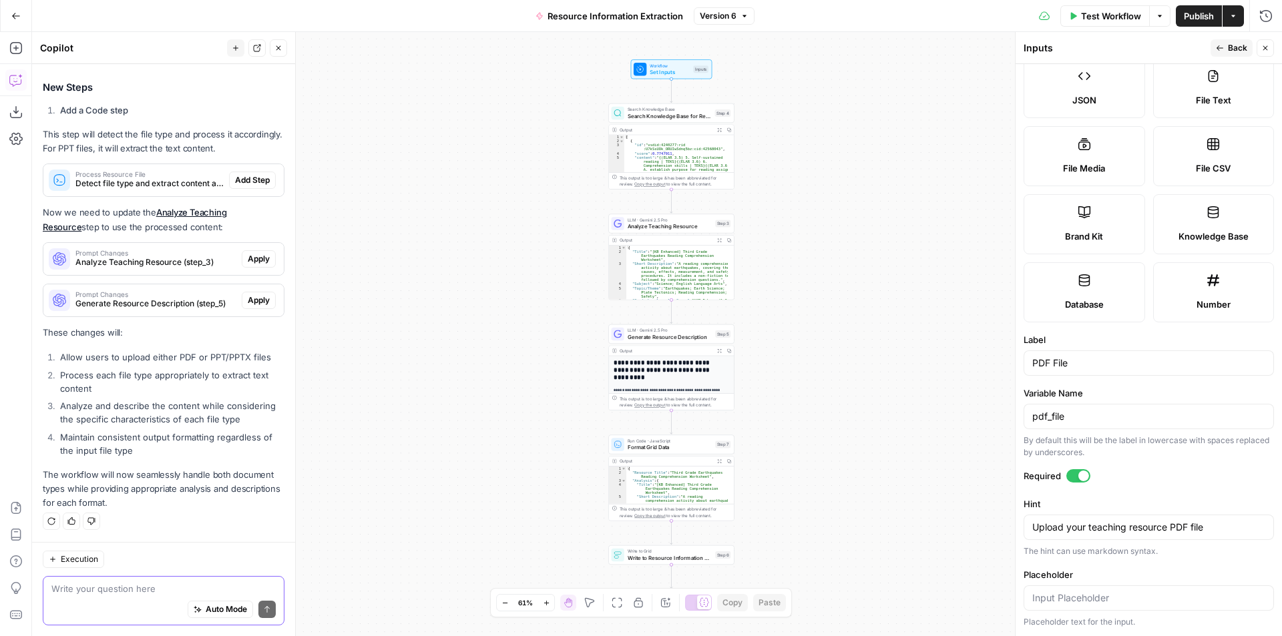
click at [103, 592] on textarea at bounding box center [163, 588] width 224 height 13
type textarea "{"
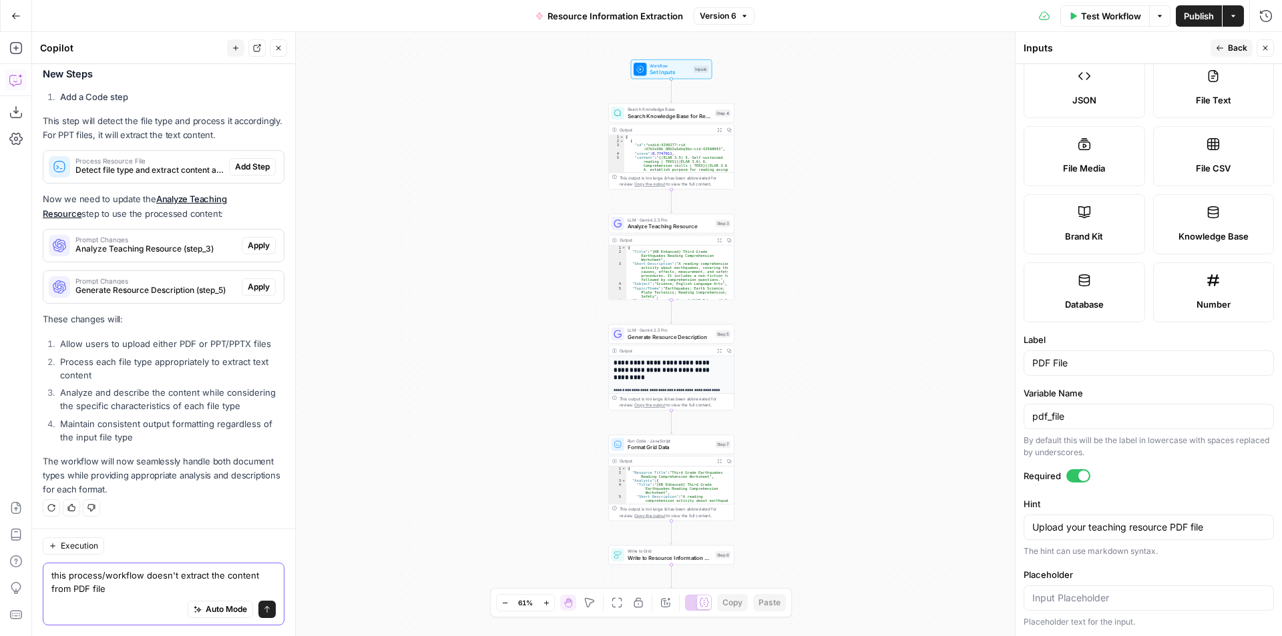
type textarea "this process/workflow doesn't extract the content from PDF files"
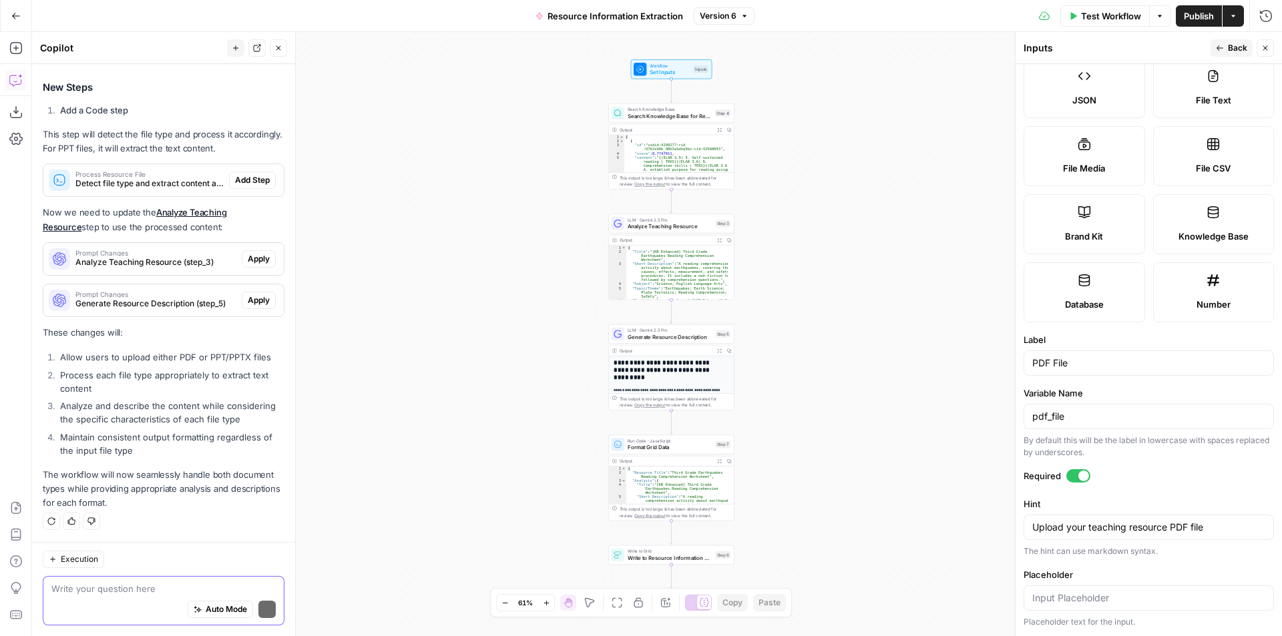
scroll to position [1007, 0]
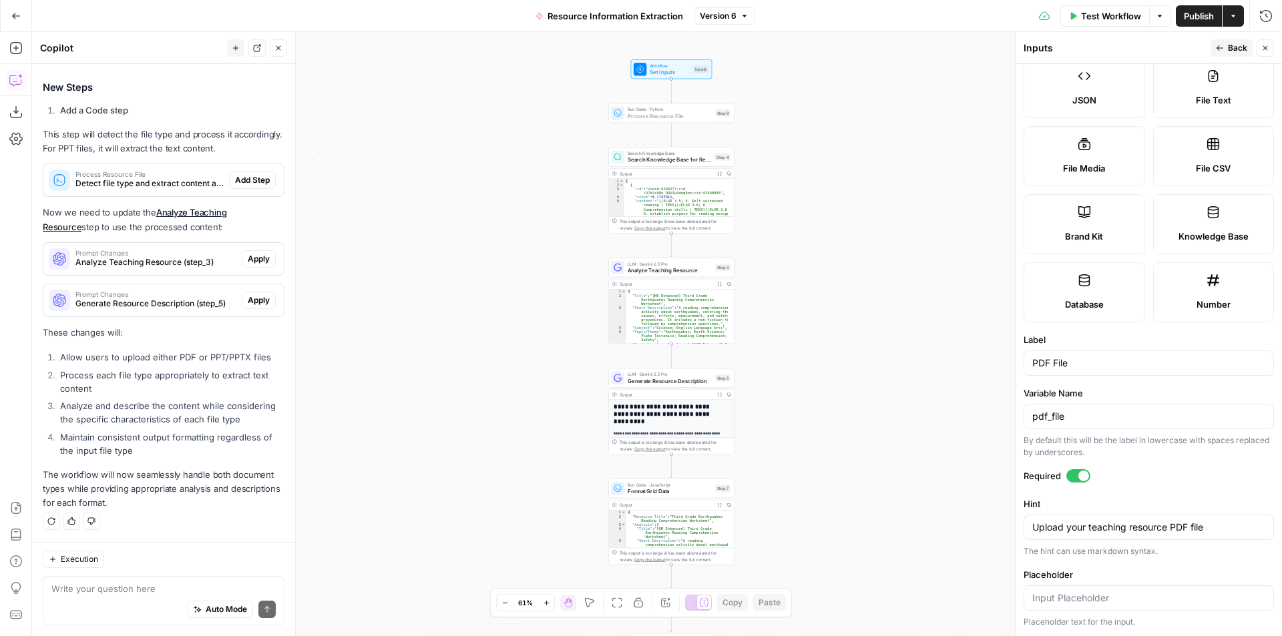
click at [235, 182] on span "Add Step" at bounding box center [252, 180] width 35 height 12
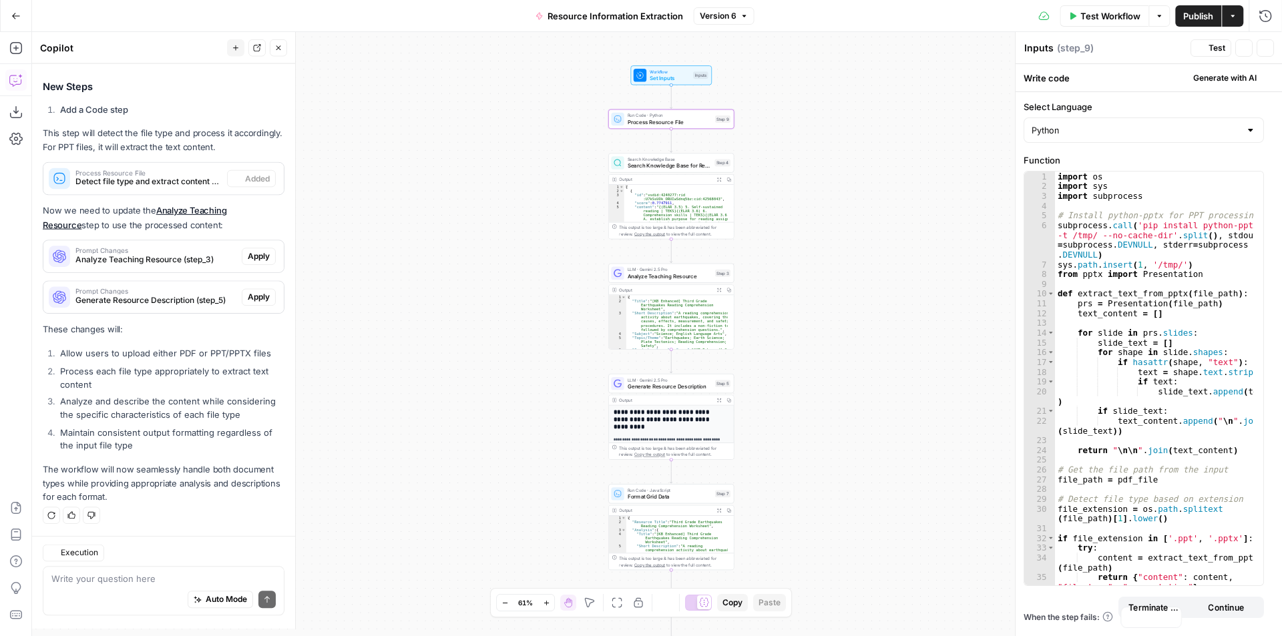
type textarea "Process Resource File"
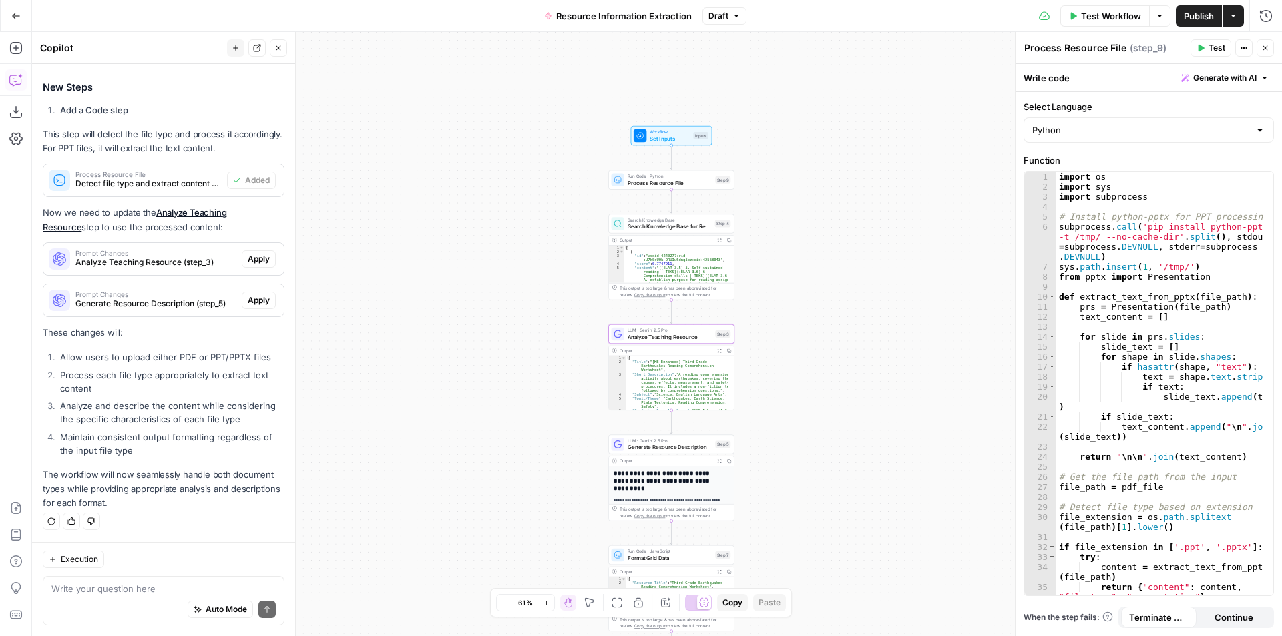
click at [256, 262] on span "Apply" at bounding box center [259, 259] width 22 height 12
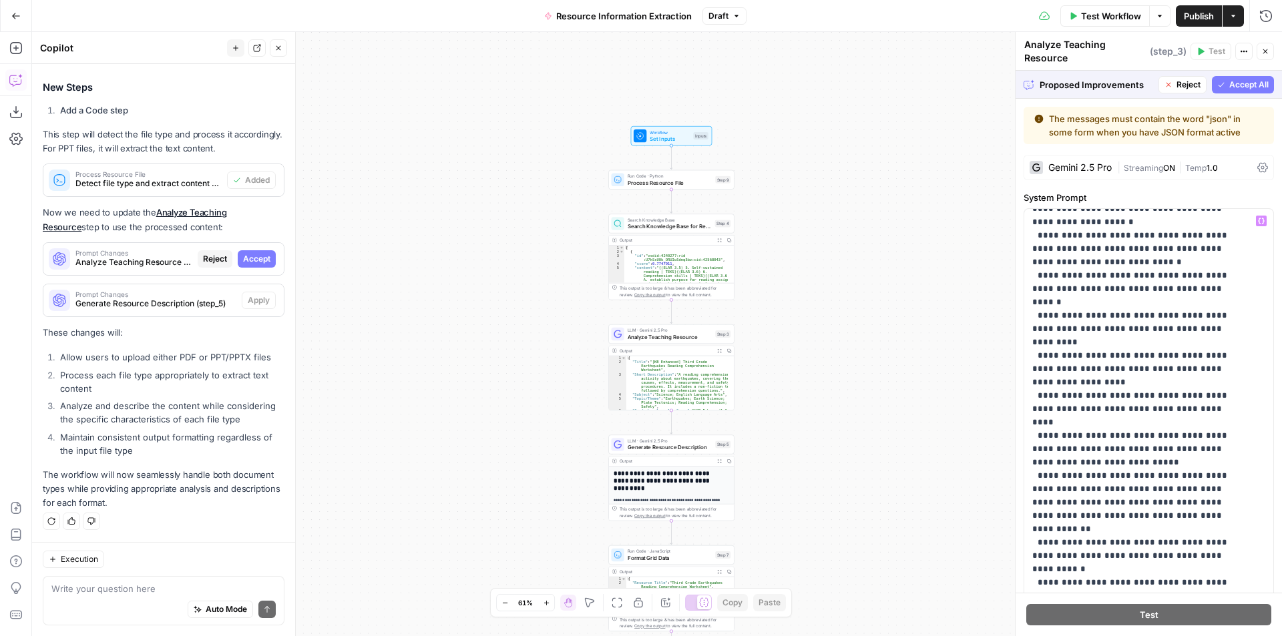
scroll to position [734, 0]
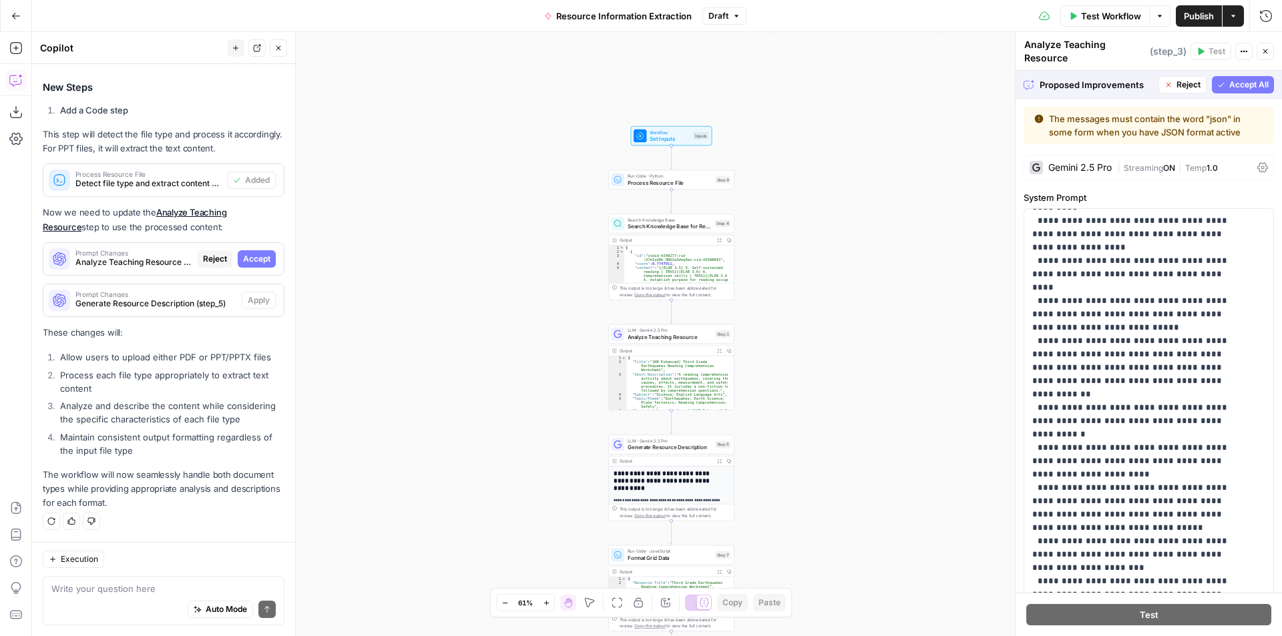
click at [1254, 84] on span "Accept All" at bounding box center [1248, 85] width 39 height 12
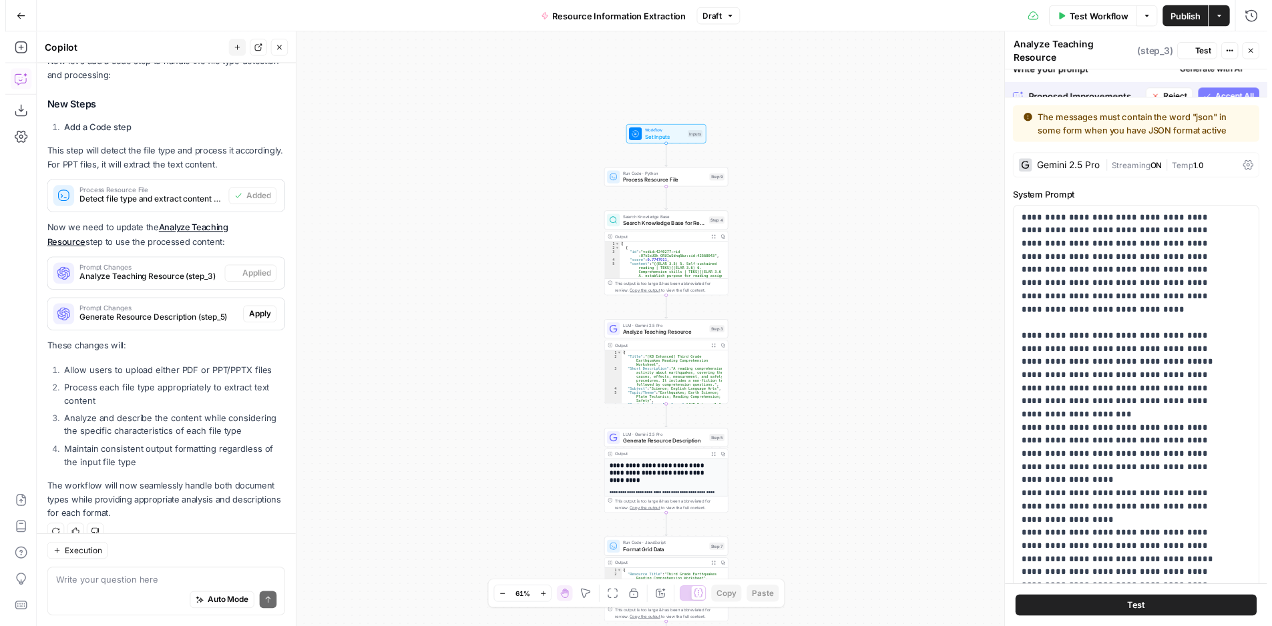
scroll to position [1007, 0]
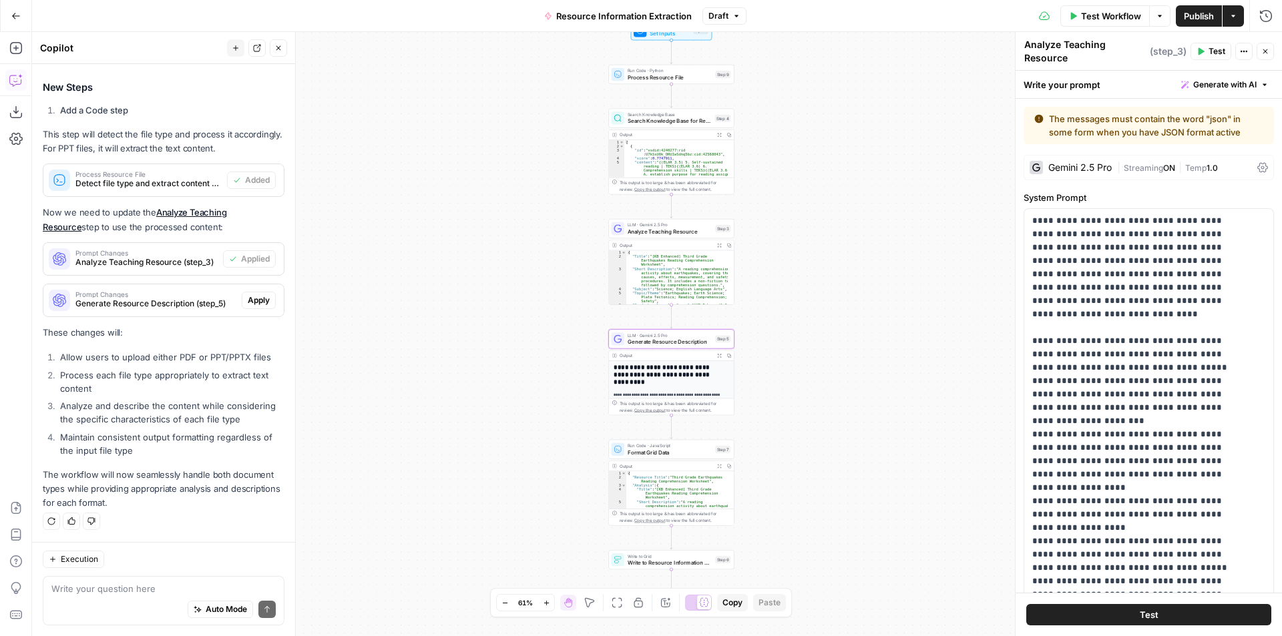
click at [252, 302] on span "Apply" at bounding box center [259, 300] width 22 height 12
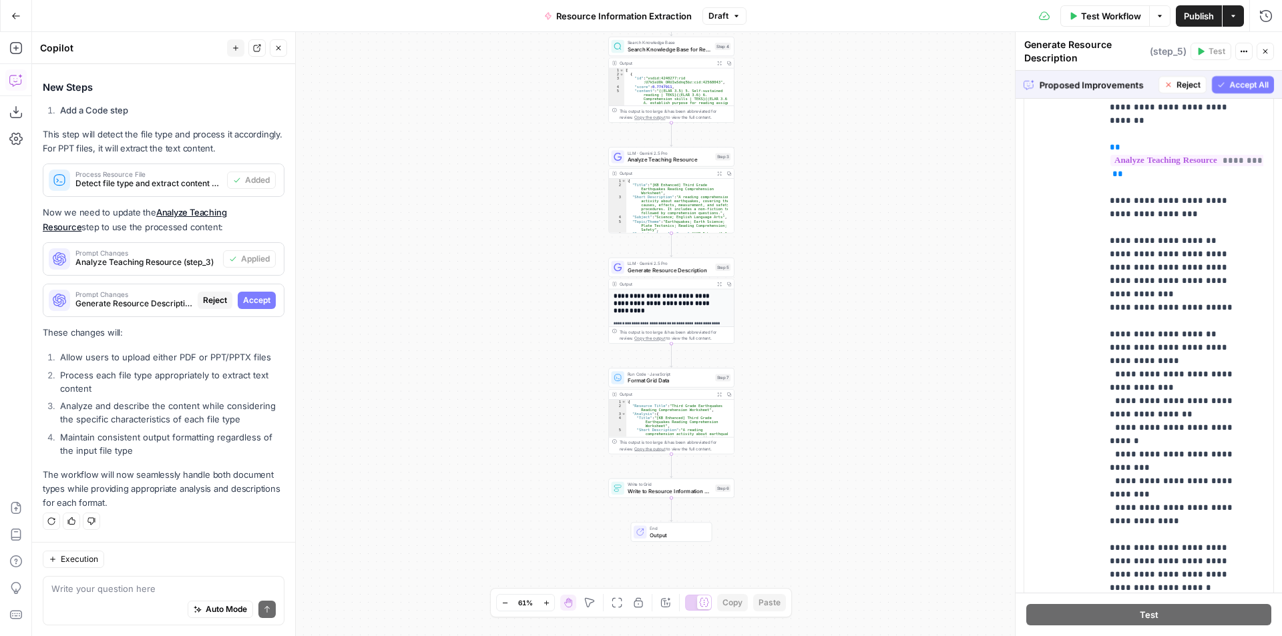
scroll to position [612, 0]
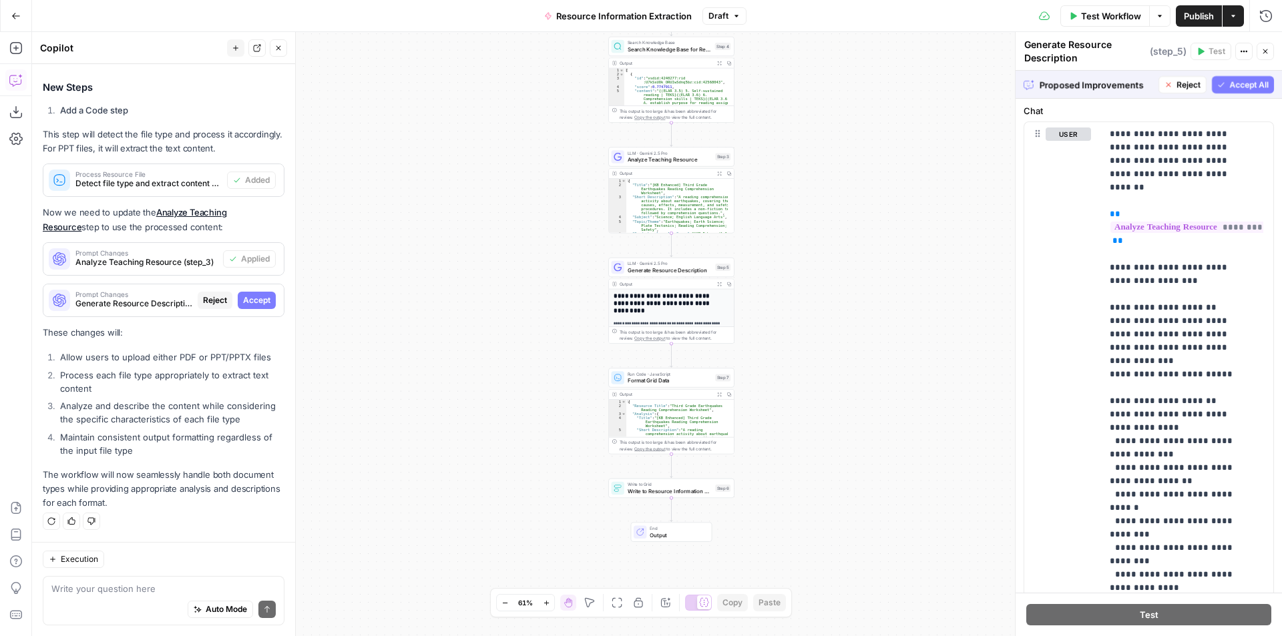
click at [1234, 88] on span "Accept All" at bounding box center [1248, 85] width 39 height 12
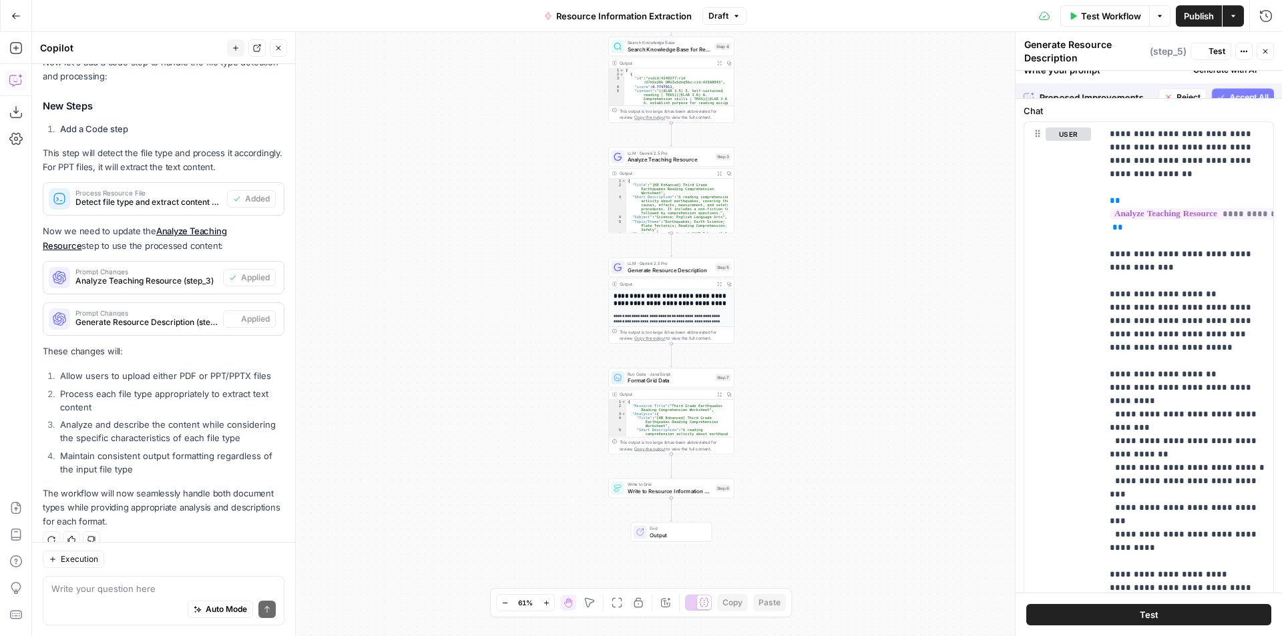
scroll to position [0, 0]
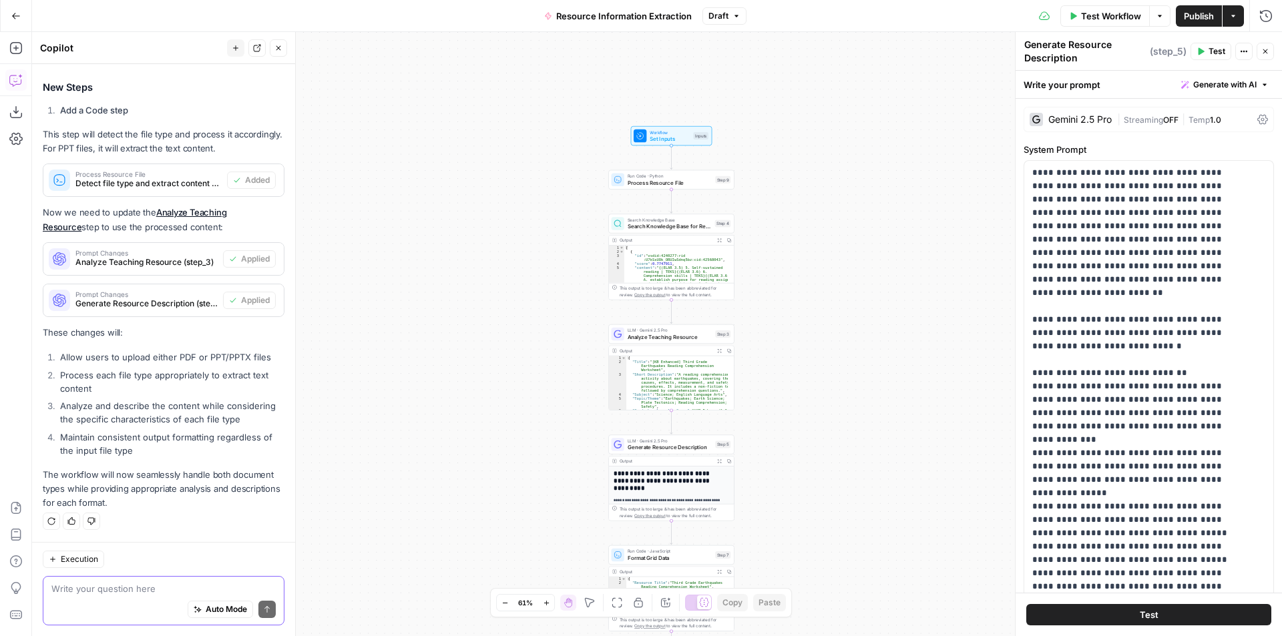
click at [118, 589] on textarea at bounding box center [163, 588] width 224 height 13
type textarea "Does the file input part need to be changed?"
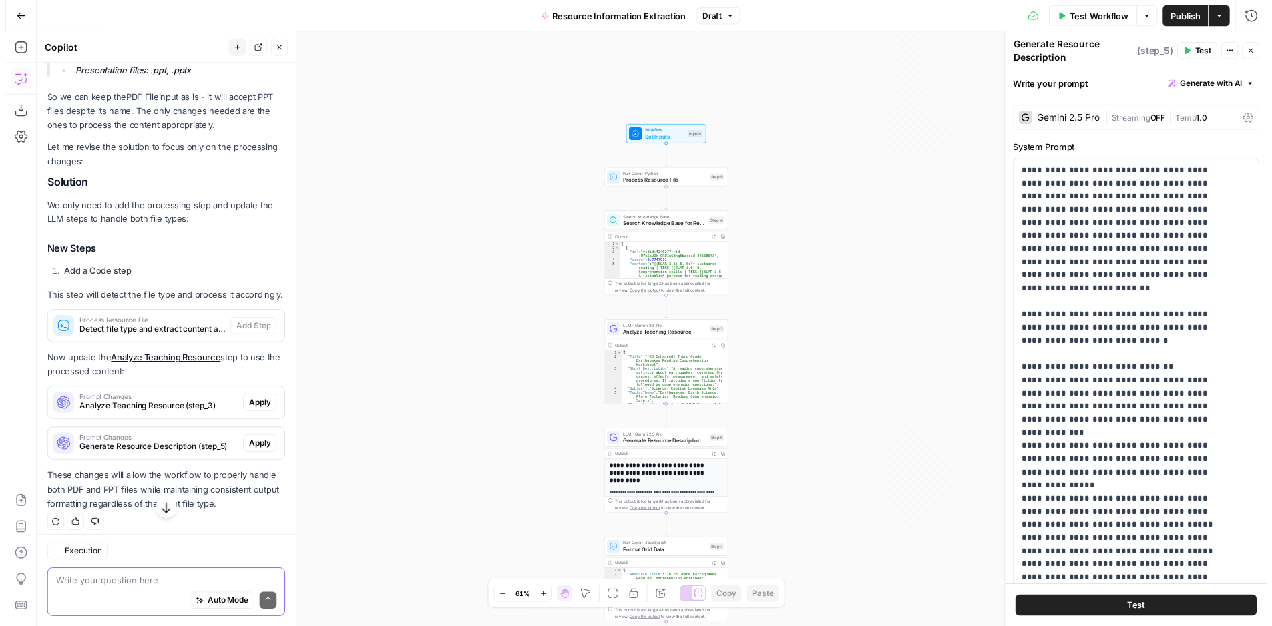
scroll to position [1666, 0]
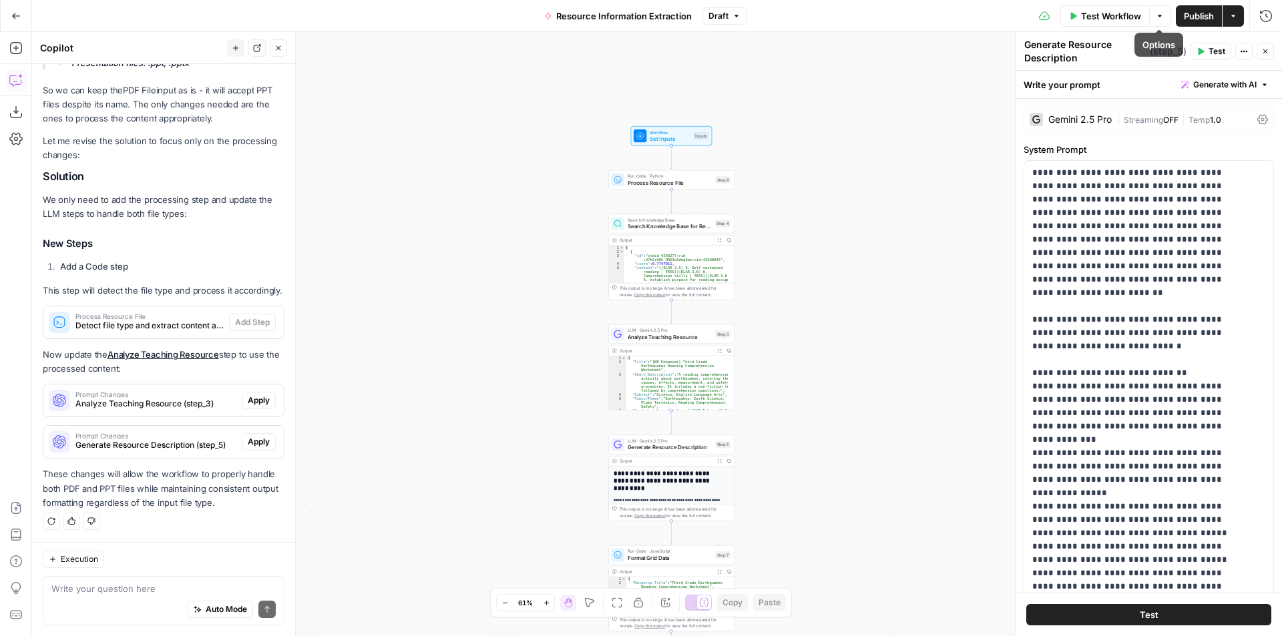
click at [1105, 18] on span "Test Workflow" at bounding box center [1111, 15] width 60 height 13
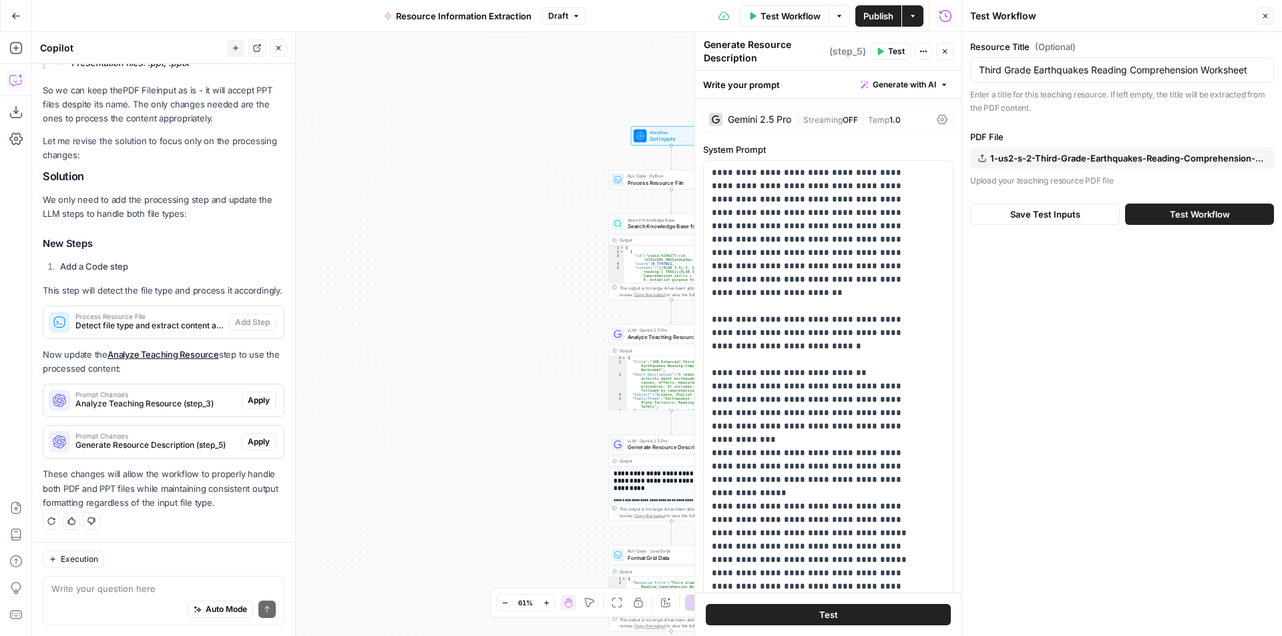
click at [1073, 154] on span "1-us2-s-2-Third-Grade-Earthquakes-Reading-Comprehension-Activity_ver_6.pdf" at bounding box center [1128, 158] width 276 height 13
drag, startPoint x: 1257, startPoint y: 67, endPoint x: 834, endPoint y: 81, distance: 423.5
click at [834, 81] on body "Twinkl New Home Browse Your Data Usage Settings Recent Grids PPC Landing Pages …" at bounding box center [641, 318] width 1282 height 636
click at [1106, 73] on input "Third Grade Earthquakes Reading Comprehension Worksheet" at bounding box center [1122, 69] width 286 height 13
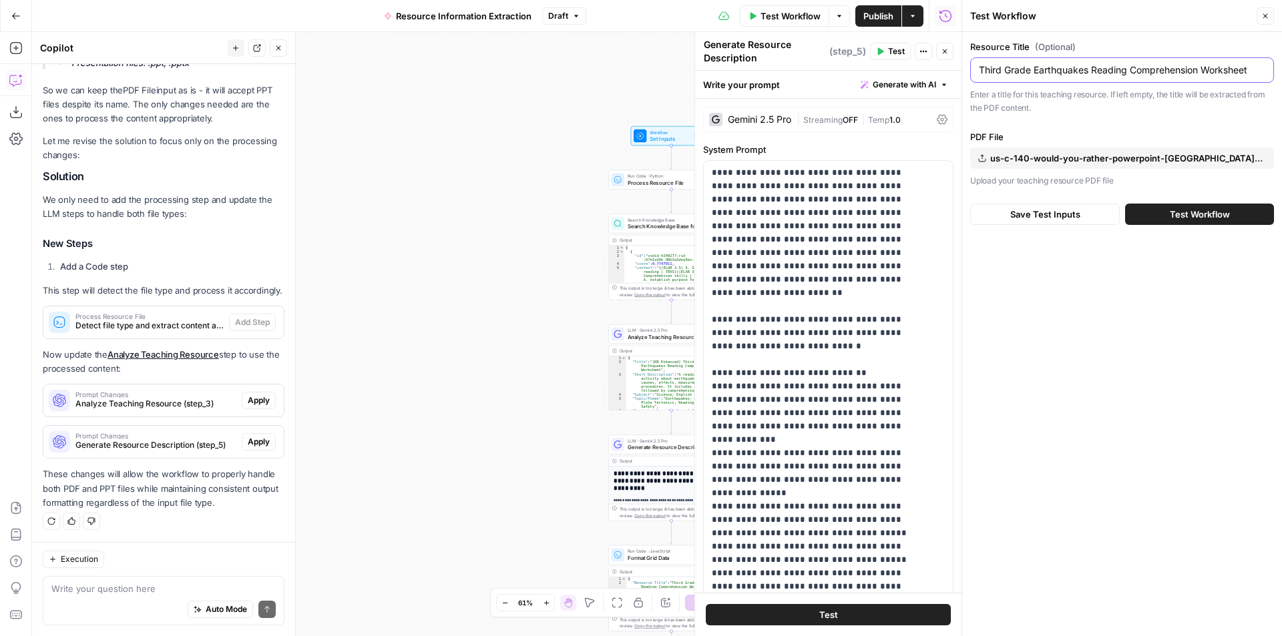
click at [1106, 73] on input "Third Grade Earthquakes Reading Comprehension Worksheet" at bounding box center [1122, 69] width 286 height 13
paste input "Would You Rather? PowerPoint Game"
type input "Would You Rather? PowerPoint Game"
click at [1198, 219] on span "Test Workflow" at bounding box center [1200, 214] width 60 height 13
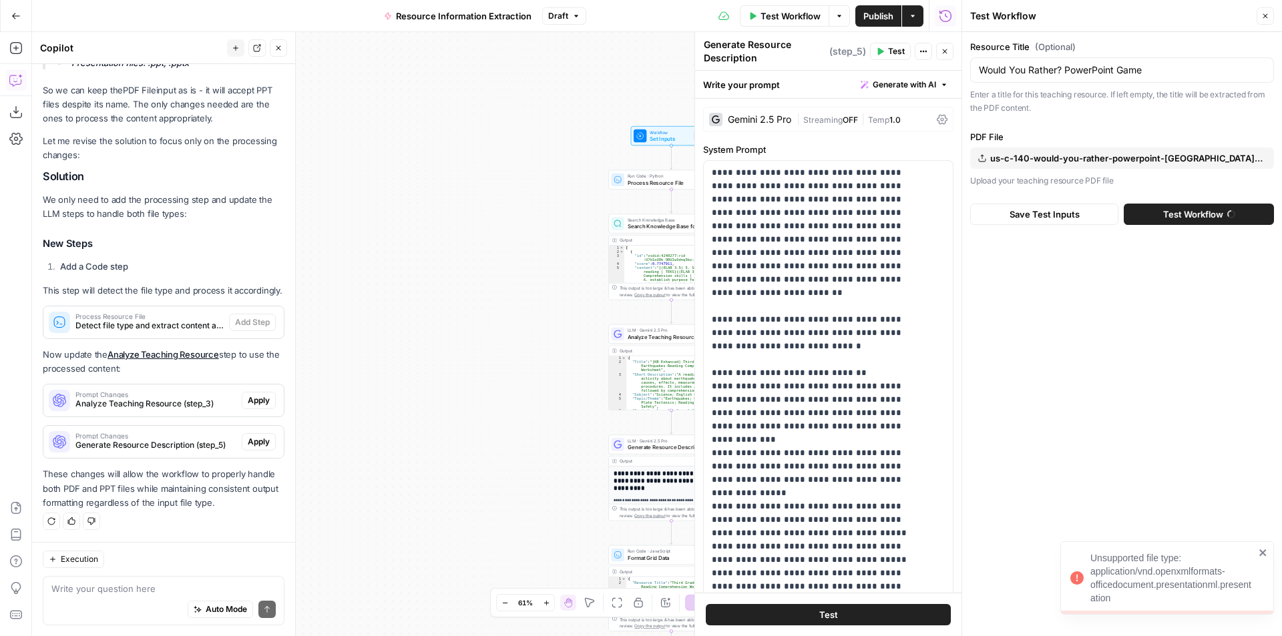
click at [1126, 593] on div "Unsupported file type: application/vnd.openxmlformats-officedocument.presentati…" at bounding box center [1172, 577] width 164 height 53
click at [136, 589] on textarea at bounding box center [163, 588] width 224 height 13
paste textarea "Would You Rather? PowerPoint Game"
type textarea "Would You Rather? PowerPoint Game"
click at [1196, 244] on div "Resource Title (Optional) Would You Rather? PowerPoint Game Enter a title for t…" at bounding box center [1122, 334] width 320 height 604
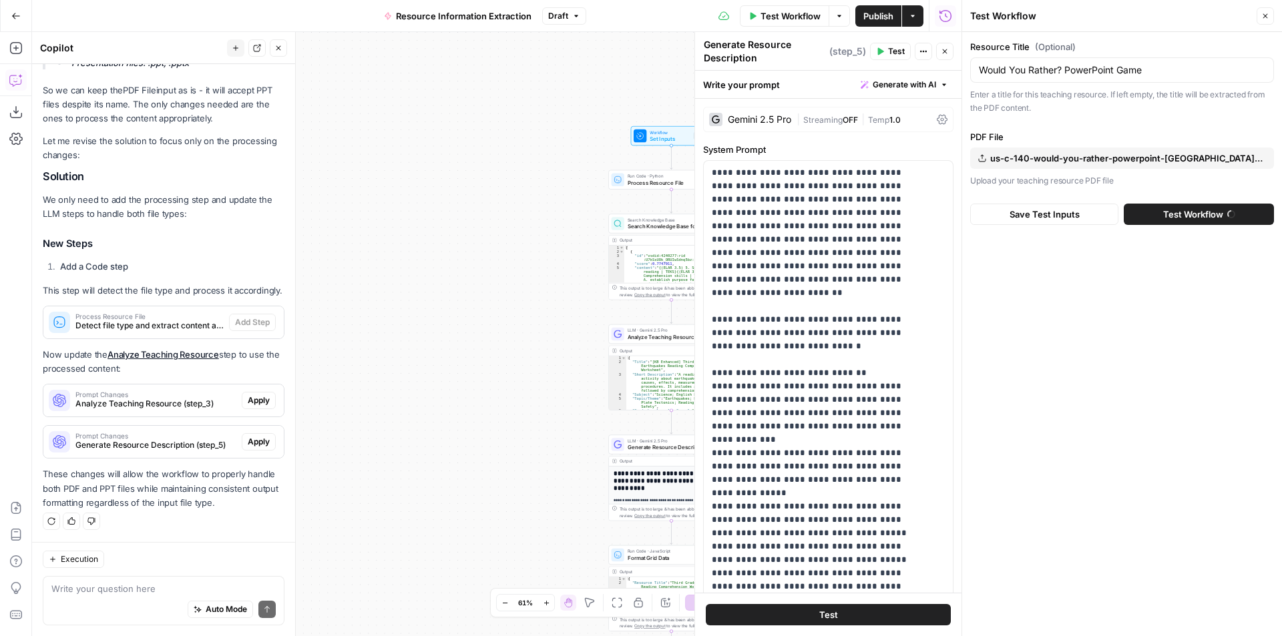
click at [1185, 185] on p "Upload your teaching resource PDF file" at bounding box center [1122, 180] width 304 height 13
click at [196, 584] on textarea at bounding box center [163, 588] width 224 height 13
type textarea "it says it can't accept a ppt"
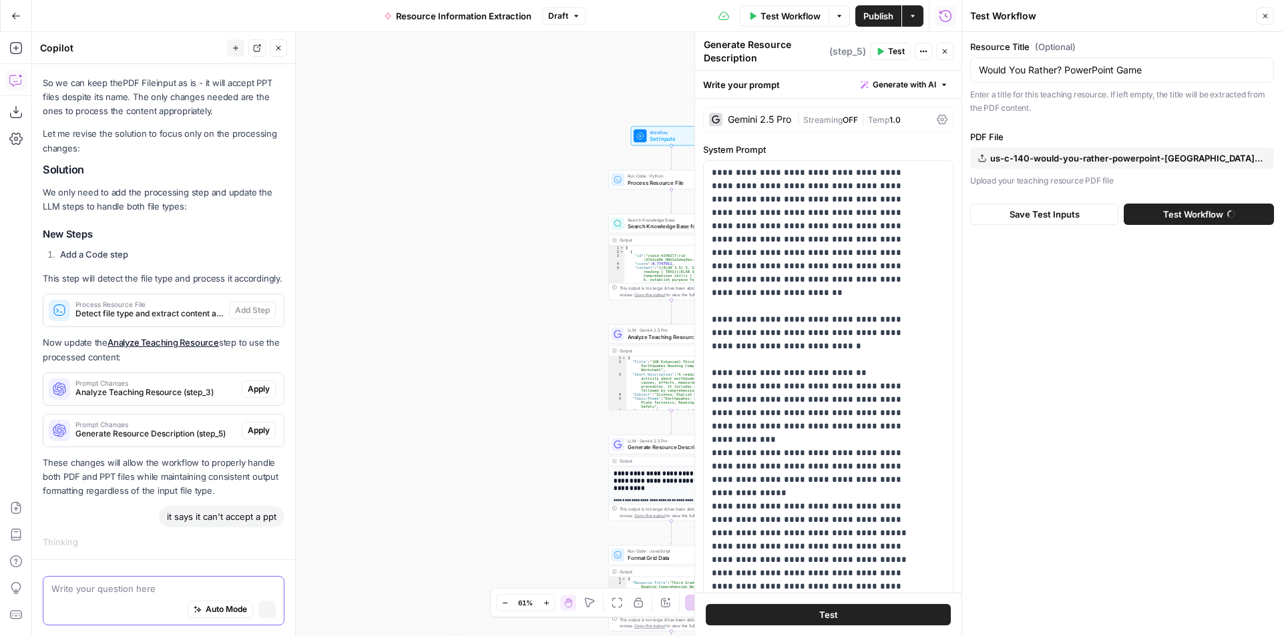
scroll to position [1625, 0]
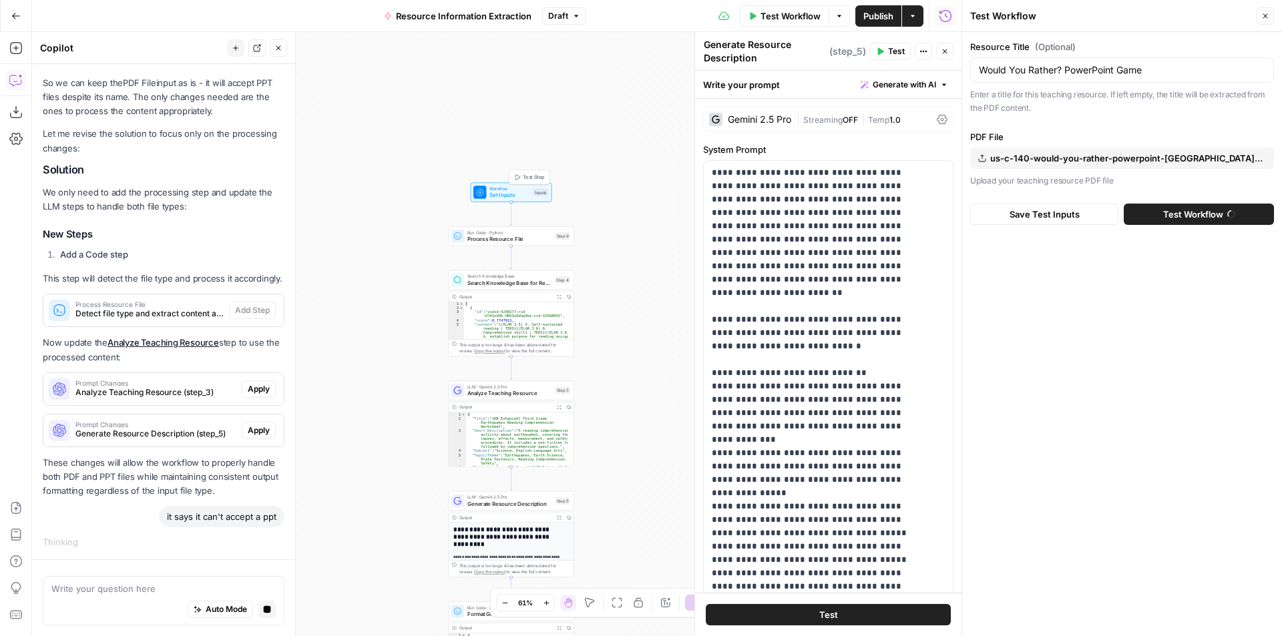
click at [498, 190] on span "Workflow" at bounding box center [509, 189] width 40 height 7
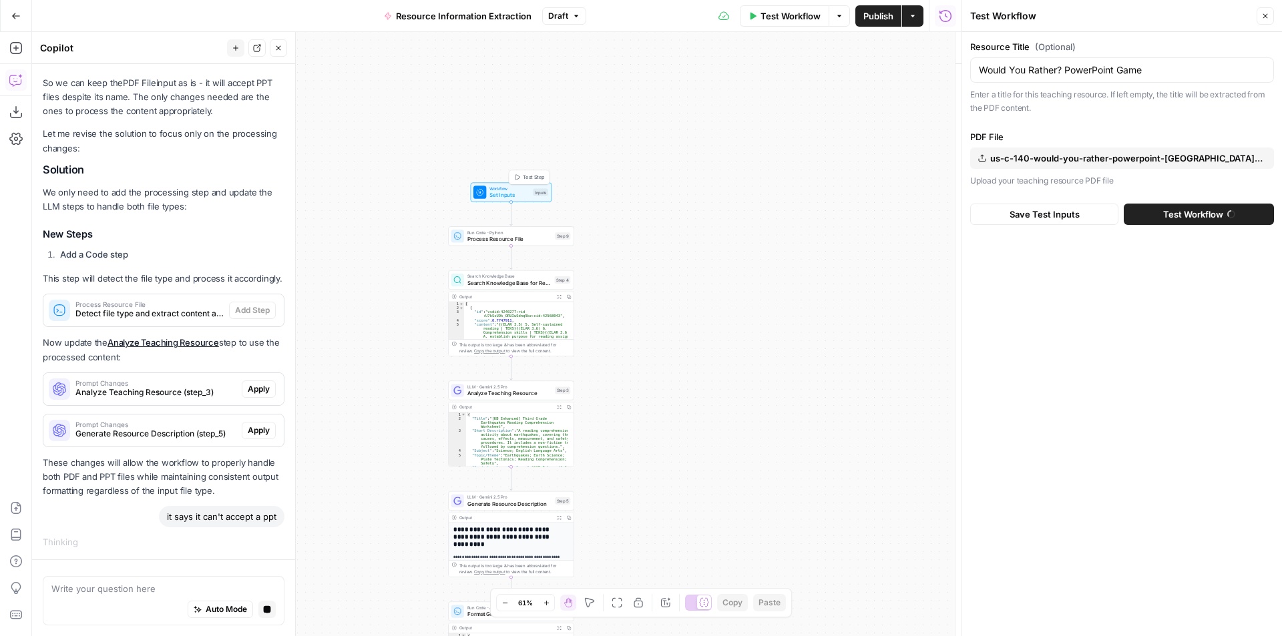
click at [498, 190] on span "Workflow" at bounding box center [509, 189] width 40 height 7
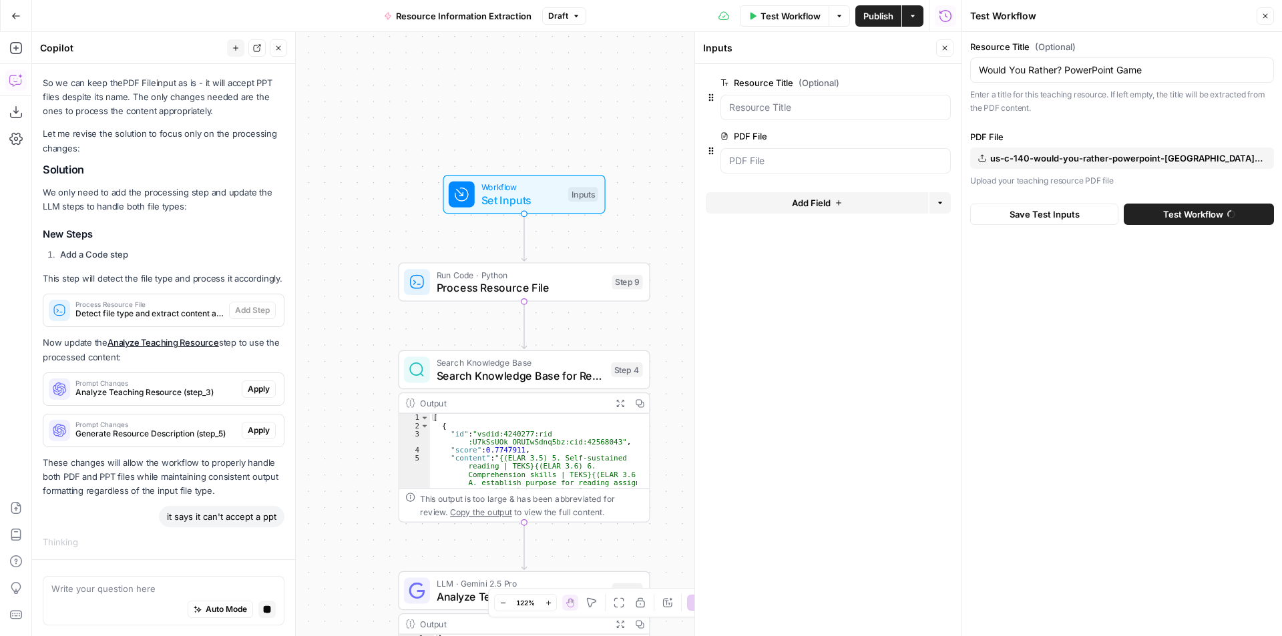
click at [911, 139] on span "edit field" at bounding box center [900, 136] width 29 height 11
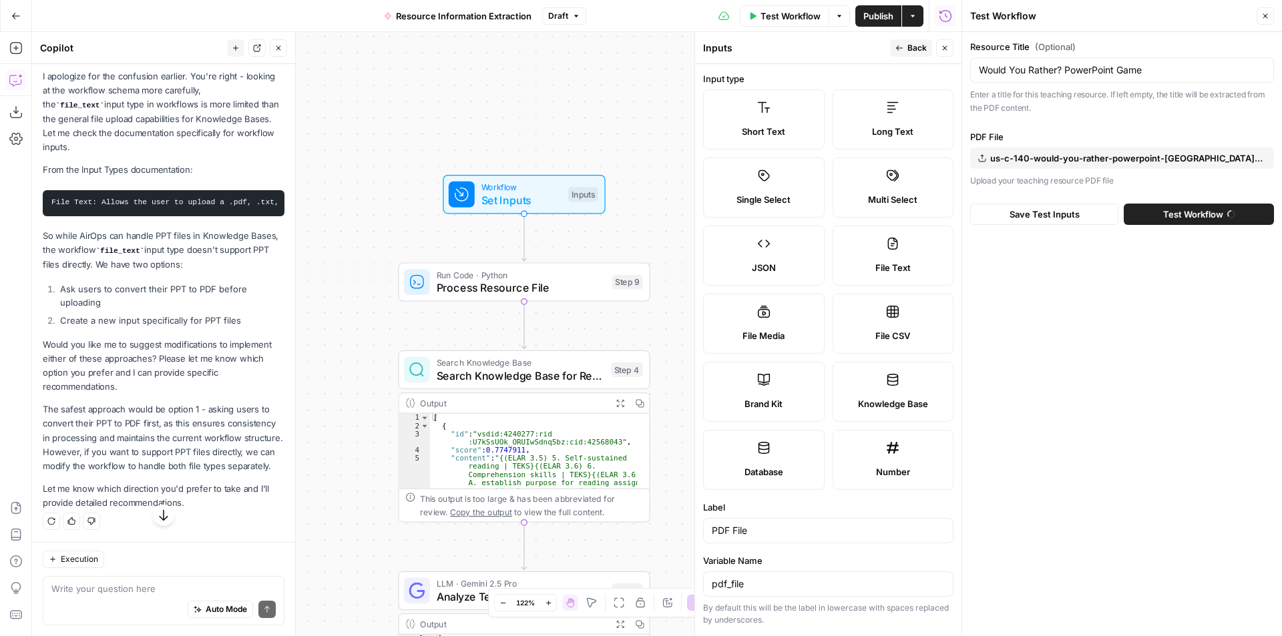
scroll to position [2155, 0]
click at [170, 582] on textarea at bounding box center [163, 588] width 224 height 13
click at [46, 403] on p "The safest approach would be option 1 - asking users to convert their PPT to PD…" at bounding box center [164, 438] width 242 height 71
click at [92, 440] on p "The safest approach would be option 1 - asking users to convert their PPT to PD…" at bounding box center [164, 438] width 242 height 71
drag, startPoint x: 92, startPoint y: 440, endPoint x: 47, endPoint y: 451, distance: 46.0
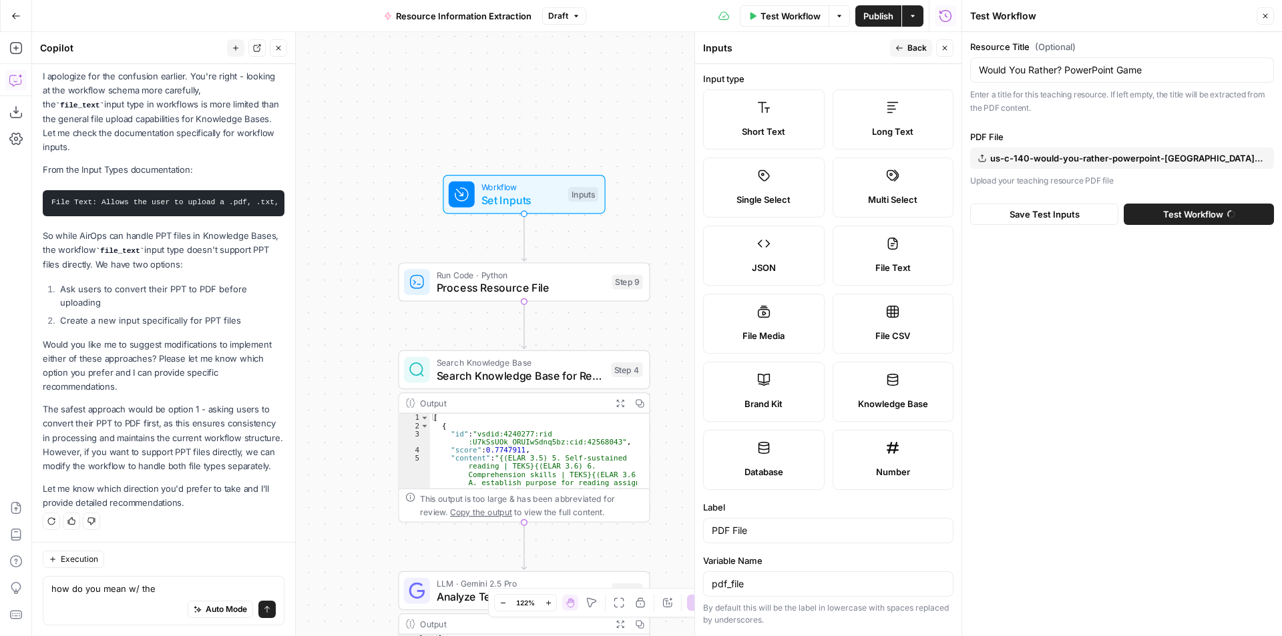
click at [47, 451] on p "The safest approach would be option 1 - asking users to convert their PPT to PD…" at bounding box center [164, 438] width 242 height 71
copy p "However, if you want to support PPT files directly"
click at [166, 584] on textarea "how do you mean w/ the" at bounding box center [163, 588] width 224 height 13
paste textarea "However, if you want to support PPT files directly"
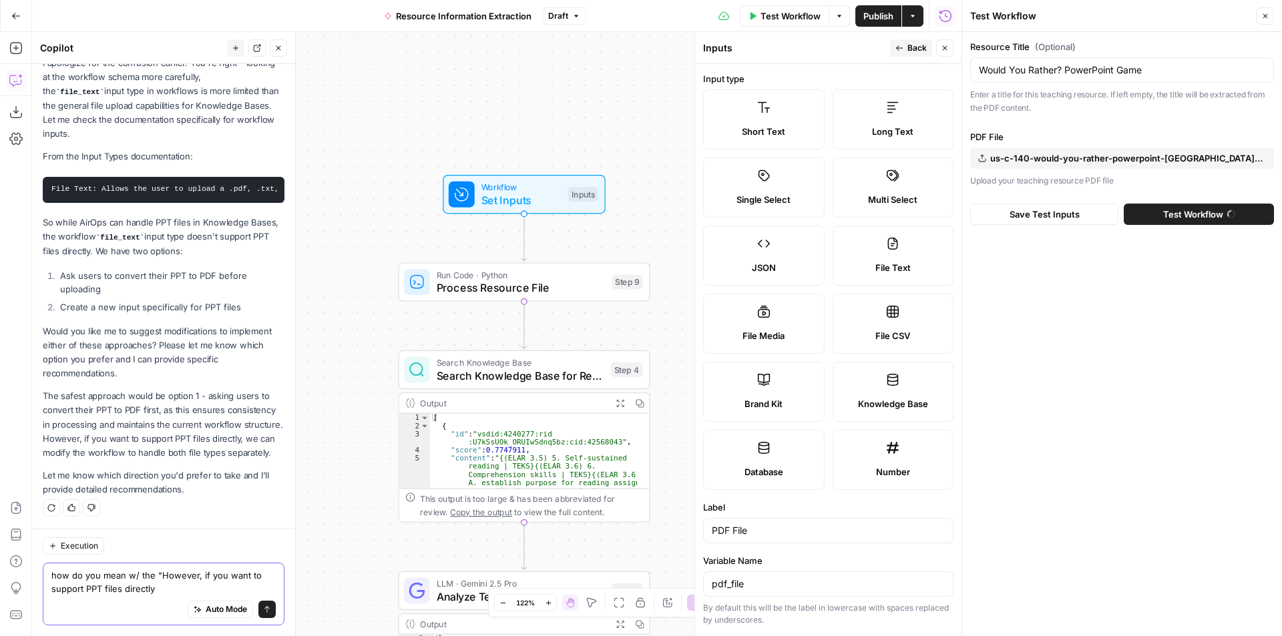
type textarea "how do you mean w/ the "However, if you want to support PPT files directly""
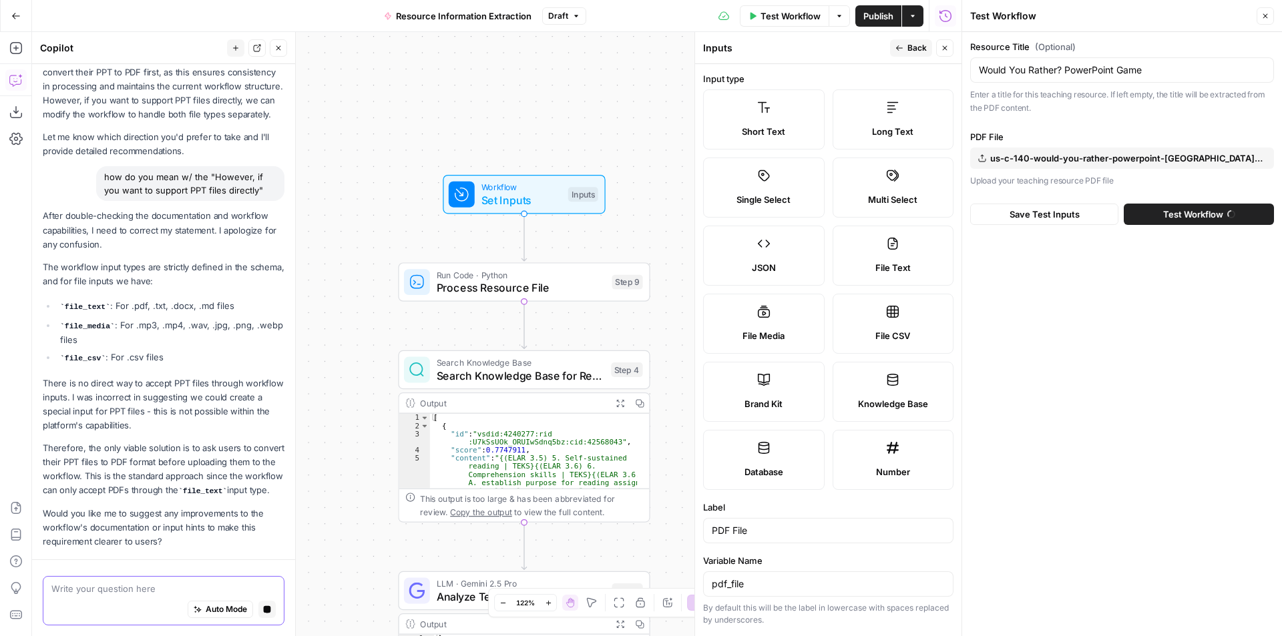
scroll to position [2559, 0]
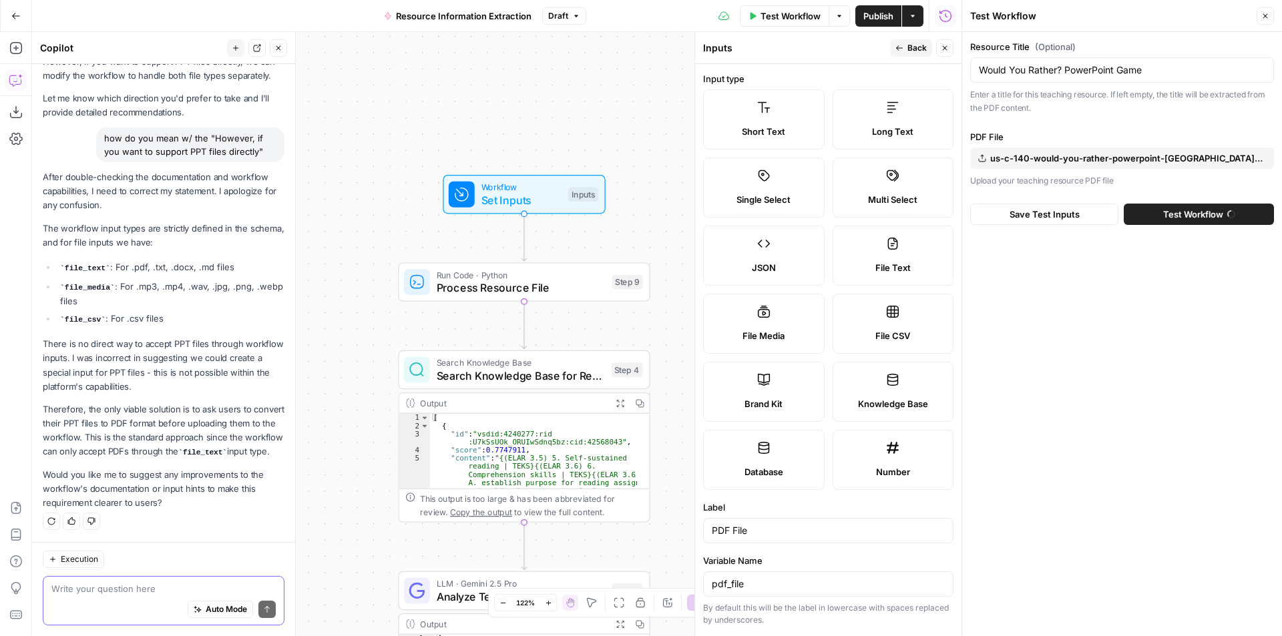
click at [123, 583] on textarea at bounding box center [163, 588] width 224 height 13
type textarea "can ppt files be used in knowledge bases?"
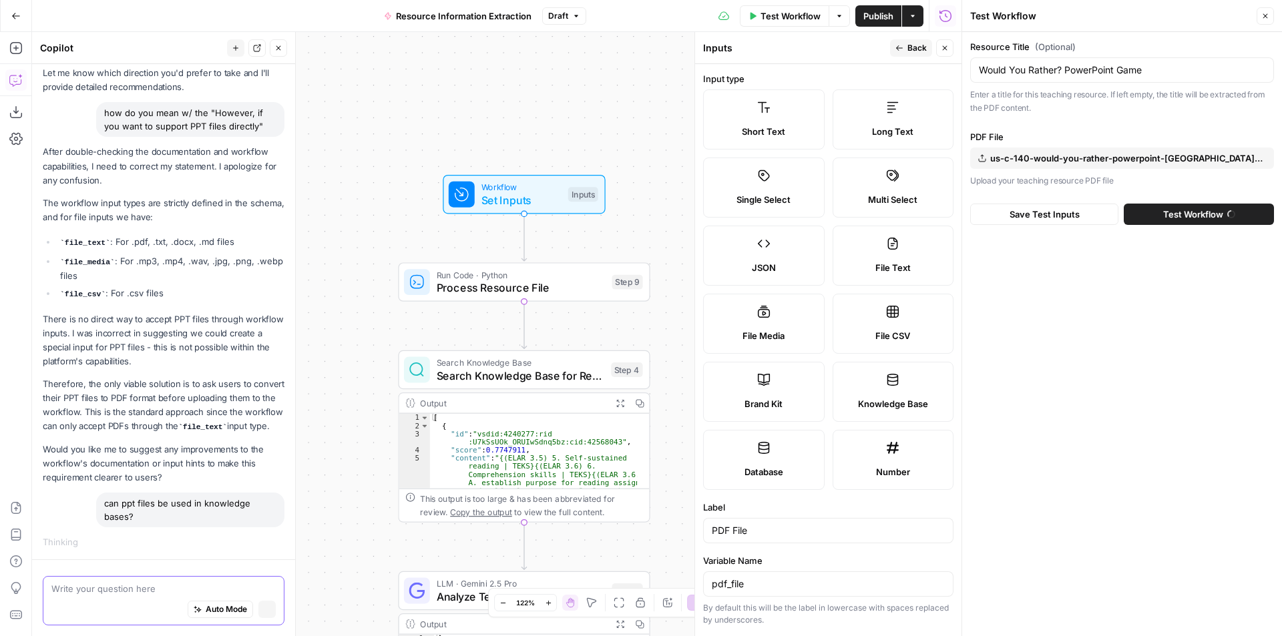
scroll to position [2532, 0]
drag, startPoint x: 186, startPoint y: 284, endPoint x: 49, endPoint y: 226, distance: 148.0
click at [49, 235] on ul "file_text : For .pdf, .txt, .docx, .md files file_media : For .mp3, .mp4, .wav,…" at bounding box center [164, 268] width 242 height 66
copy ul "file_text : For .pdf, .txt, .docx, .md files file_media : For .mp3, .mp4, .wav,…"
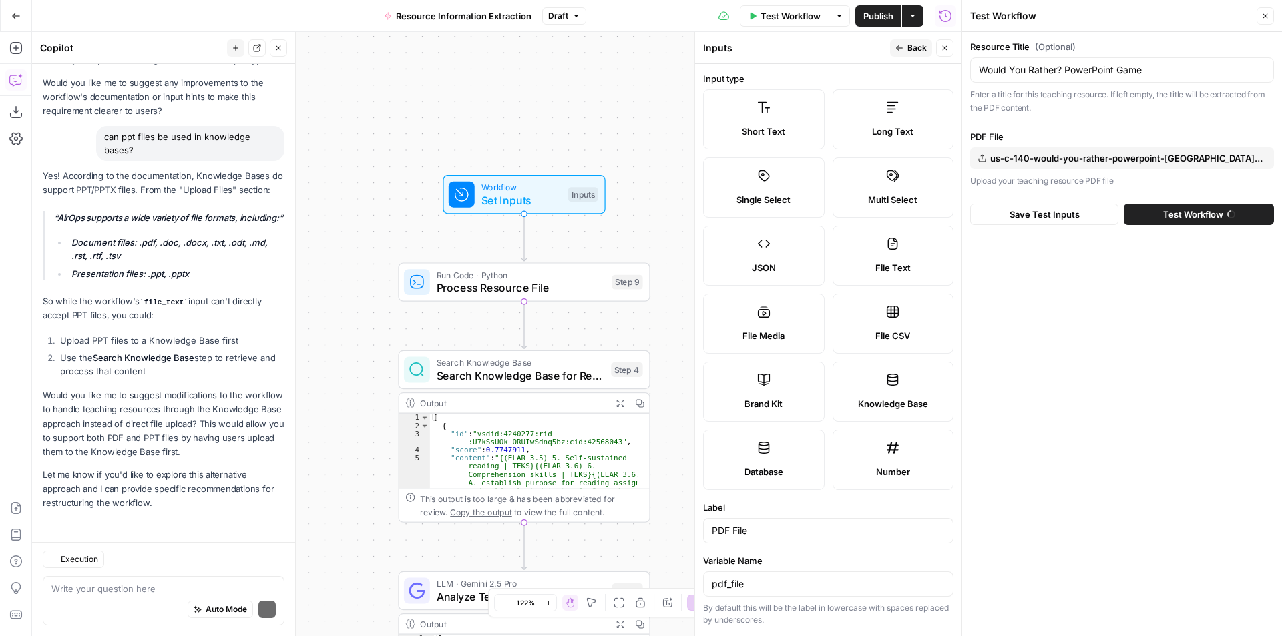
scroll to position [2979, 0]
click at [13, 17] on icon "button" at bounding box center [15, 15] width 9 height 9
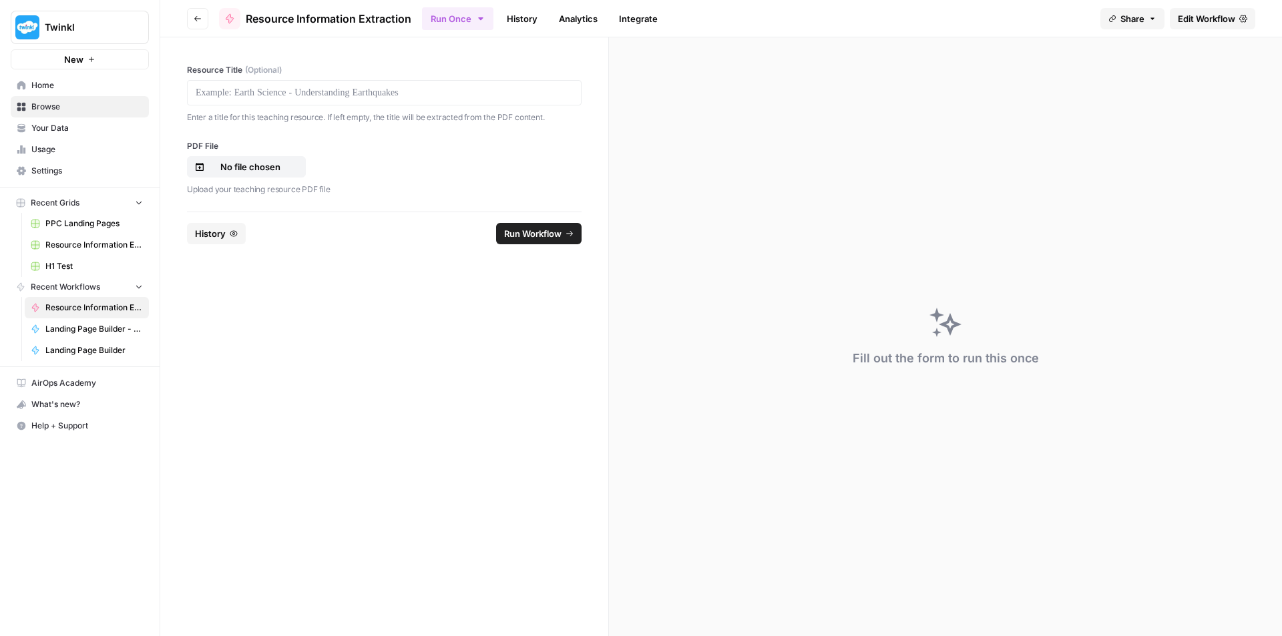
click at [64, 132] on span "Your Data" at bounding box center [86, 128] width 111 height 12
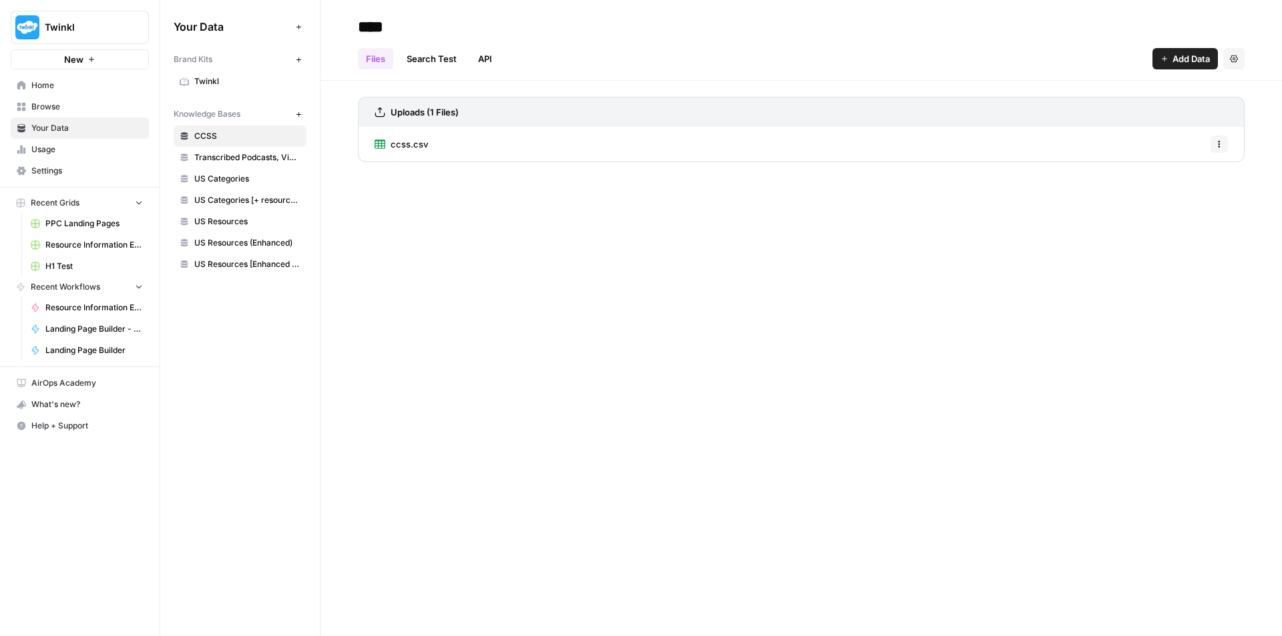
click at [77, 88] on span "Home" at bounding box center [86, 85] width 111 height 12
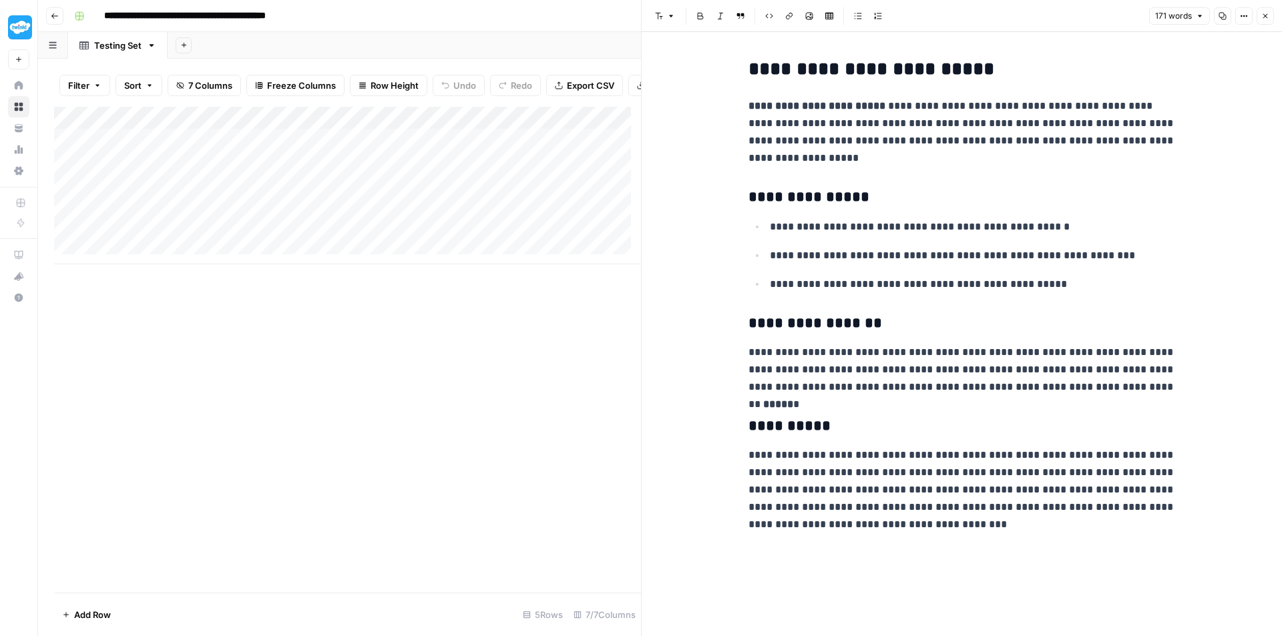
click at [55, 15] on icon "button" at bounding box center [55, 16] width 8 height 8
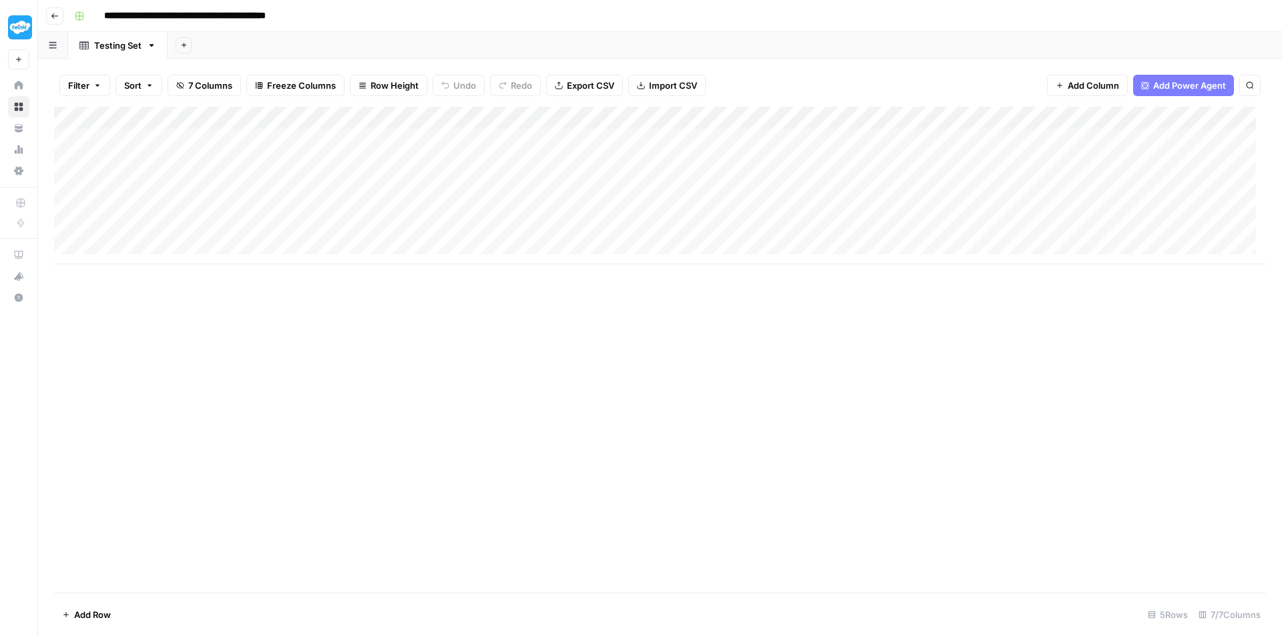
click at [58, 14] on icon "button" at bounding box center [55, 16] width 8 height 8
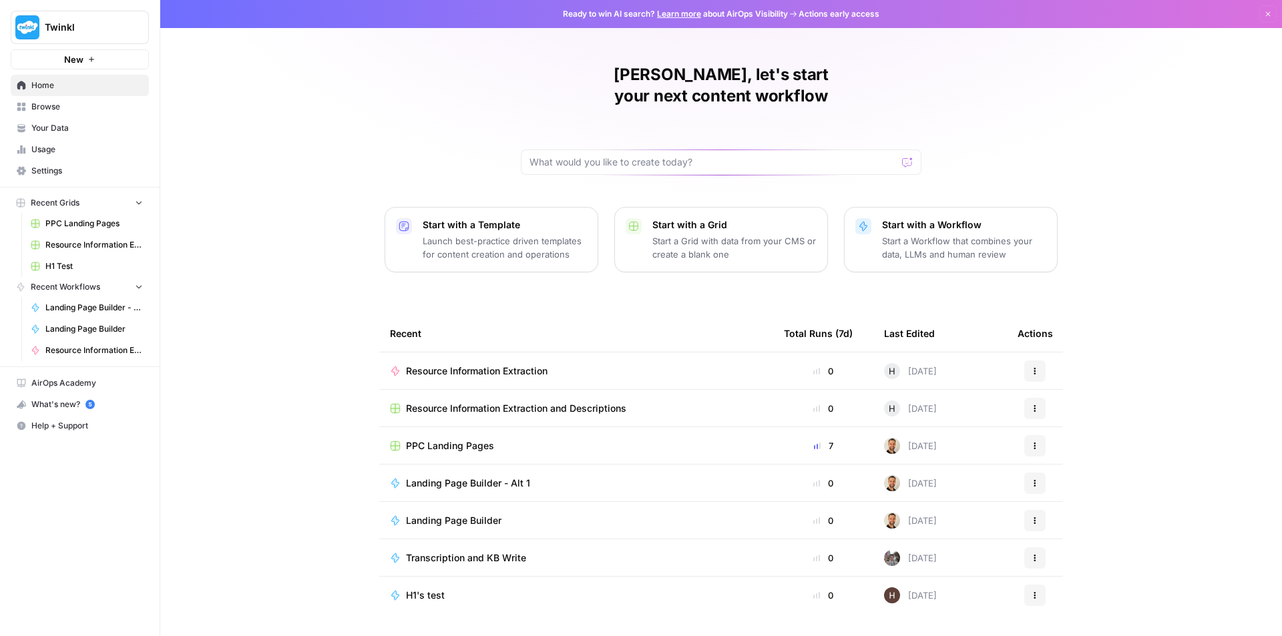
click at [74, 131] on span "Your Data" at bounding box center [86, 128] width 111 height 12
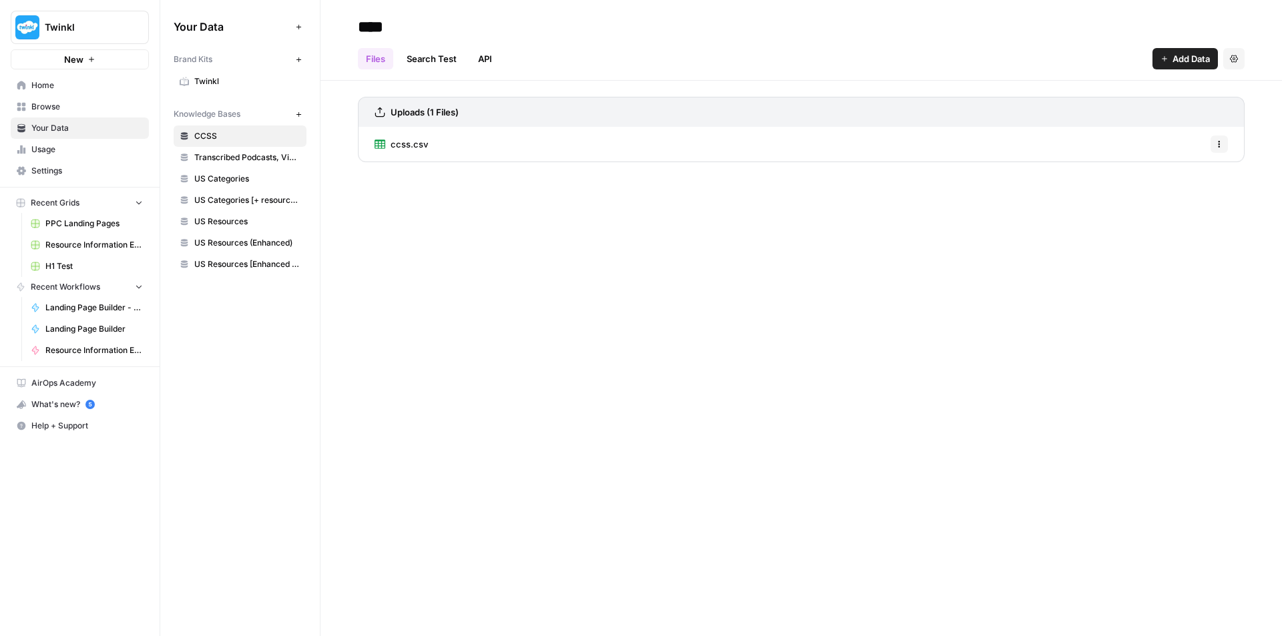
click at [302, 114] on button "New" at bounding box center [298, 114] width 16 height 16
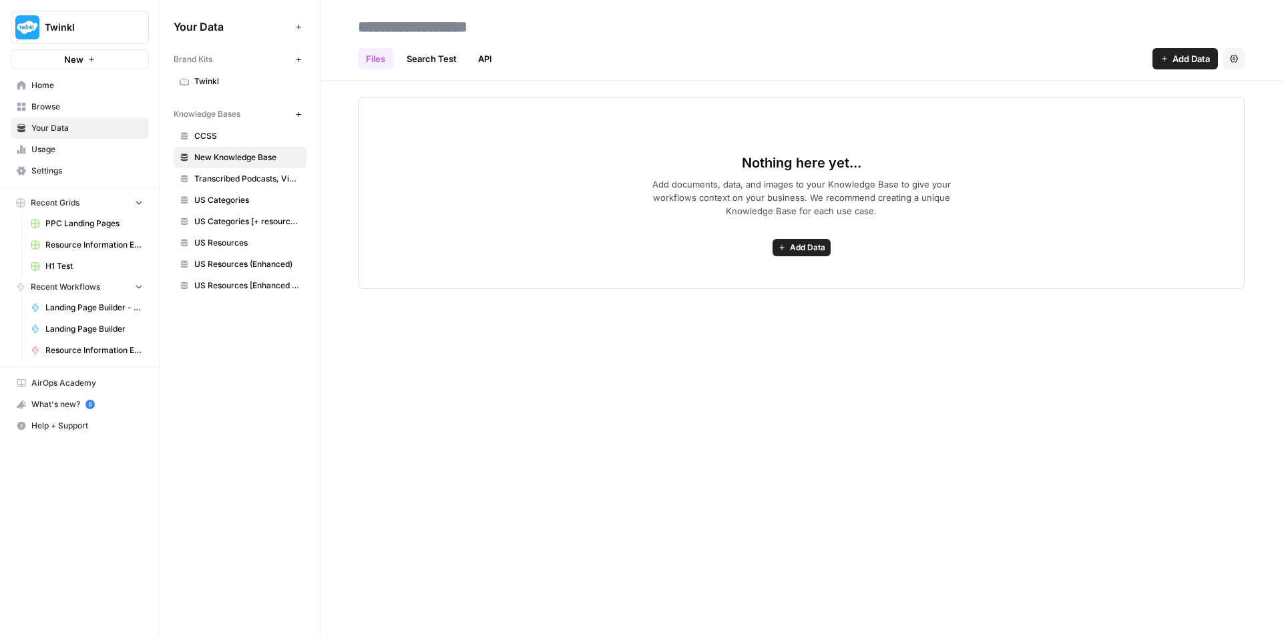
click at [802, 252] on span "Add Data" at bounding box center [807, 248] width 35 height 12
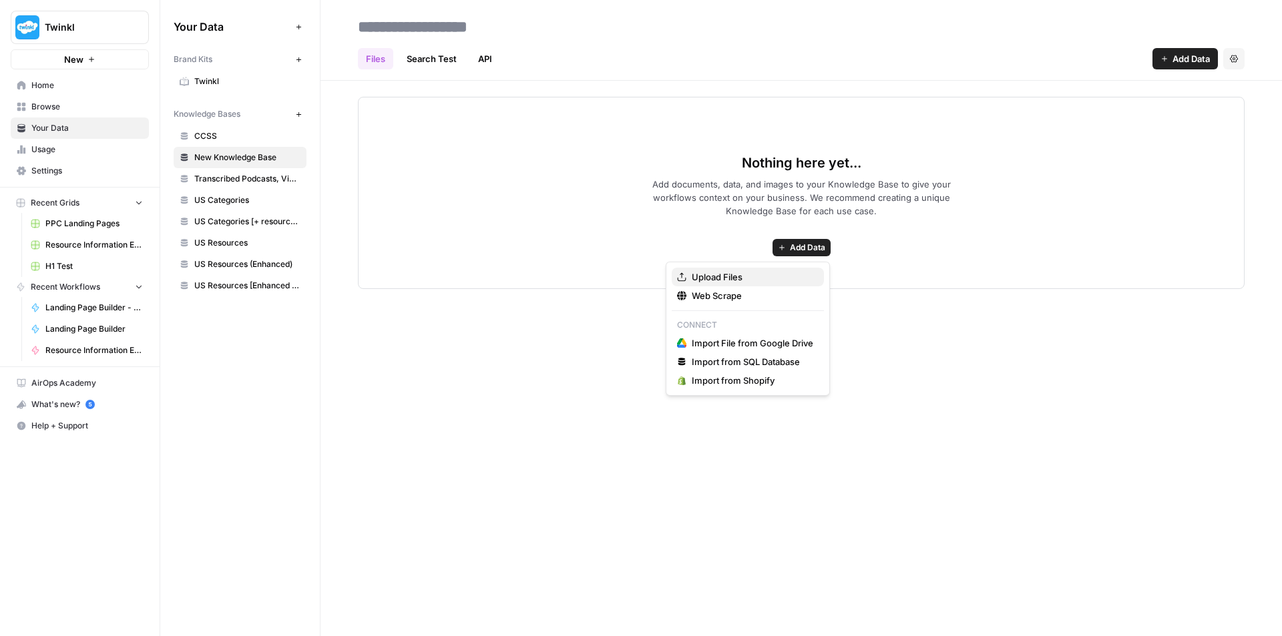
click at [750, 277] on span "Upload Files" at bounding box center [752, 276] width 121 height 13
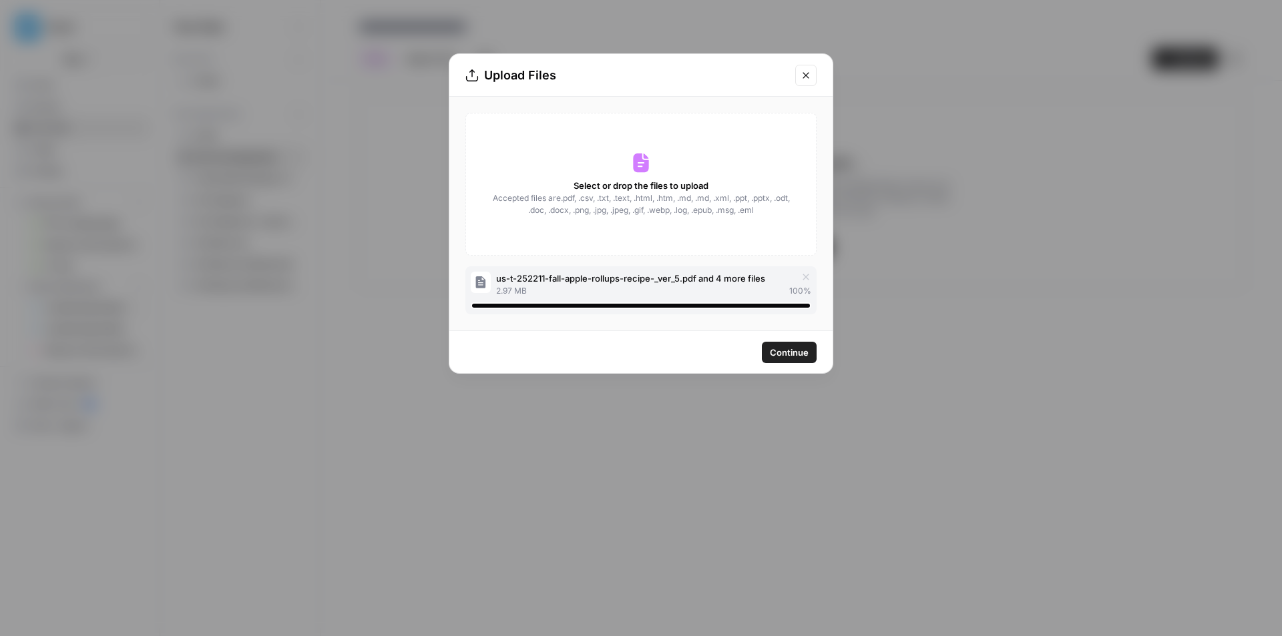
click at [786, 352] on span "Continue" at bounding box center [789, 352] width 39 height 13
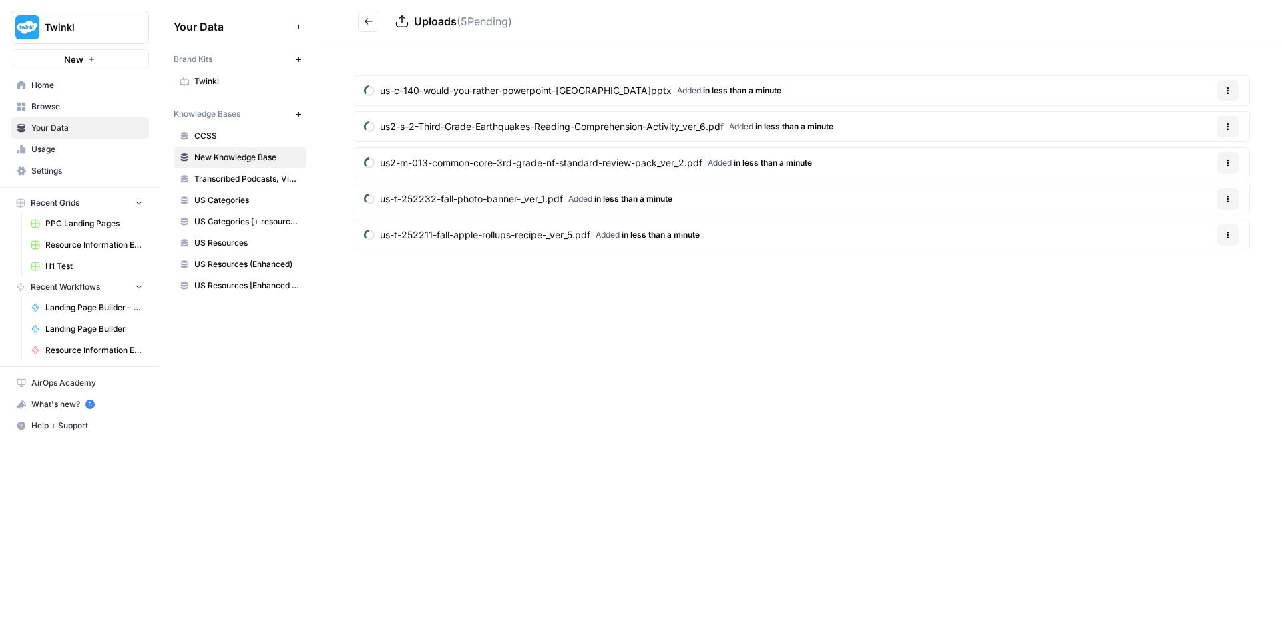
drag, startPoint x: 296, startPoint y: 156, endPoint x: 780, endPoint y: 356, distance: 523.5
click at [780, 356] on div "Uploads ( 5 Pending) us-c-140-would-you-rather-powerpoint-usa_ver_5.pptx Added …" at bounding box center [800, 318] width 961 height 636
click at [1230, 89] on icon "button" at bounding box center [1228, 91] width 8 height 8
drag, startPoint x: 267, startPoint y: 154, endPoint x: 245, endPoint y: 158, distance: 22.3
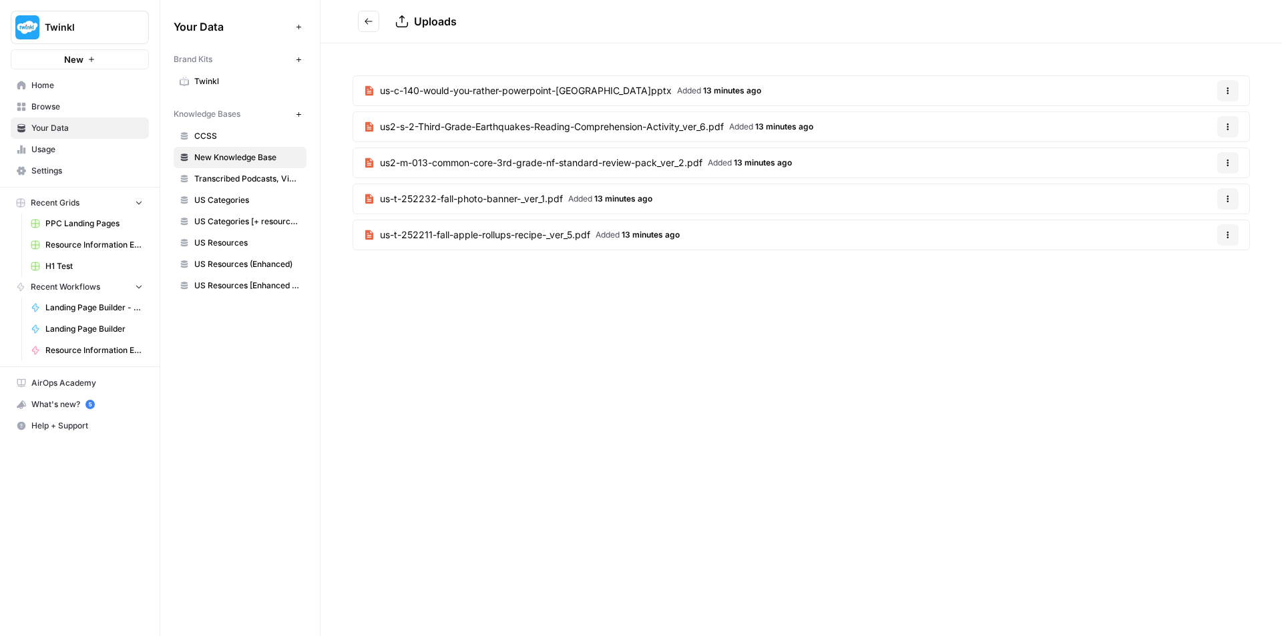
click at [240, 158] on span "New Knowledge Base" at bounding box center [247, 158] width 106 height 12
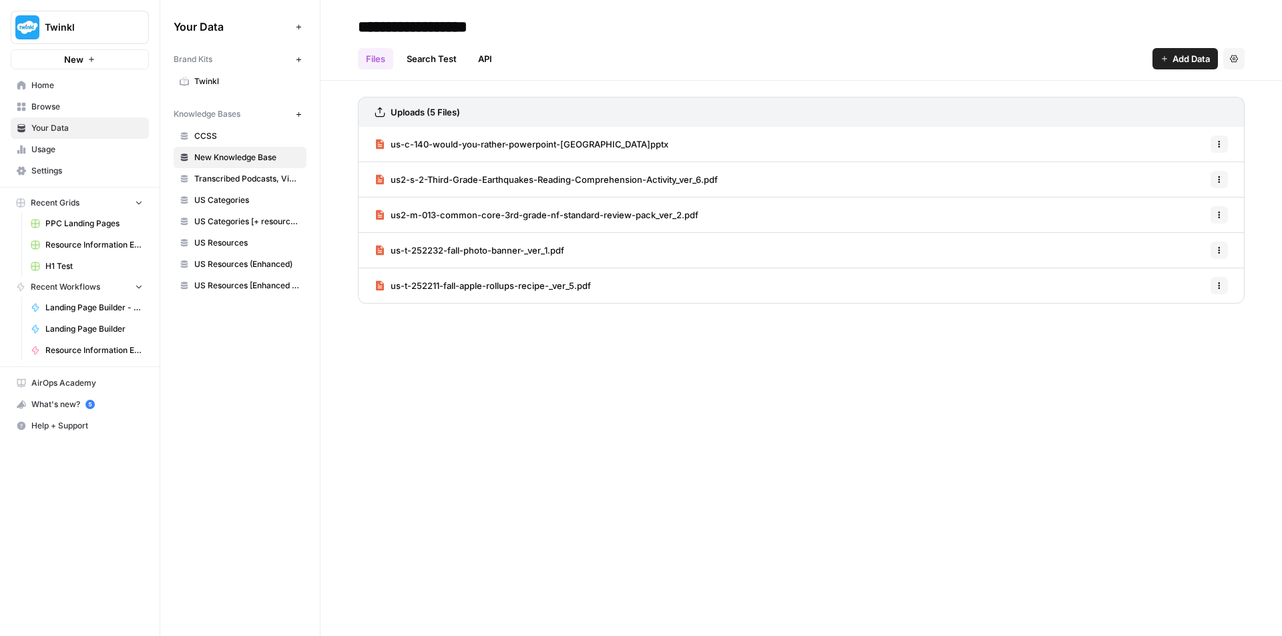
click at [497, 23] on input "**********" at bounding box center [459, 26] width 214 height 27
type input "**********"
click at [70, 79] on link "Home" at bounding box center [80, 85] width 138 height 21
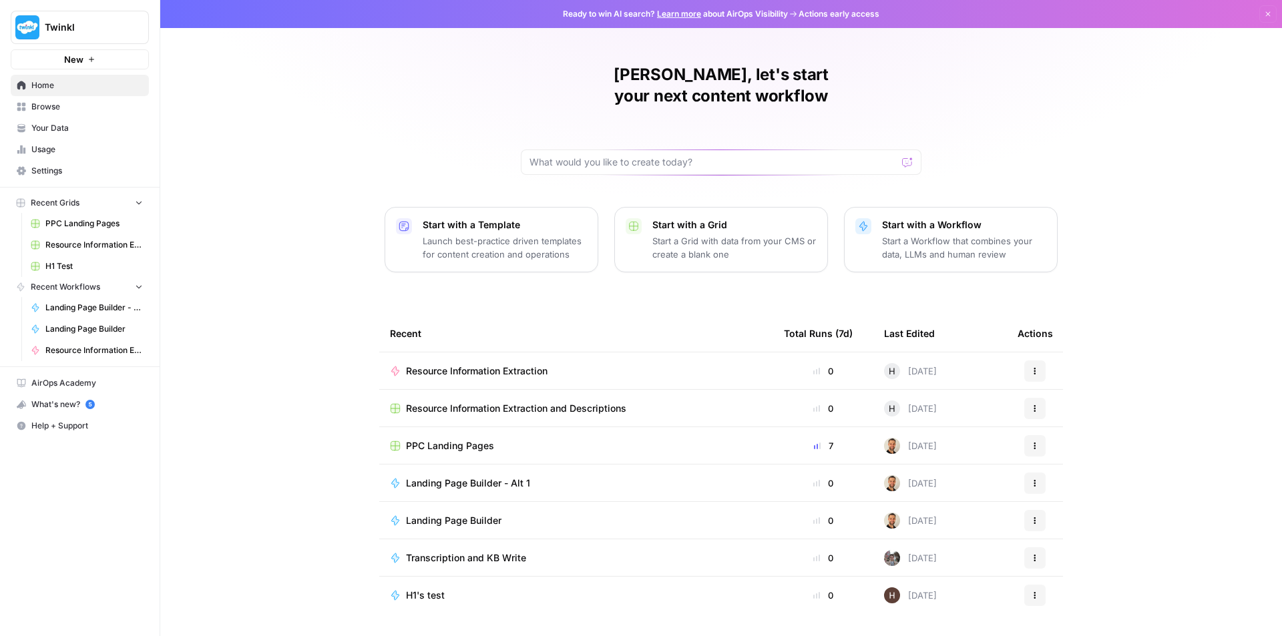
click at [542, 364] on span "Resource Information Extraction" at bounding box center [477, 370] width 142 height 13
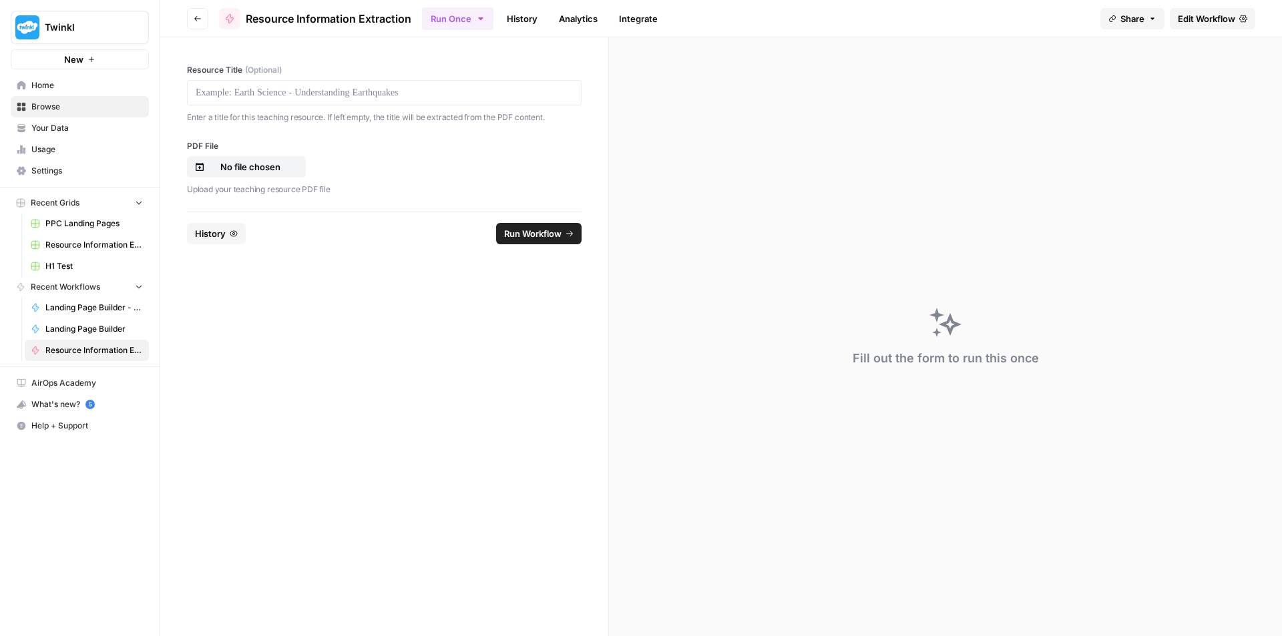
click at [192, 12] on button "Go back" at bounding box center [197, 18] width 21 height 21
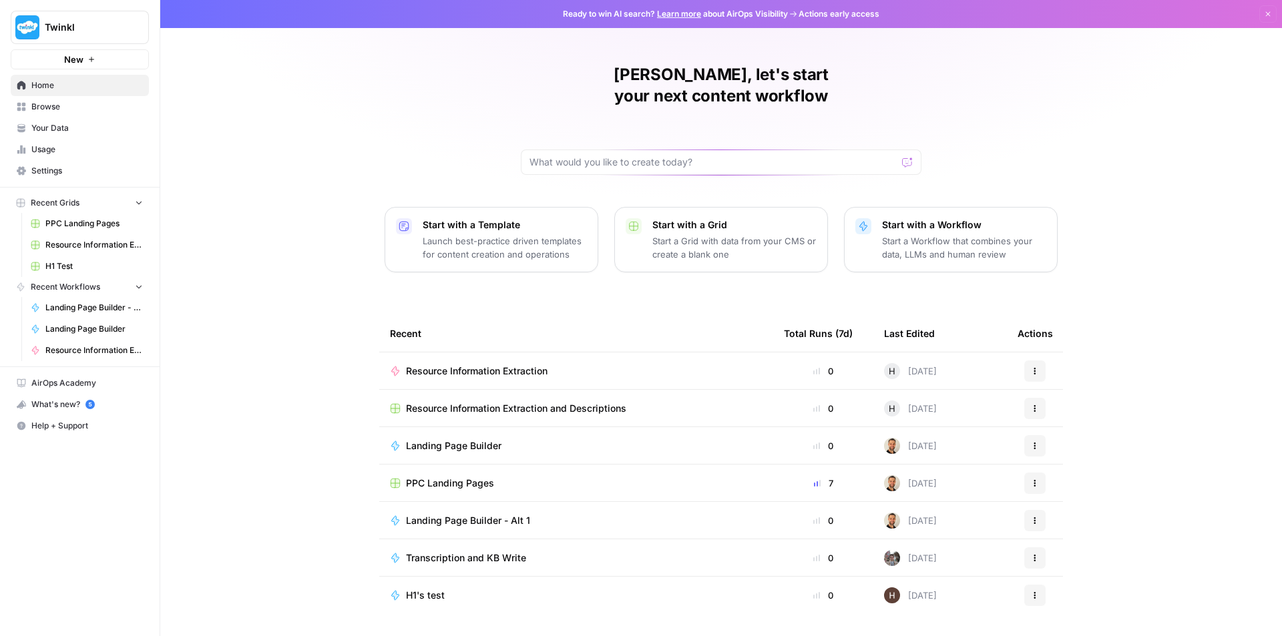
click at [480, 364] on span "Resource Information Extraction" at bounding box center [477, 370] width 142 height 13
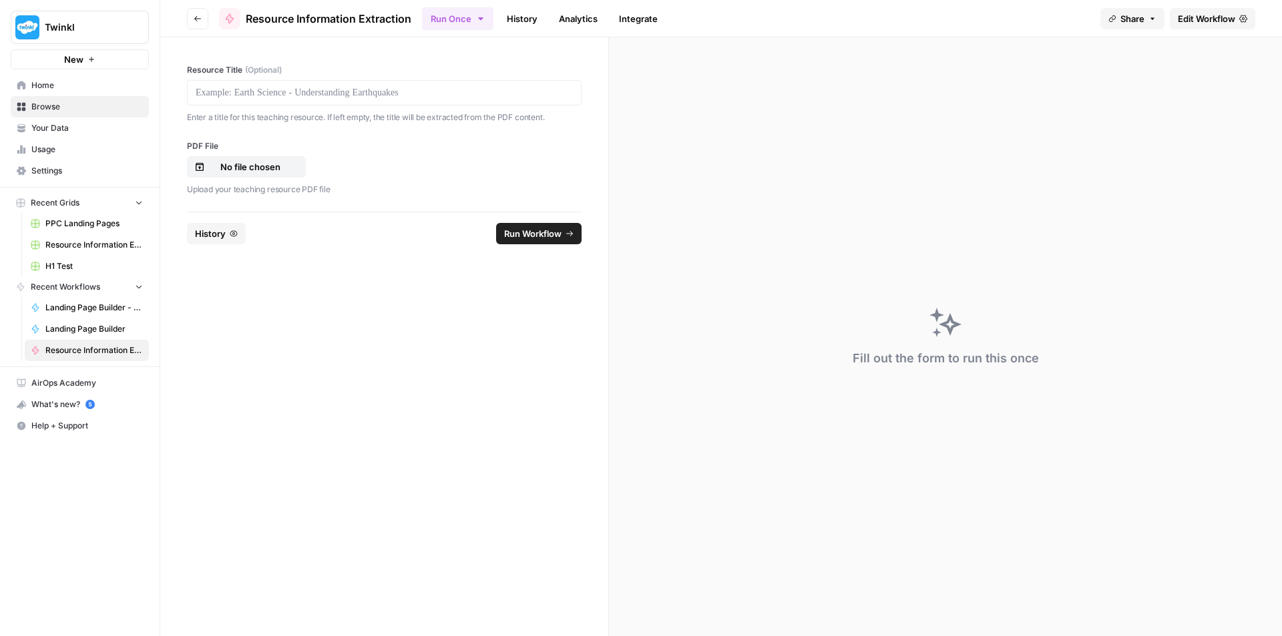
click at [1235, 22] on link "Edit Workflow" at bounding box center [1212, 18] width 85 height 21
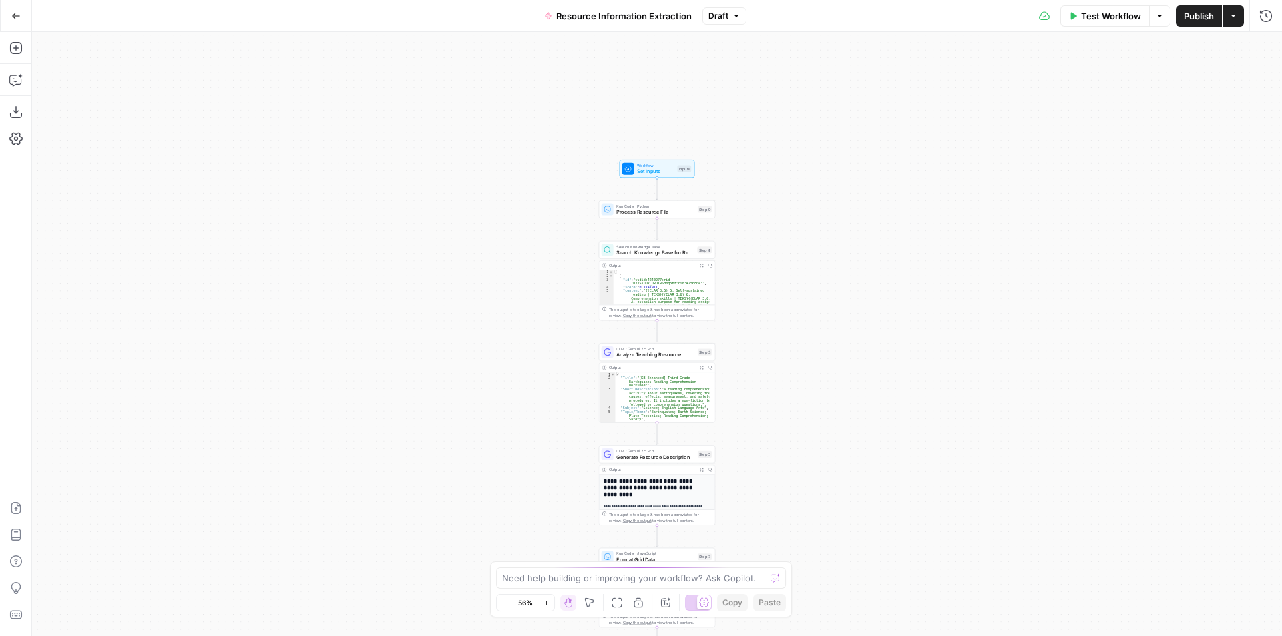
click at [720, 17] on span "Draft" at bounding box center [718, 16] width 20 height 12
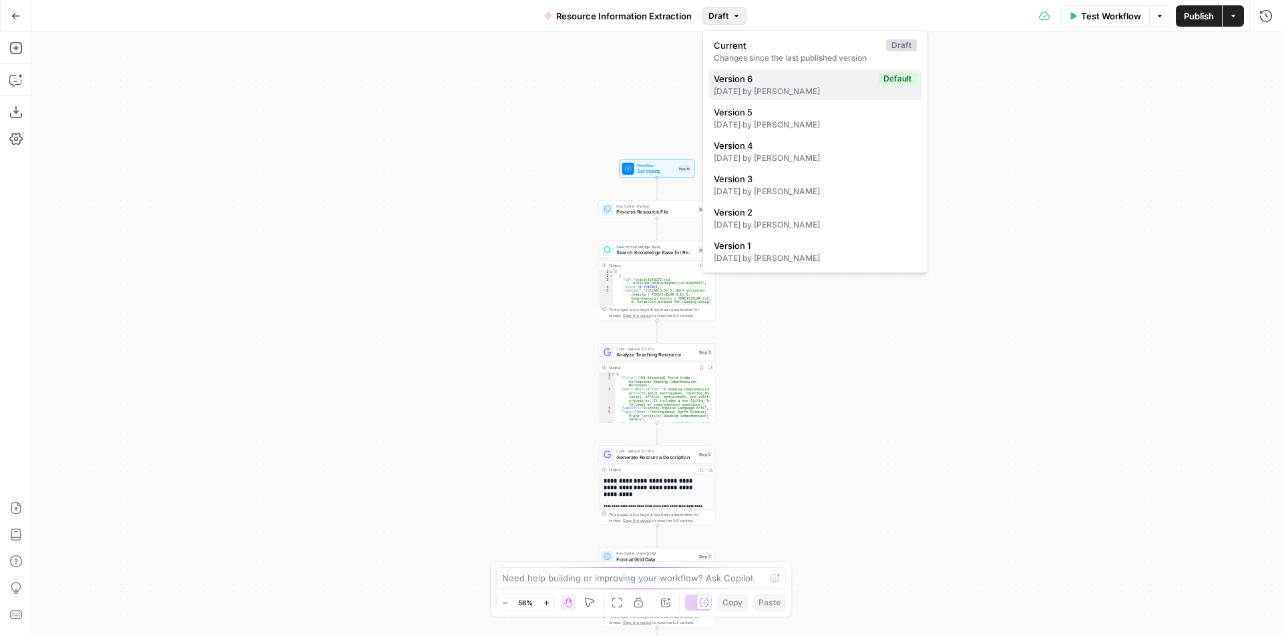
click at [764, 87] on div "3 days ago by Holly Anderson" at bounding box center [815, 91] width 203 height 12
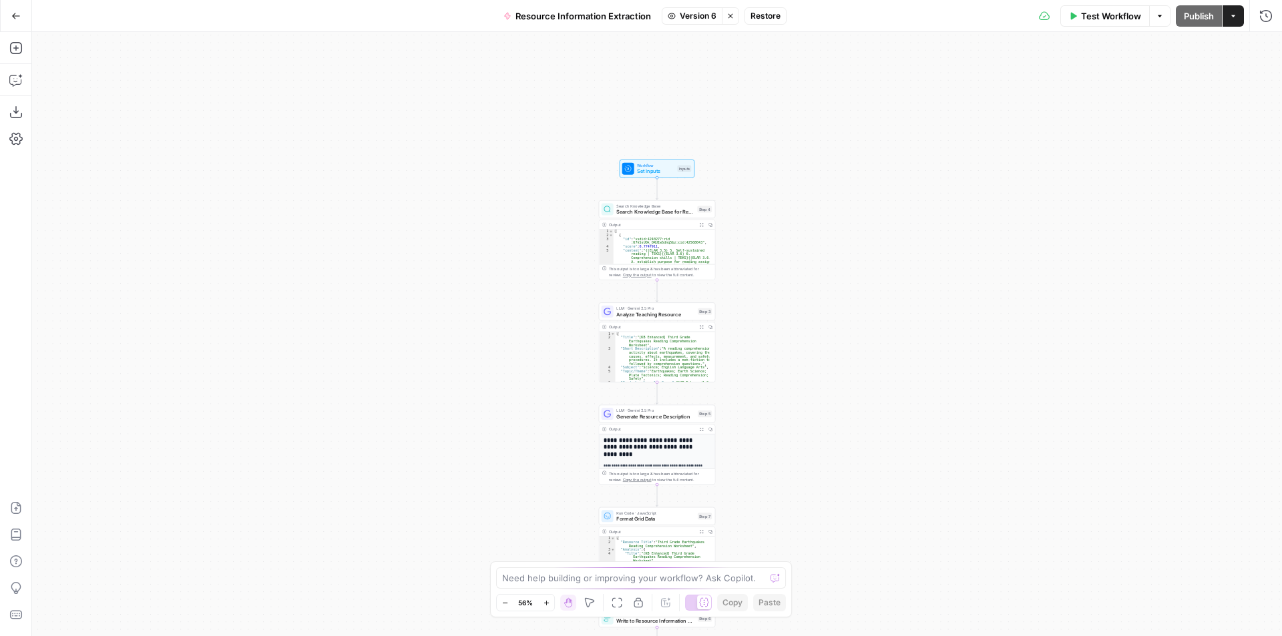
click at [761, 20] on span "Restore" at bounding box center [765, 16] width 30 height 12
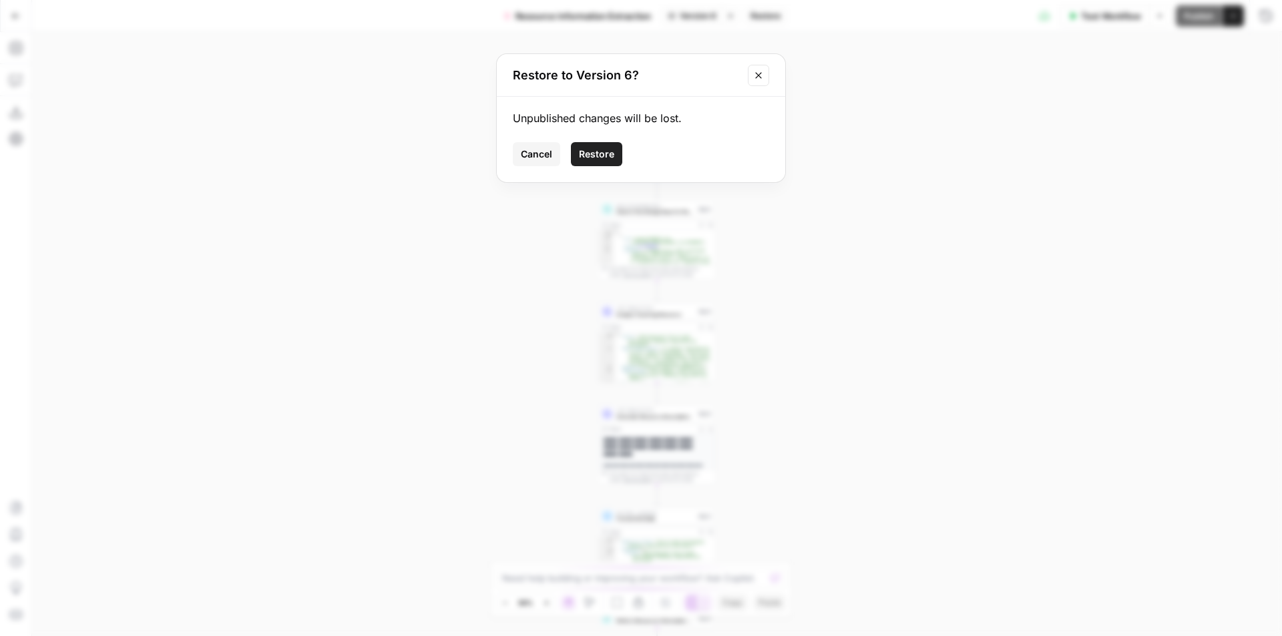
click at [598, 154] on span "Restore" at bounding box center [596, 154] width 35 height 13
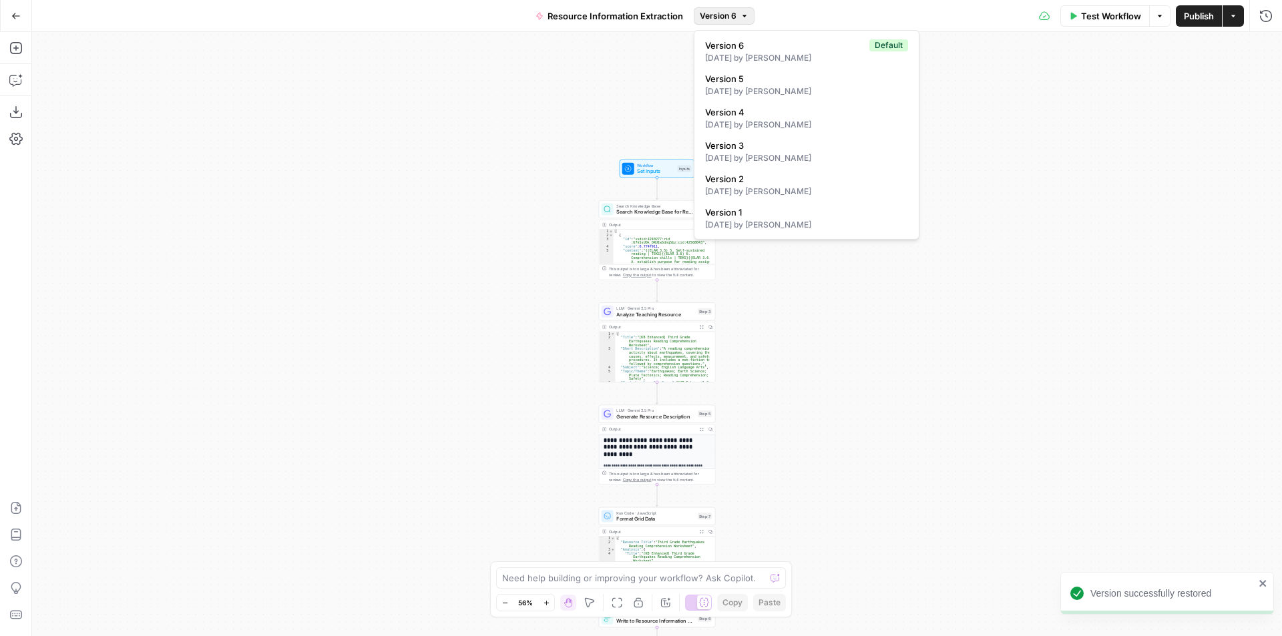
click at [732, 21] on span "Version 6" at bounding box center [718, 16] width 37 height 12
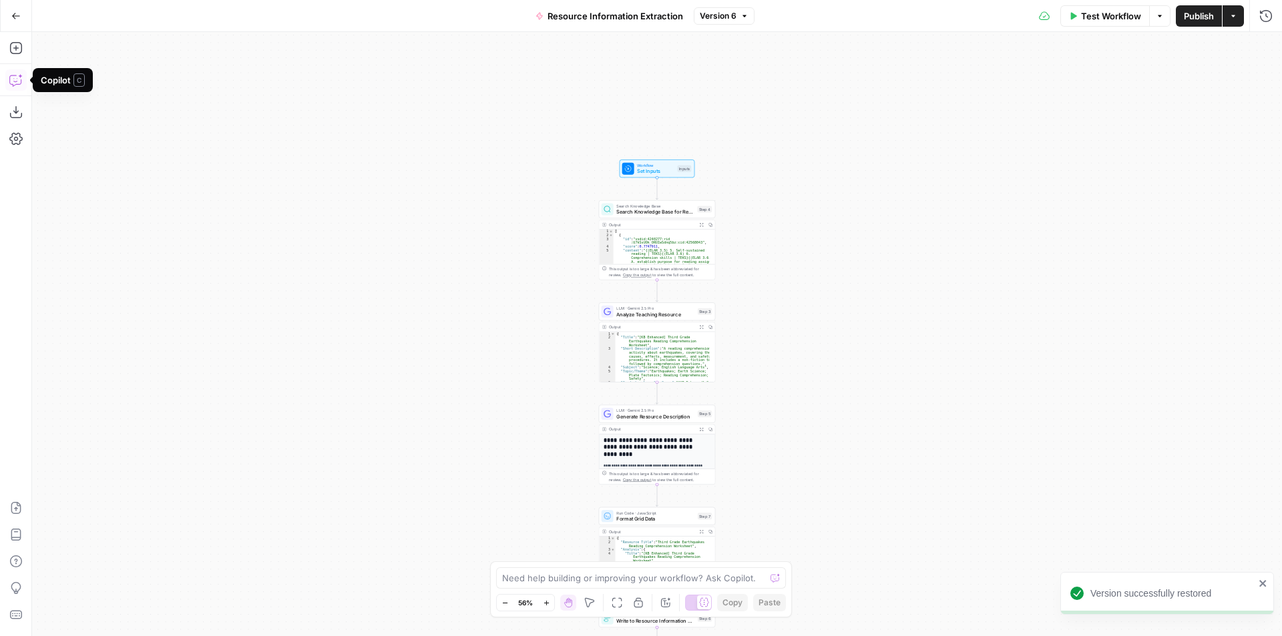
click at [21, 81] on icon "button" at bounding box center [15, 79] width 13 height 13
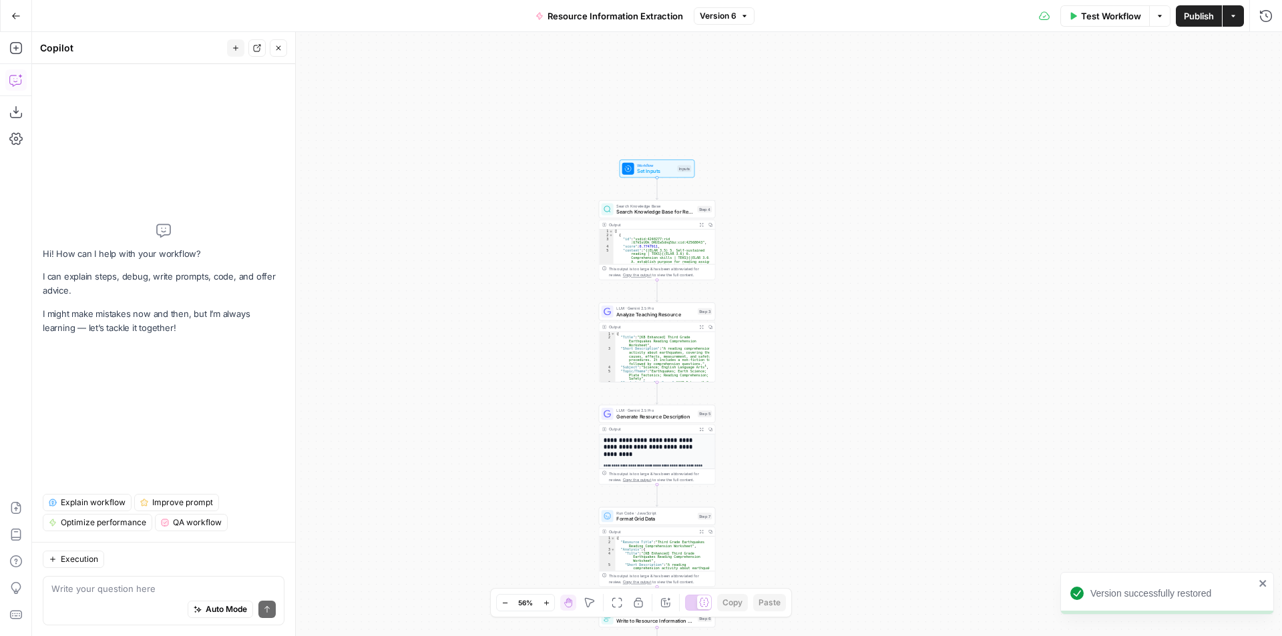
click at [122, 585] on textarea at bounding box center [163, 588] width 224 height 13
click at [202, 591] on textarea "I have a KB, 'US Resource Test'" at bounding box center [163, 588] width 224 height 13
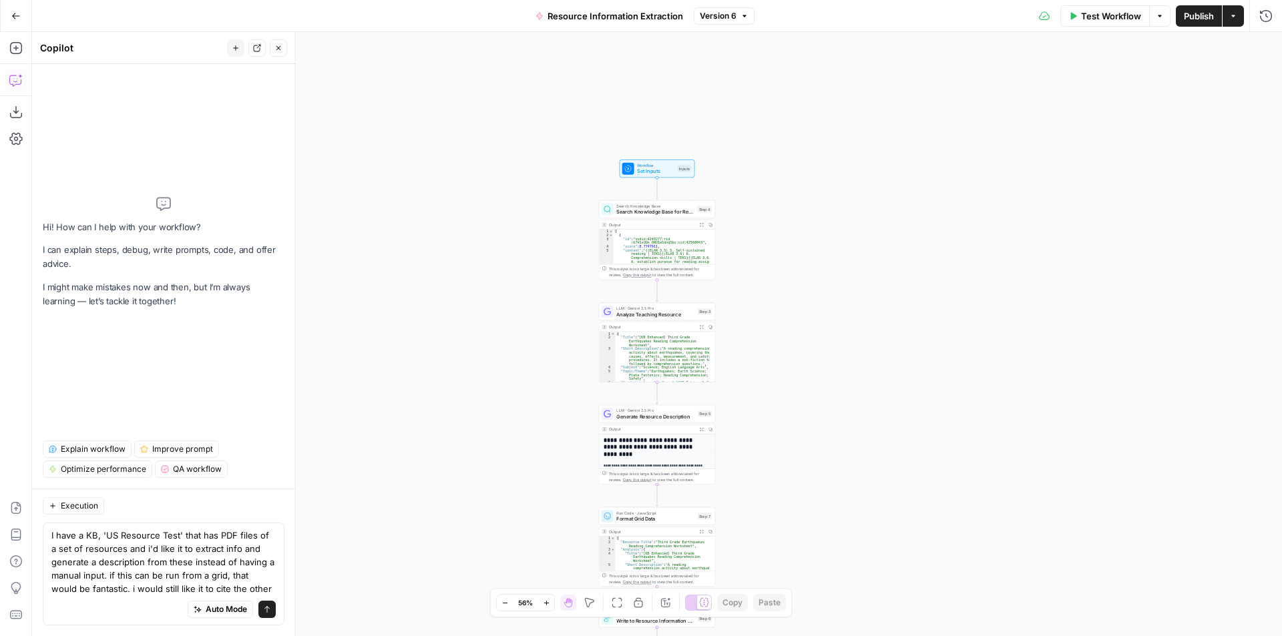
type textarea "I have a KB, 'US Resource Test' that has PDF files of a set of resources and i'…"
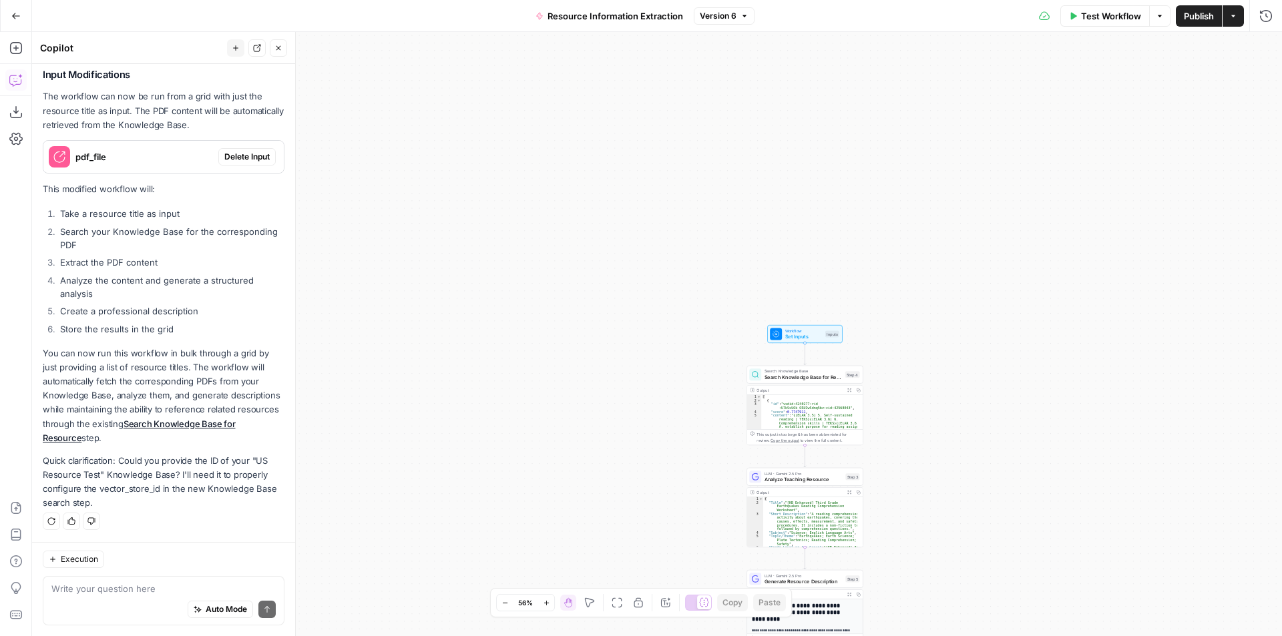
scroll to position [825, 0]
